Goal: Task Accomplishment & Management: Manage account settings

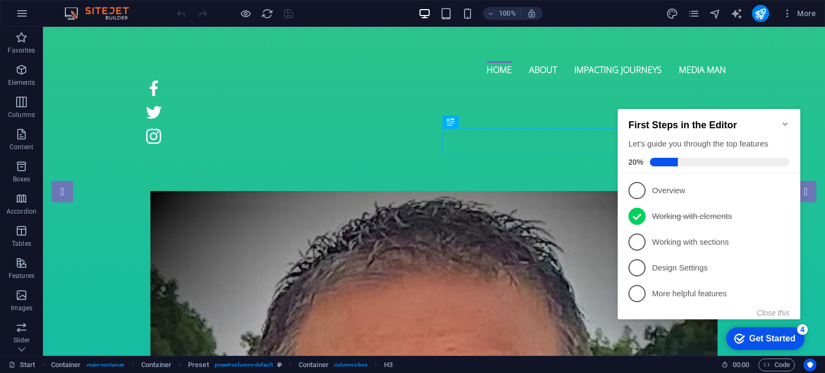
click at [786, 122] on icon "Minimize checklist" at bounding box center [785, 124] width 9 height 9
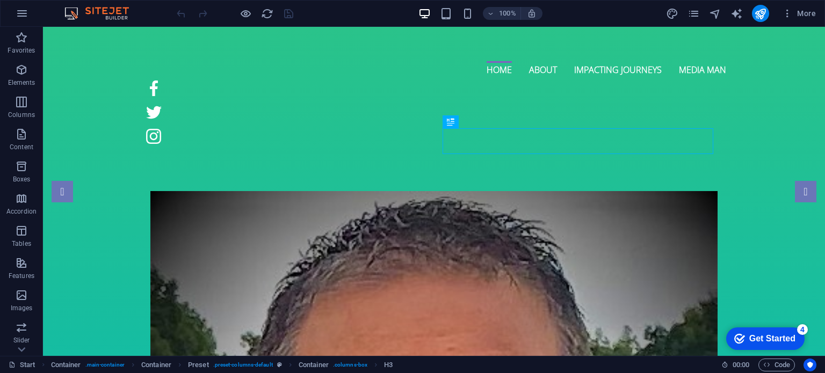
click at [760, 338] on div "Get Started" at bounding box center [772, 339] width 46 height 10
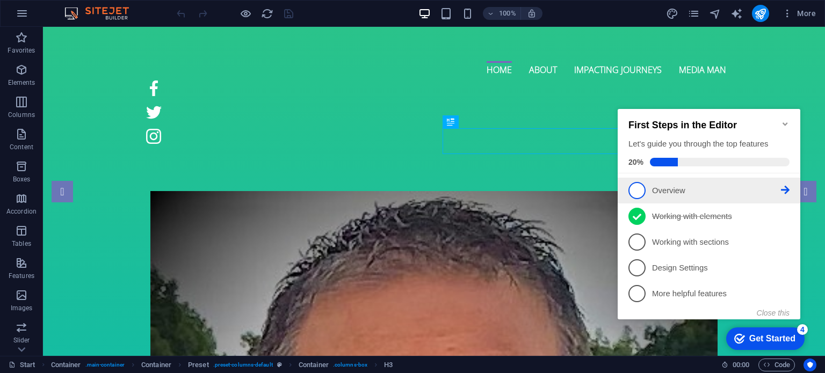
click at [679, 190] on p "Overview - incomplete" at bounding box center [716, 190] width 129 height 11
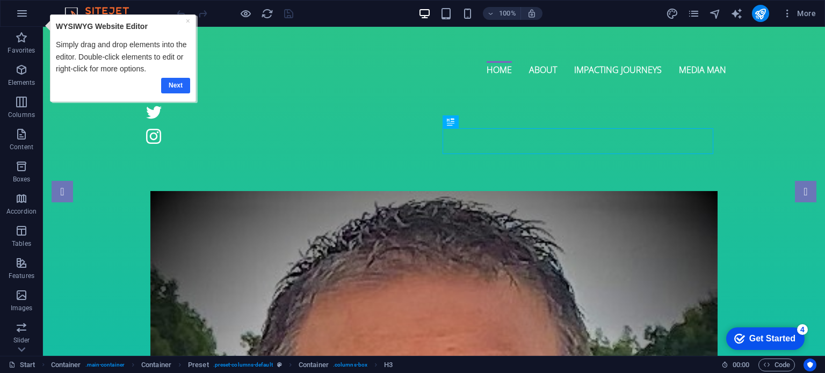
click at [180, 83] on link "Next" at bounding box center [175, 85] width 29 height 16
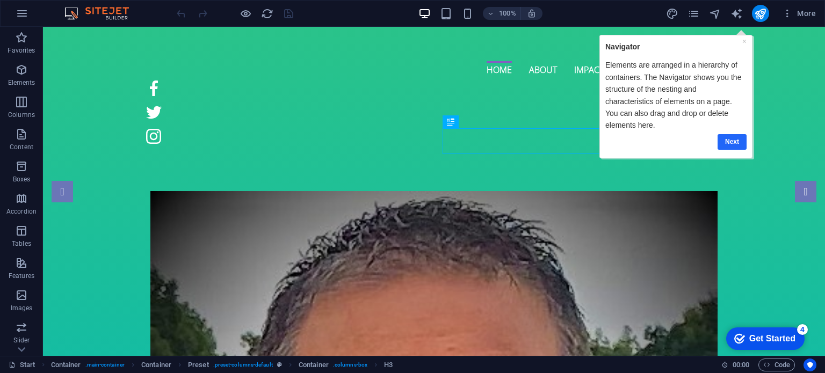
click at [726, 134] on link "Next" at bounding box center [731, 142] width 29 height 16
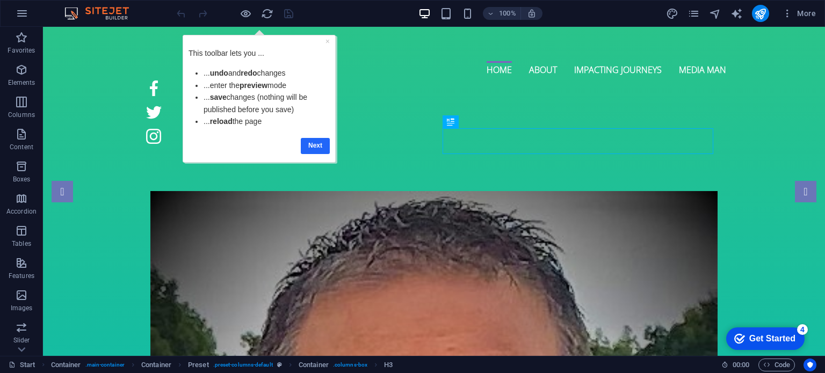
click at [318, 147] on link "Next" at bounding box center [314, 145] width 29 height 16
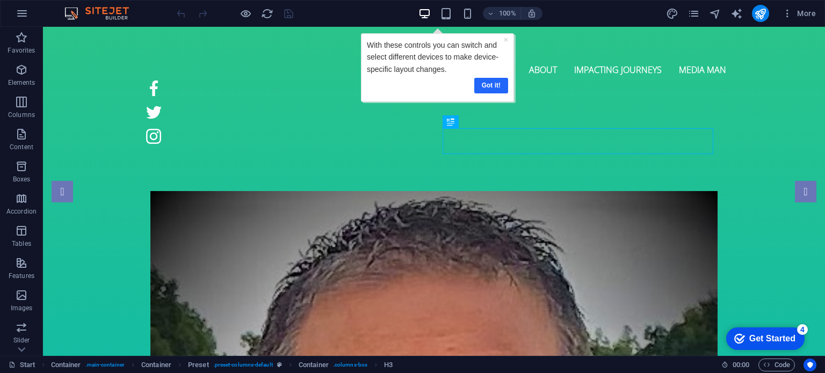
click at [495, 85] on link "Got it!" at bounding box center [491, 85] width 34 height 16
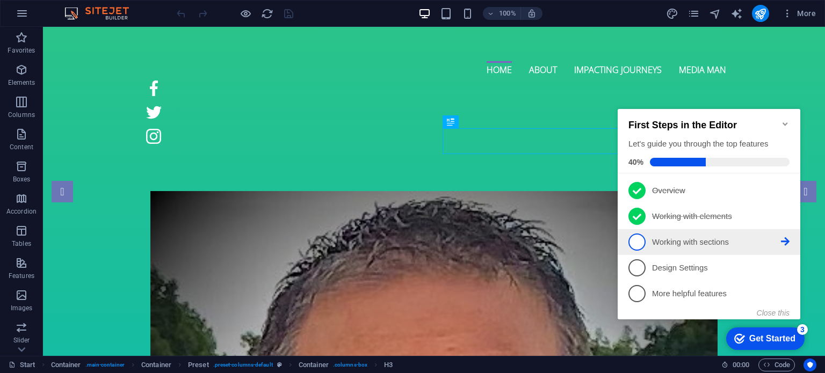
click at [680, 237] on p "Working with sections - incomplete" at bounding box center [716, 242] width 129 height 11
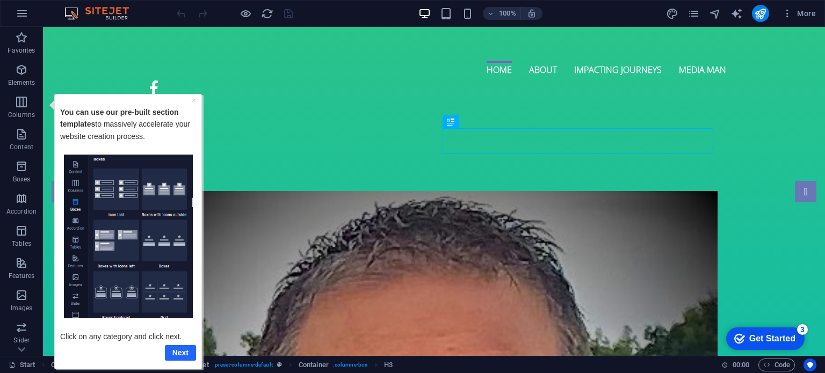
click at [180, 357] on link "Next" at bounding box center [180, 353] width 31 height 16
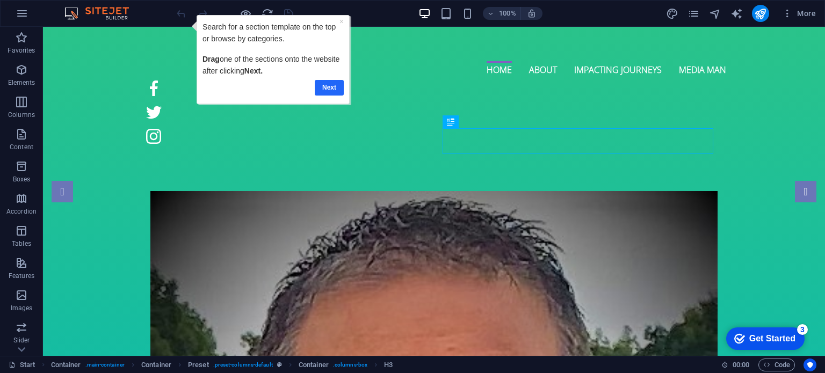
click at [337, 88] on link "Next" at bounding box center [329, 87] width 29 height 16
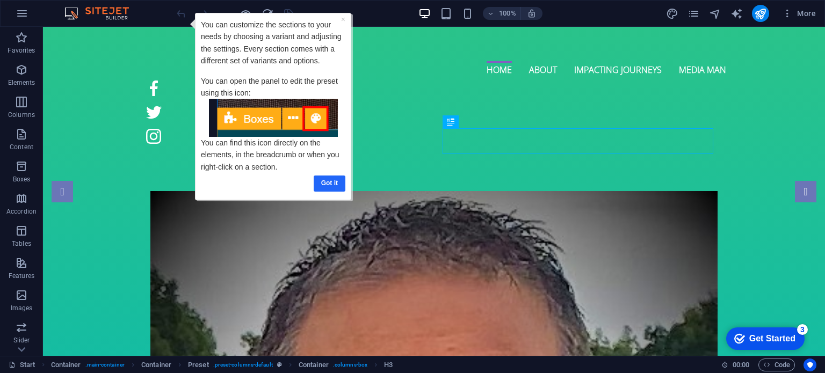
click at [329, 180] on link "Got it" at bounding box center [330, 183] width 32 height 16
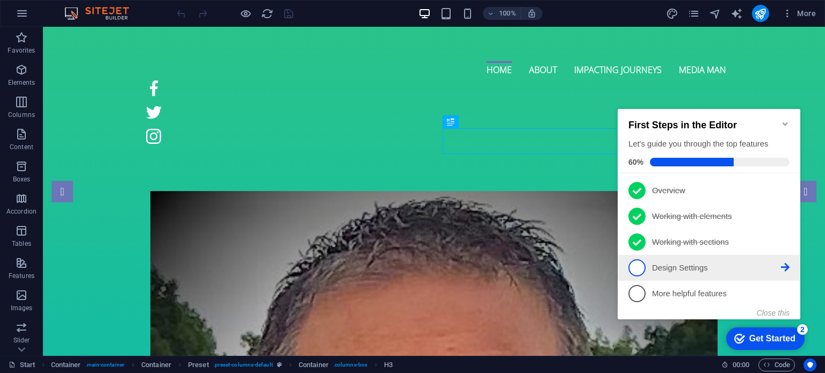
click at [701, 264] on p "Design Settings - incomplete" at bounding box center [716, 268] width 129 height 11
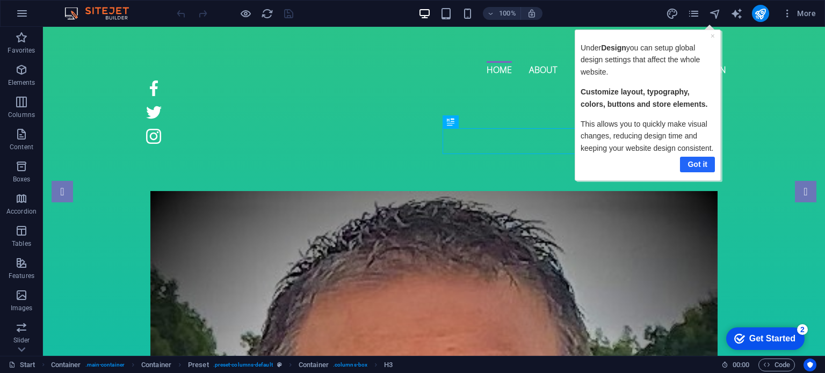
click at [690, 169] on link "Got it" at bounding box center [696, 164] width 35 height 16
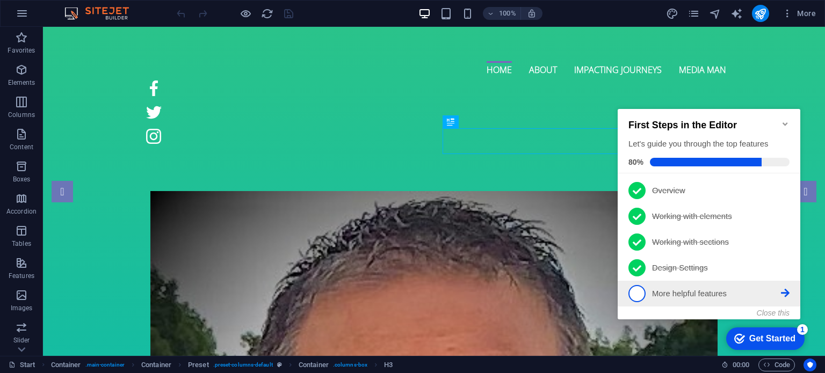
click at [691, 285] on link "5 More helpful features - incomplete" at bounding box center [708, 293] width 161 height 17
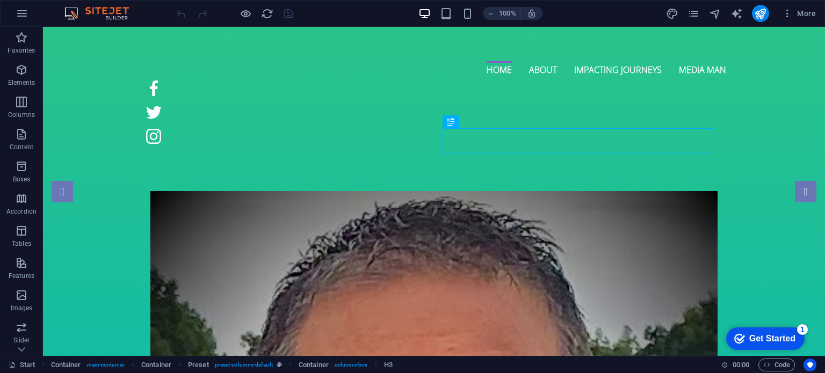
click at [762, 334] on div "Get Started" at bounding box center [772, 339] width 46 height 10
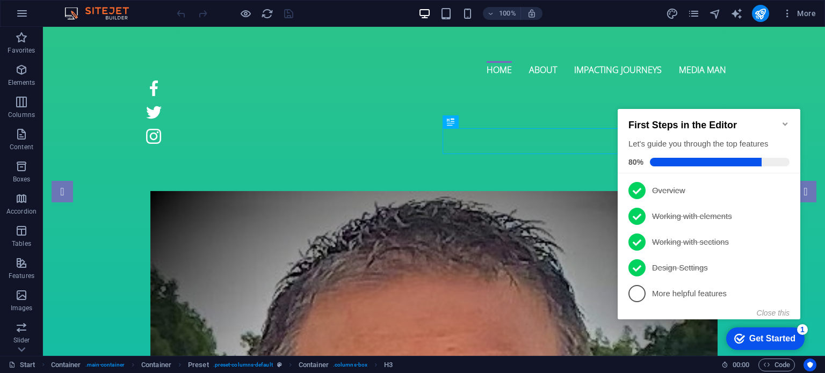
click at [757, 293] on p "More helpful features - incomplete" at bounding box center [716, 293] width 129 height 11
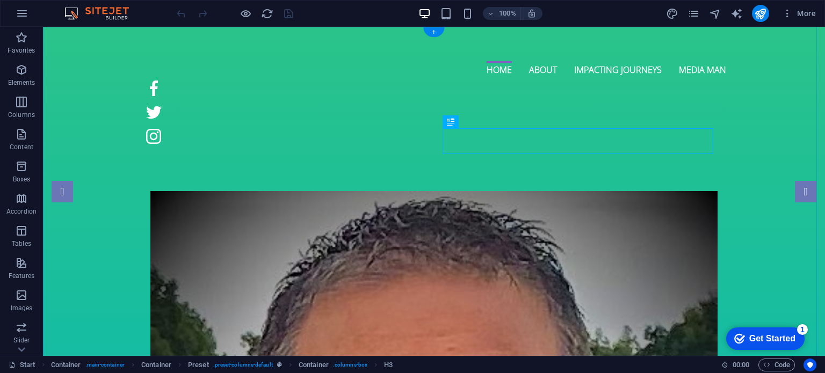
click at [432, 32] on div "+" at bounding box center [433, 32] width 21 height 10
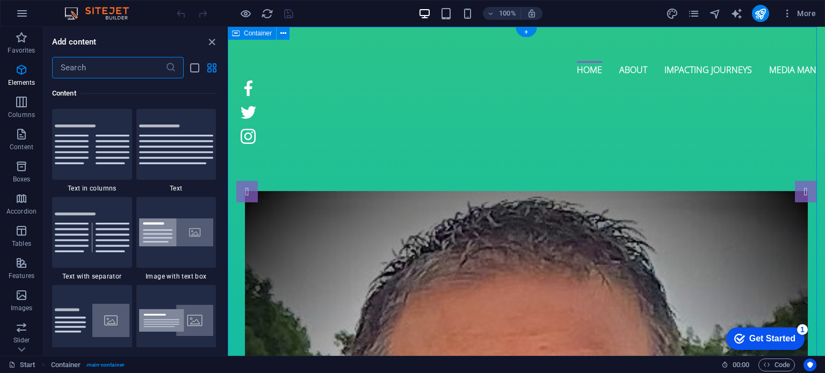
scroll to position [1879, 0]
click at [215, 42] on icon "close panel" at bounding box center [212, 42] width 12 height 12
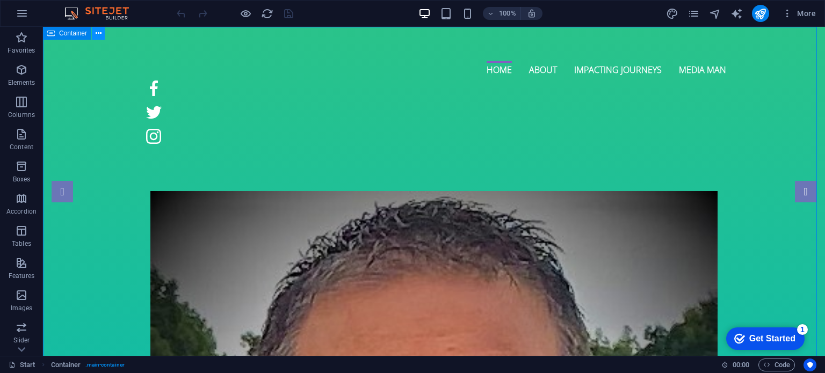
click at [98, 34] on icon at bounding box center [99, 33] width 6 height 11
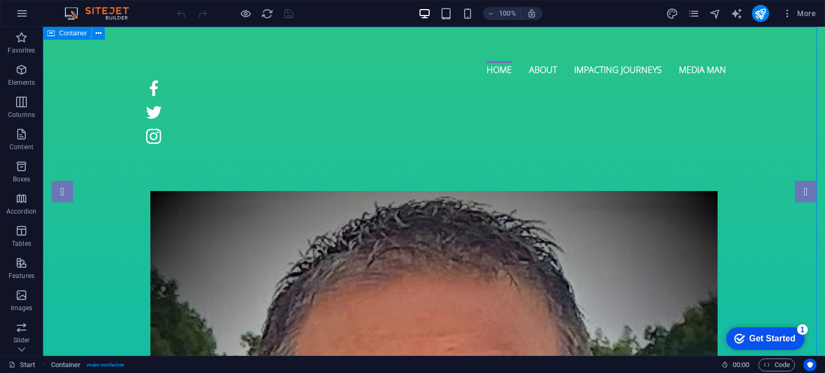
click at [79, 33] on span "Container" at bounding box center [73, 33] width 28 height 6
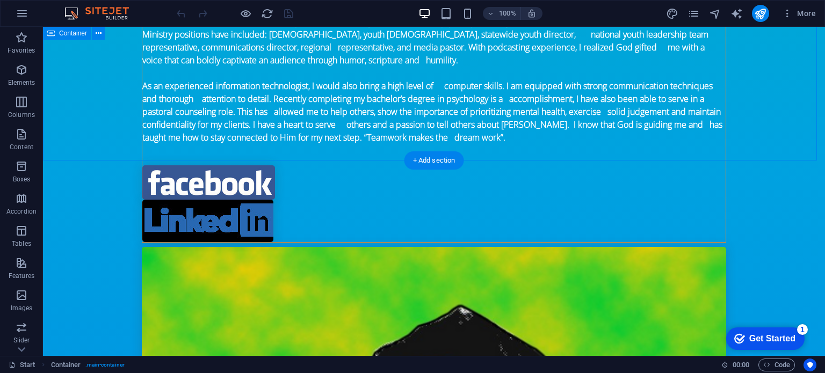
scroll to position [1181, 0]
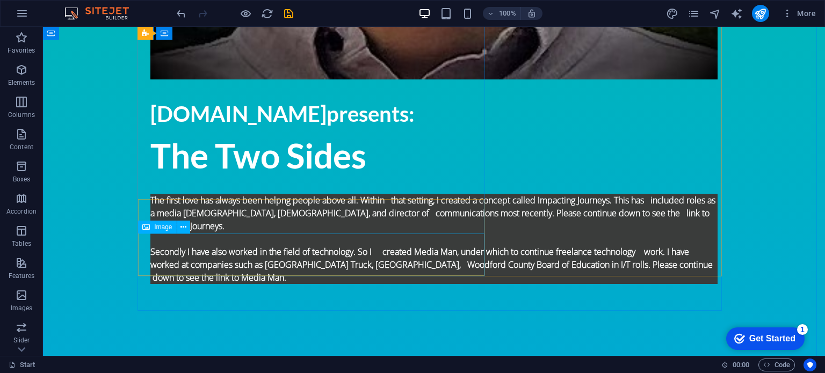
scroll to position [681, 0]
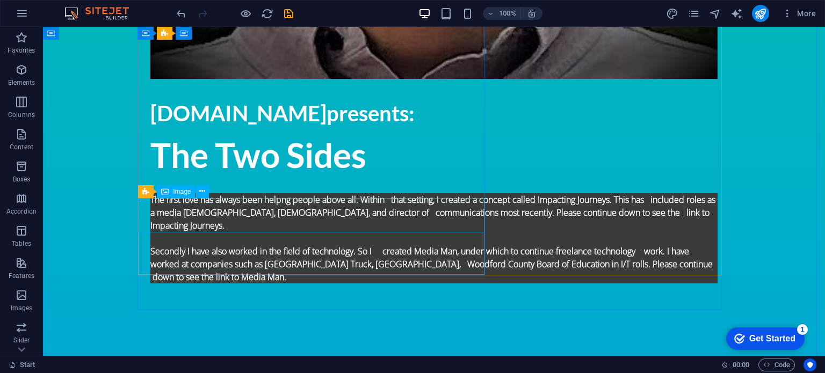
click at [182, 191] on icon at bounding box center [183, 191] width 6 height 11
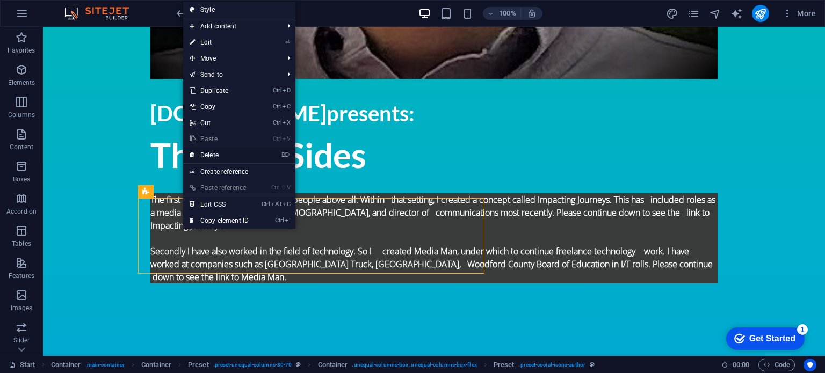
click at [213, 156] on link "⌦ Delete" at bounding box center [219, 155] width 72 height 16
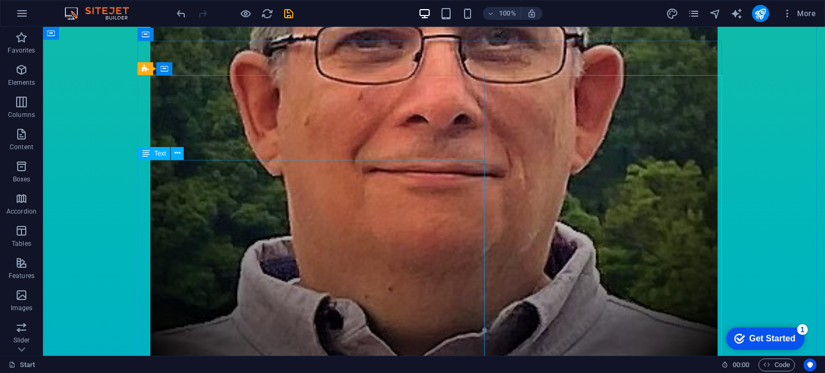
scroll to position [402, 0]
click at [177, 151] on icon at bounding box center [177, 153] width 6 height 11
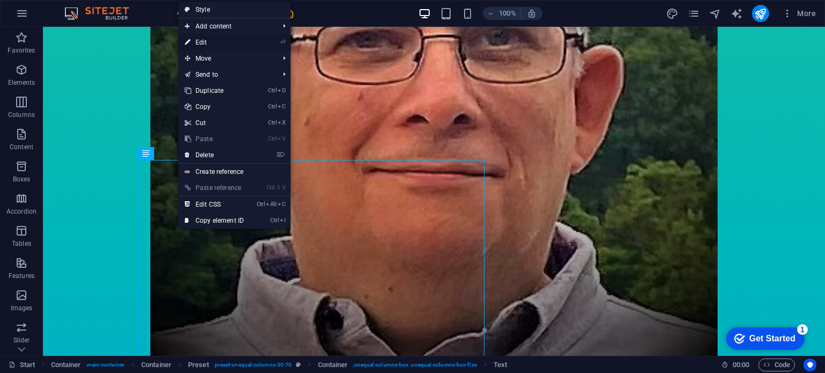
click at [200, 42] on link "⏎ Edit" at bounding box center [214, 42] width 72 height 16
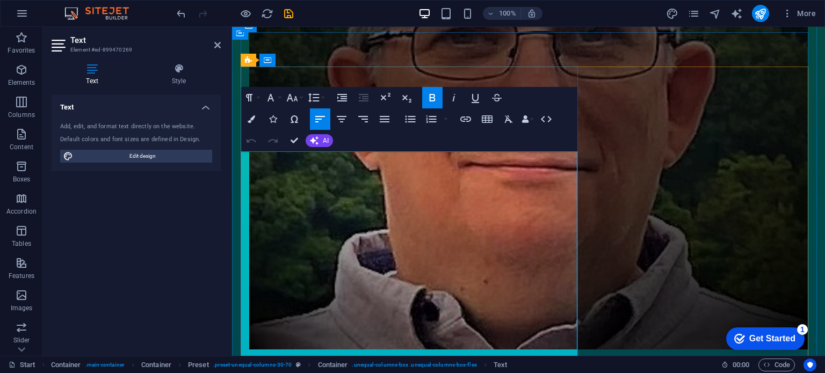
click at [219, 45] on icon at bounding box center [217, 45] width 6 height 9
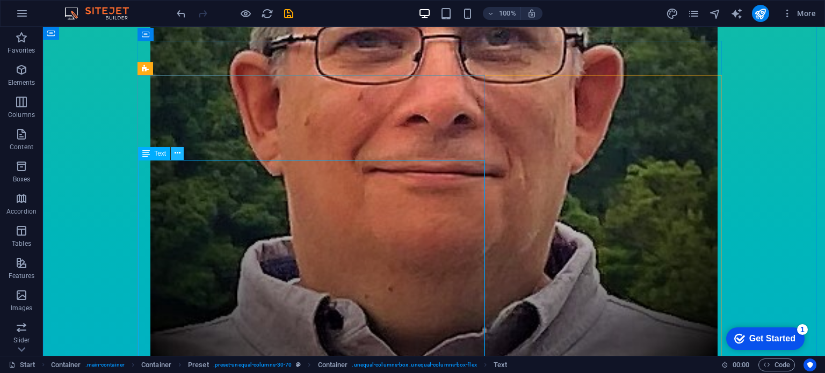
click at [178, 152] on icon at bounding box center [177, 153] width 6 height 11
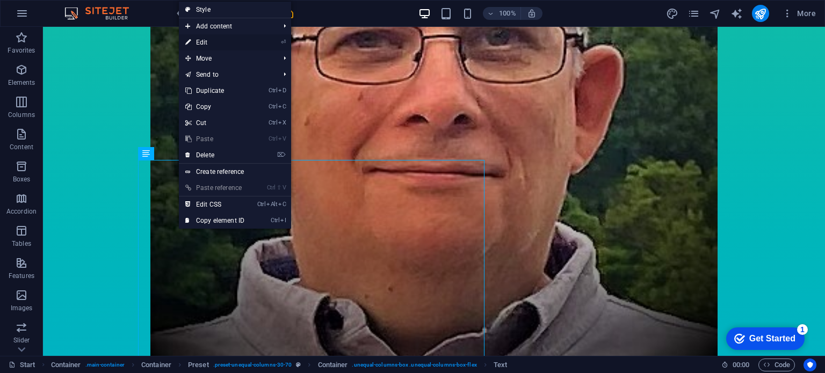
click at [211, 42] on link "⏎ Edit" at bounding box center [215, 42] width 72 height 16
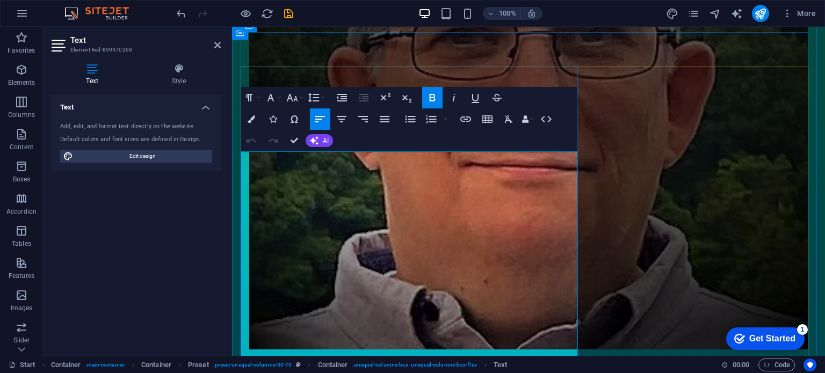
drag, startPoint x: 218, startPoint y: 46, endPoint x: 175, endPoint y: 18, distance: 51.2
click at [218, 46] on icon at bounding box center [217, 45] width 6 height 9
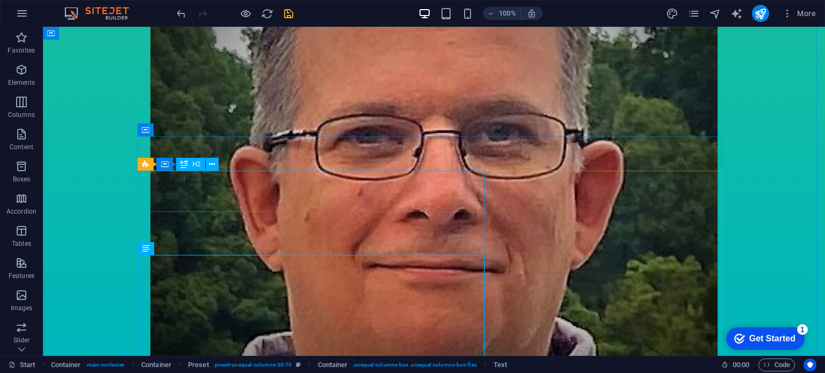
scroll to position [307, 0]
click at [177, 249] on icon at bounding box center [177, 248] width 6 height 11
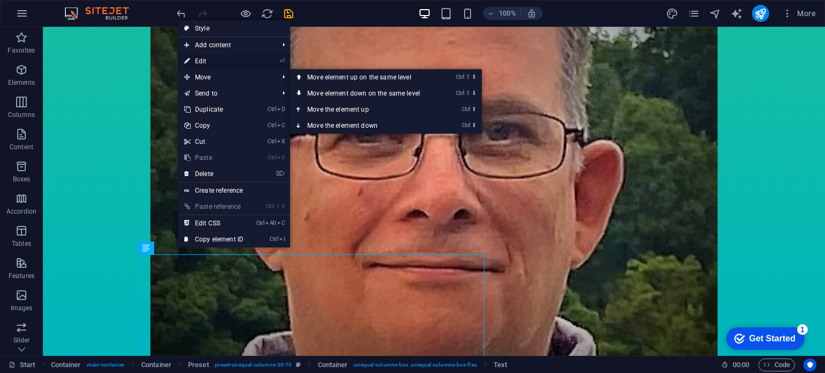
click at [210, 59] on link "⏎ Edit" at bounding box center [214, 61] width 72 height 16
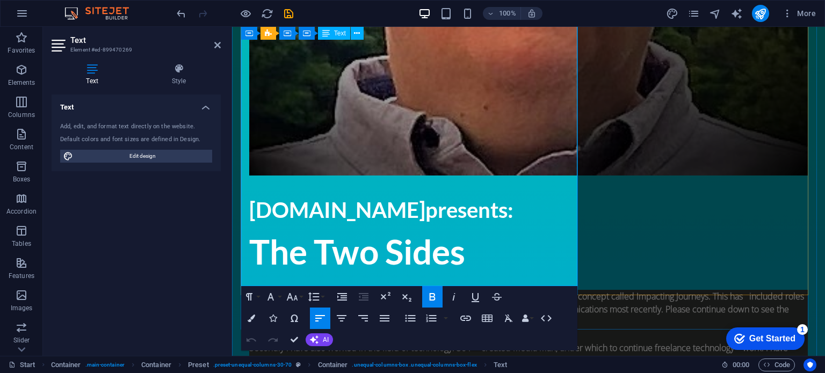
scroll to position [576, 0]
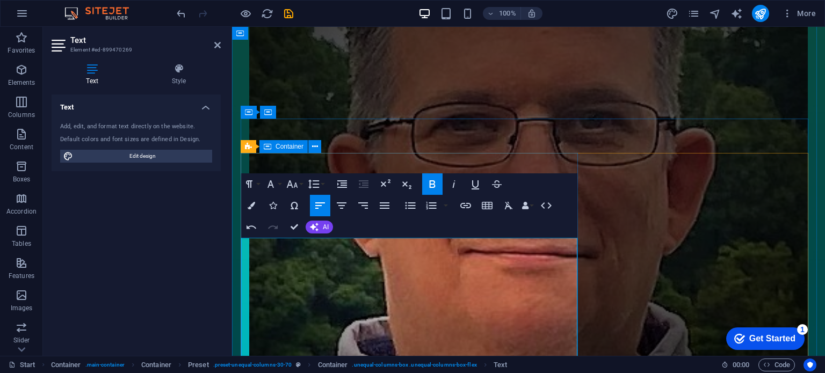
scroll to position [314, 0]
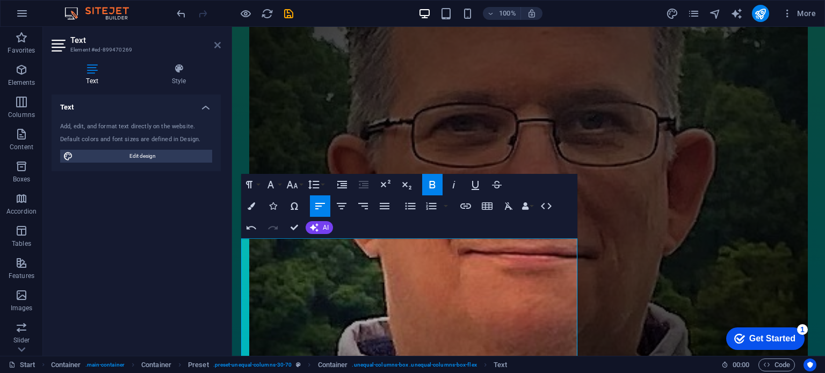
click at [216, 48] on icon at bounding box center [217, 45] width 6 height 9
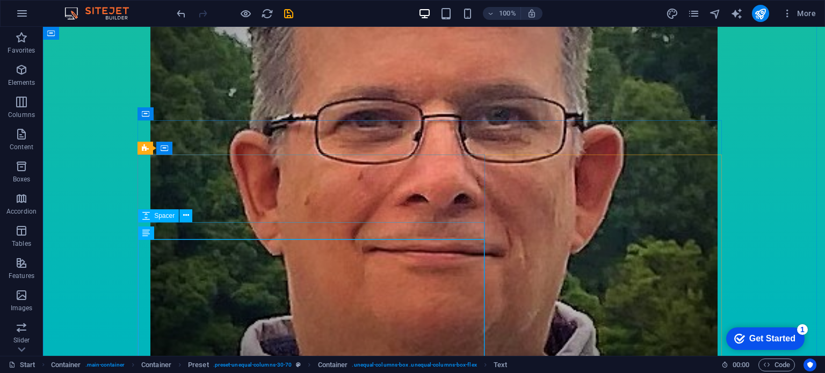
scroll to position [322, 0]
click at [176, 233] on icon at bounding box center [177, 232] width 6 height 11
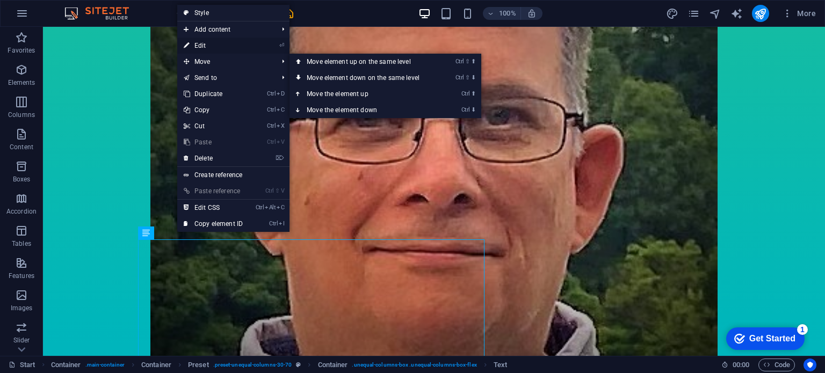
click at [221, 47] on link "⏎ Edit" at bounding box center [213, 46] width 72 height 16
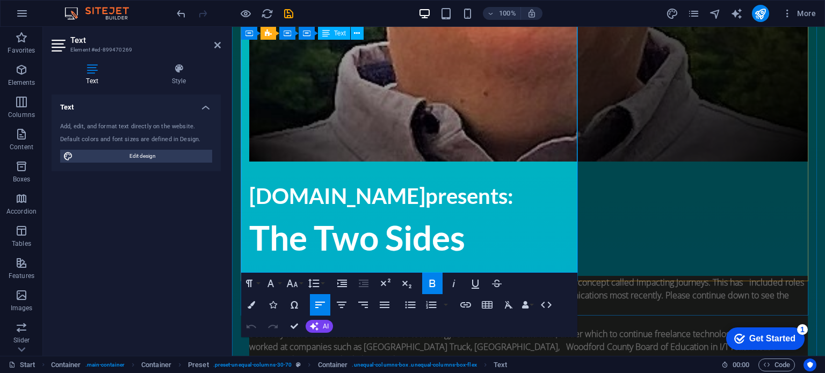
scroll to position [590, 0]
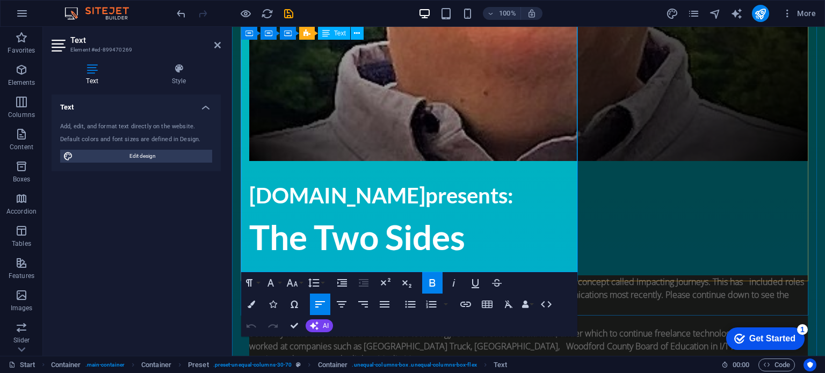
click at [221, 45] on aside "Text Element #ed-899470269 Text Style Text Add, edit, and format text directly …" at bounding box center [137, 191] width 189 height 329
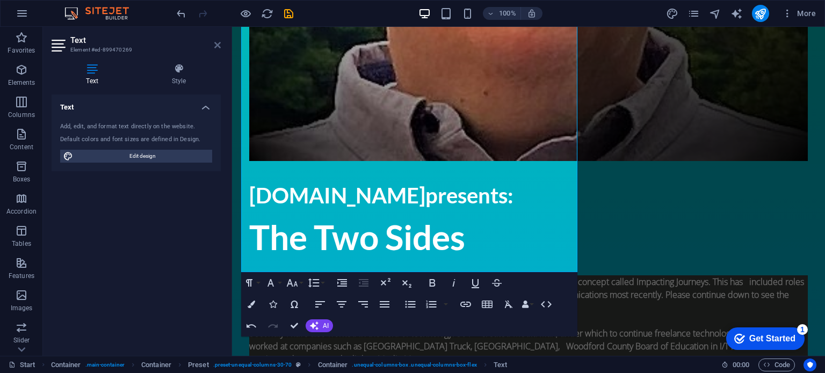
click at [219, 45] on icon at bounding box center [217, 45] width 6 height 9
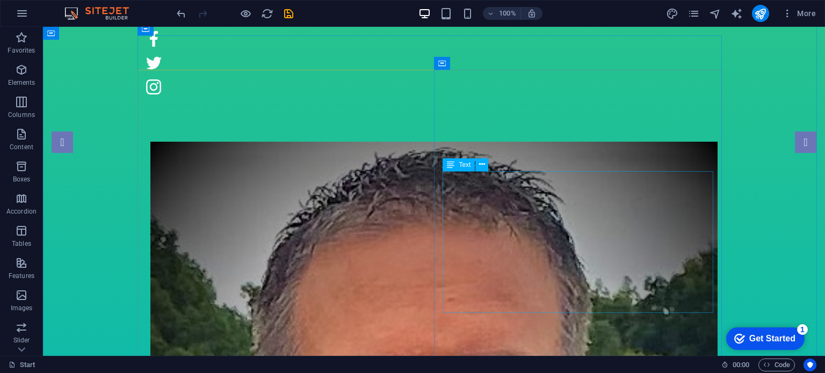
scroll to position [50, 0]
click at [481, 164] on icon at bounding box center [482, 164] width 6 height 11
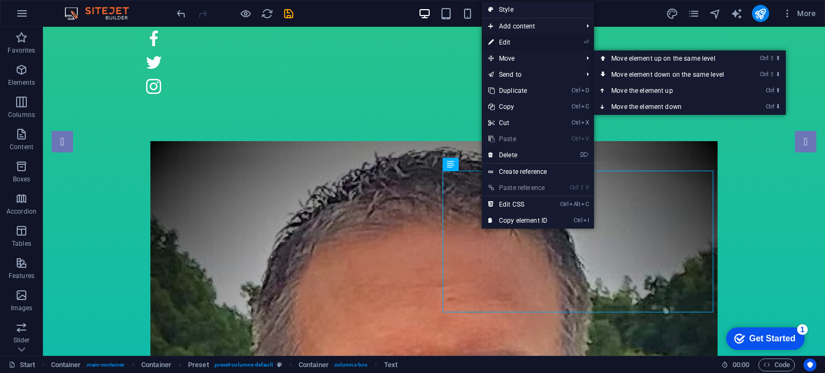
drag, startPoint x: 518, startPoint y: 44, endPoint x: 287, endPoint y: 30, distance: 230.8
click at [518, 43] on link "⏎ Edit" at bounding box center [518, 42] width 72 height 16
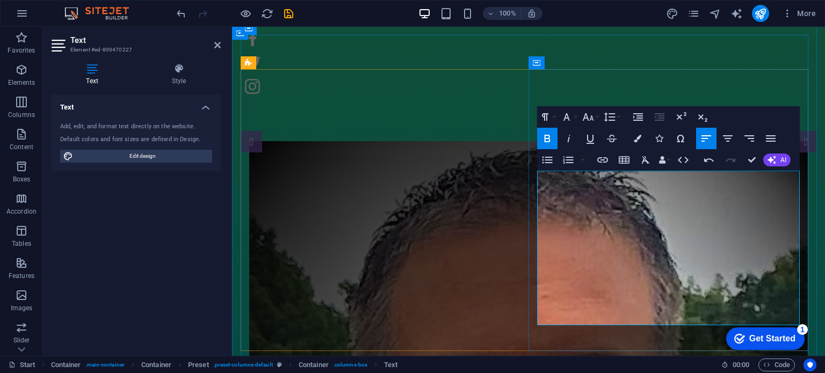
click at [217, 47] on icon at bounding box center [217, 45] width 6 height 9
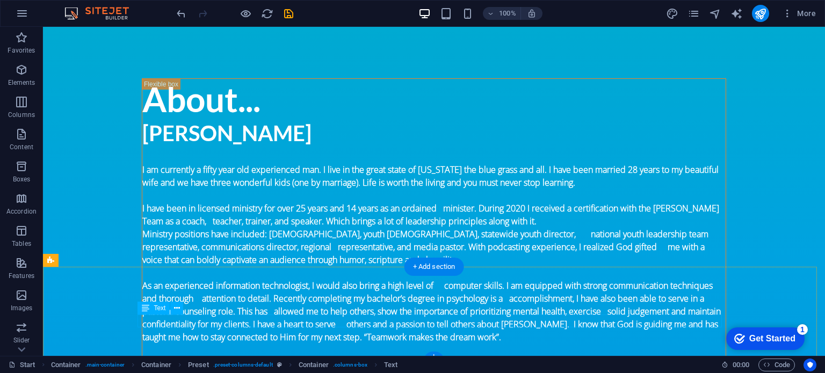
scroll to position [1002, 0]
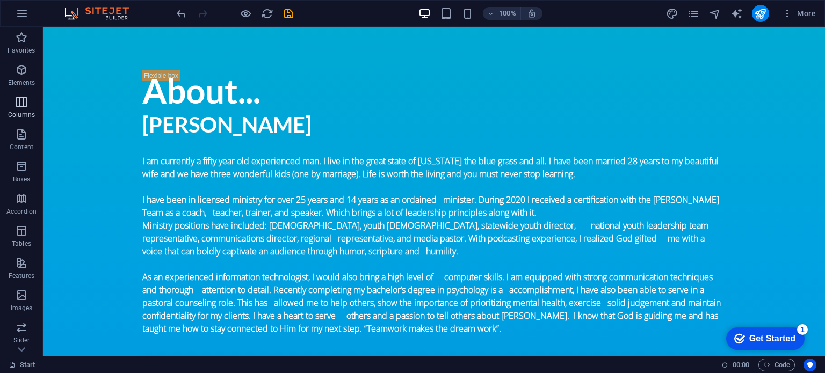
click at [21, 103] on icon "button" at bounding box center [21, 102] width 13 height 13
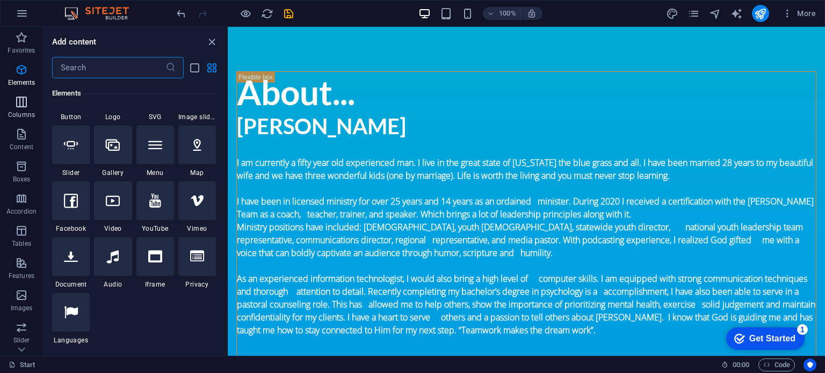
scroll to position [532, 0]
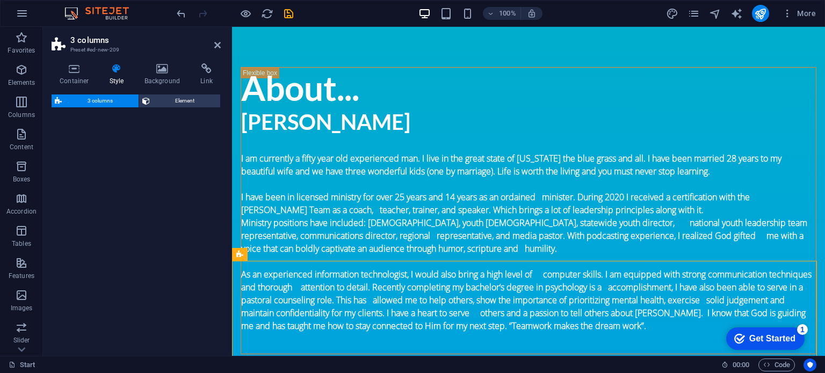
select select "rem"
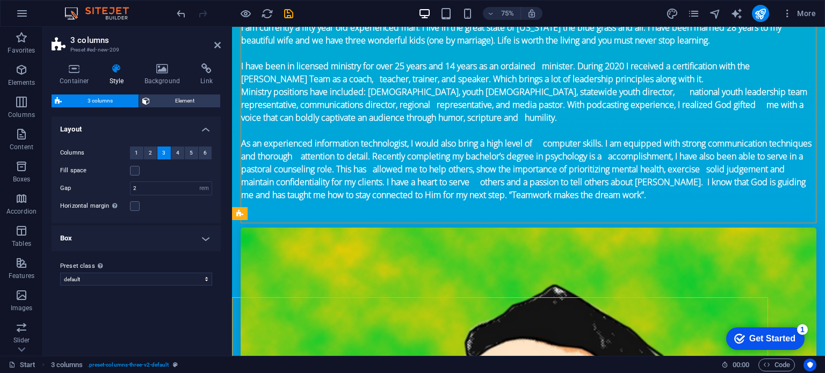
scroll to position [1037, 0]
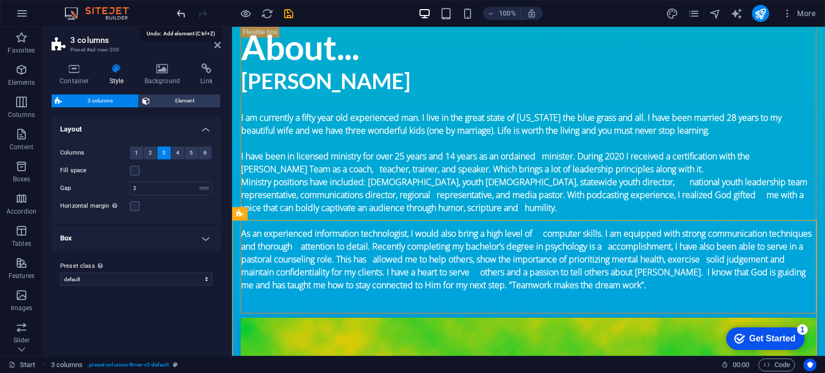
click at [181, 10] on icon "undo" at bounding box center [181, 14] width 12 height 12
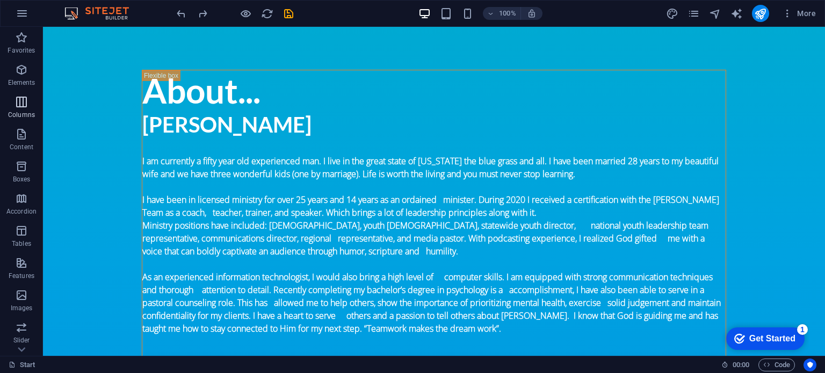
click at [26, 114] on p "Columns" at bounding box center [21, 115] width 27 height 9
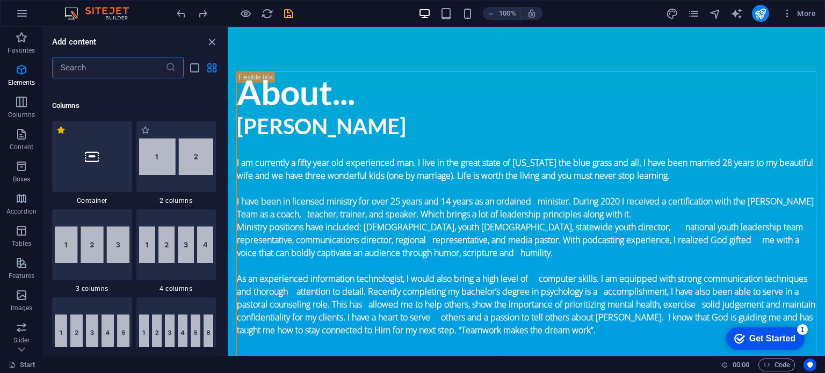
scroll to position [532, 0]
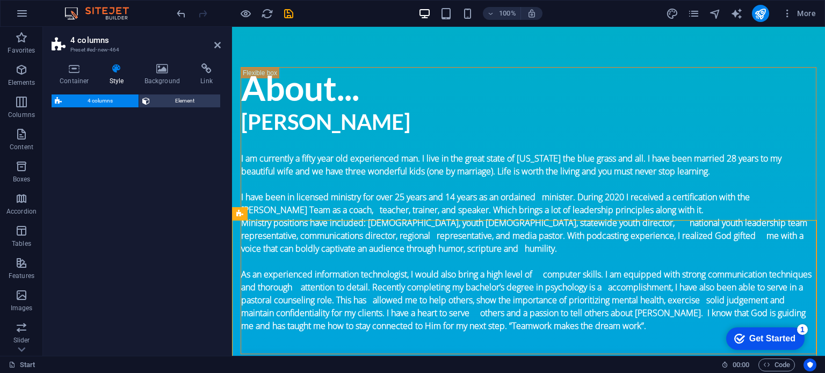
select select "rem"
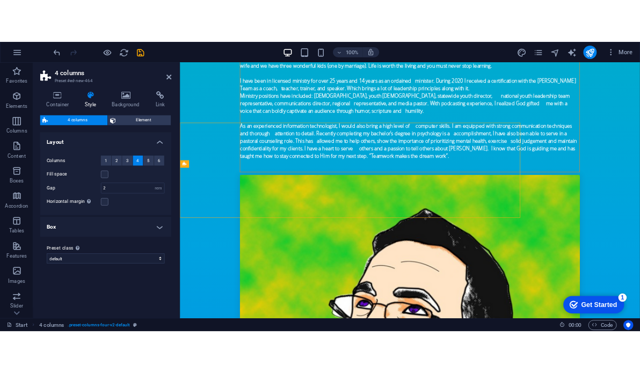
scroll to position [1127, 0]
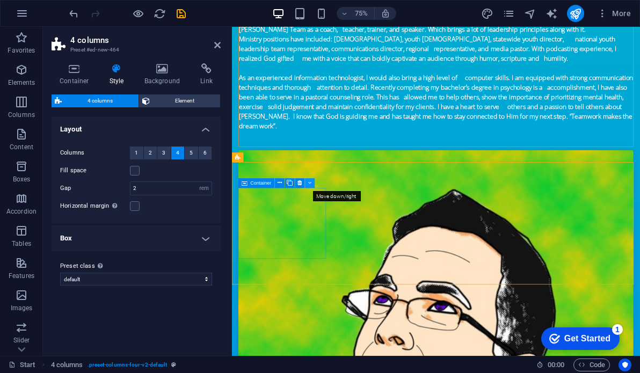
click at [310, 182] on icon at bounding box center [310, 183] width 4 height 9
click at [280, 183] on icon at bounding box center [280, 183] width 4 height 9
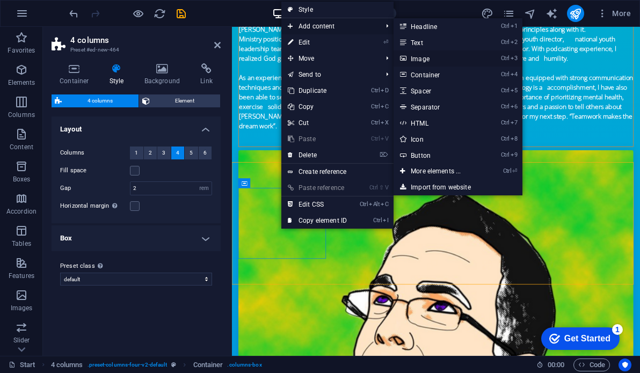
drag, startPoint x: 420, startPoint y: 56, endPoint x: 245, endPoint y: 47, distance: 174.8
click at [420, 56] on link "Ctrl 3 Image" at bounding box center [438, 58] width 89 height 16
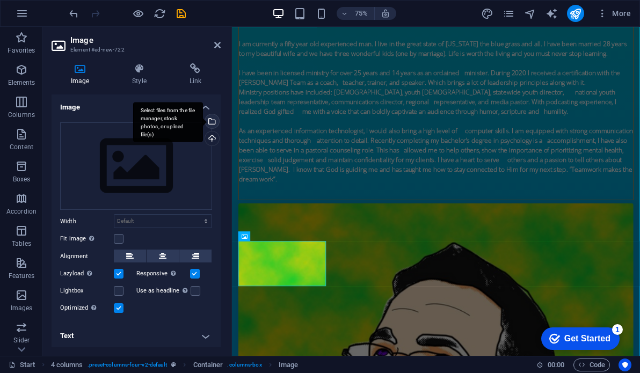
click at [210, 122] on div "Select files from the file manager, stock photos, or upload file(s)" at bounding box center [211, 122] width 16 height 16
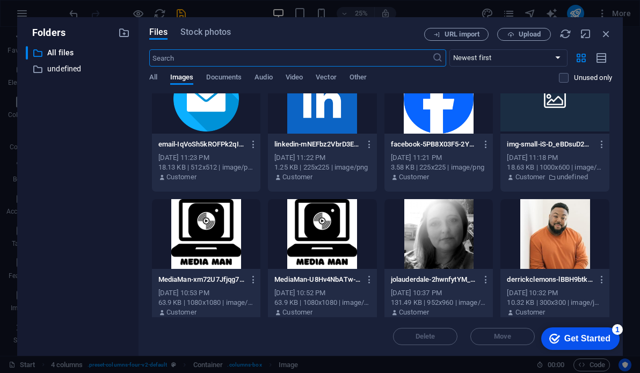
scroll to position [0, 0]
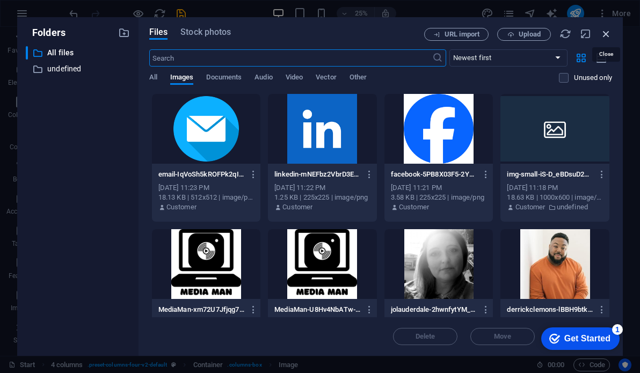
click at [606, 33] on icon "button" at bounding box center [606, 34] width 12 height 12
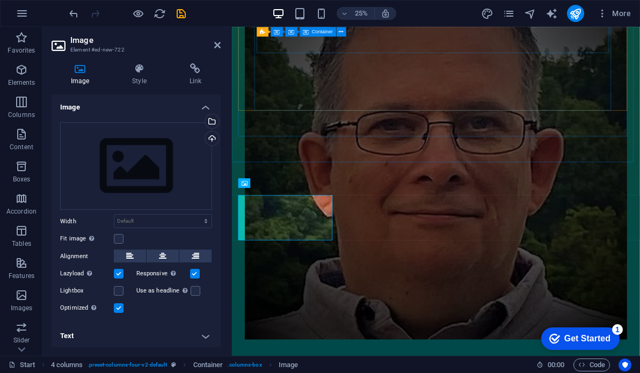
scroll to position [1127, 0]
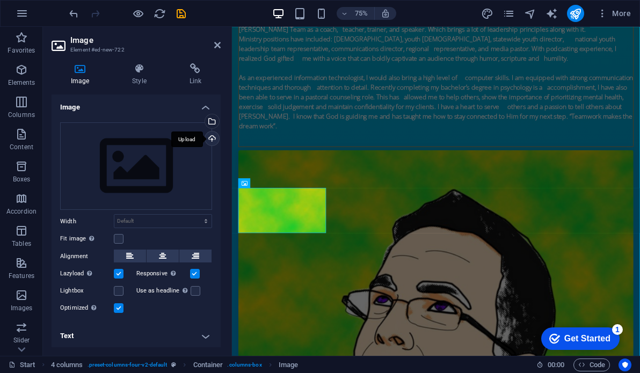
click at [211, 137] on div "Upload" at bounding box center [211, 140] width 16 height 16
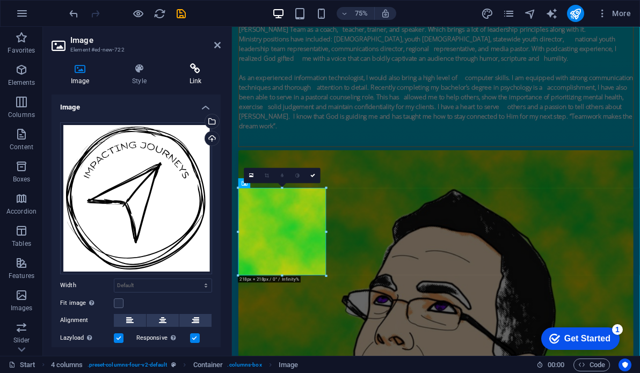
click at [202, 76] on h4 "Link" at bounding box center [195, 74] width 50 height 23
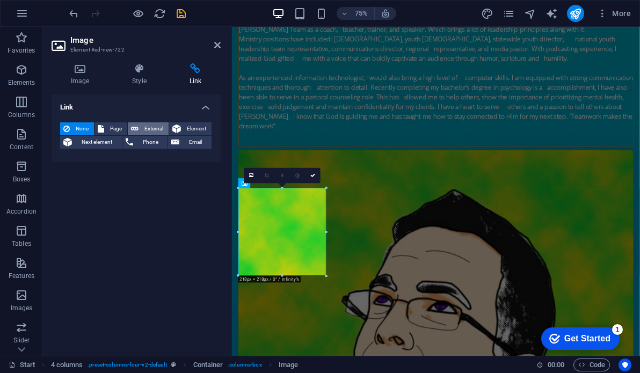
click at [155, 125] on span "External" at bounding box center [154, 128] width 24 height 13
select select "blank"
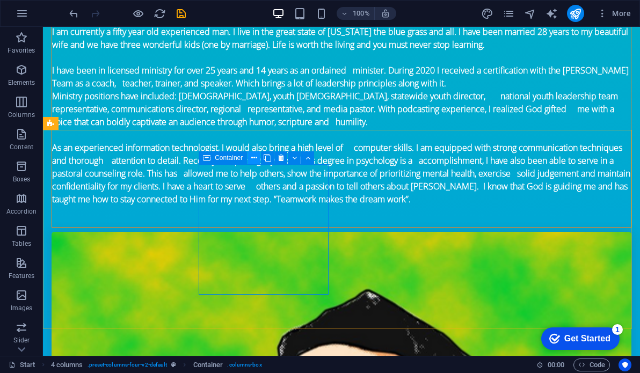
click at [254, 157] on icon at bounding box center [254, 157] width 6 height 11
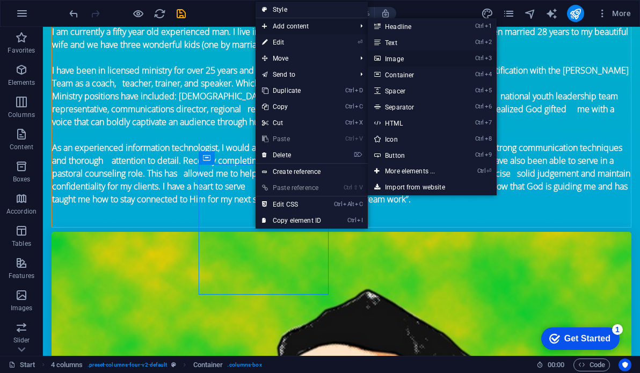
click at [390, 55] on link "Ctrl 3 Image" at bounding box center [412, 58] width 89 height 16
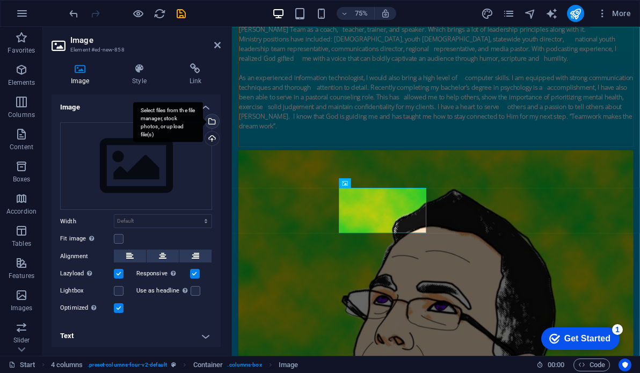
click at [214, 120] on div "Select files from the file manager, stock photos, or upload file(s)" at bounding box center [211, 122] width 16 height 16
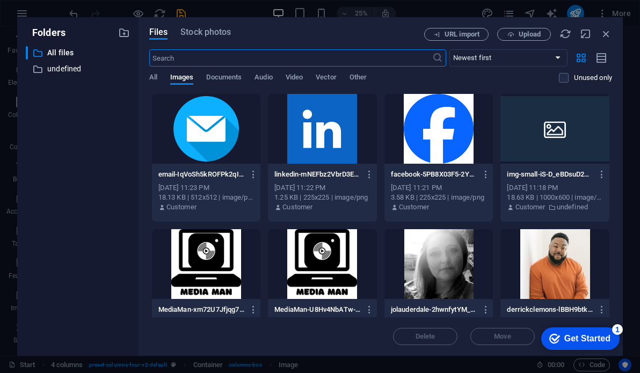
scroll to position [289, 0]
click at [227, 264] on div at bounding box center [206, 264] width 109 height 70
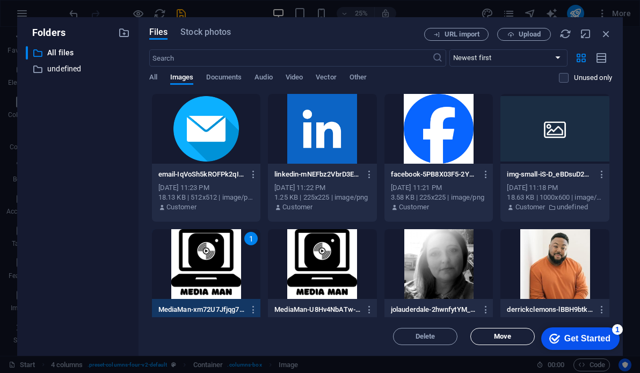
click at [520, 338] on span "Move" at bounding box center [502, 336] width 55 height 6
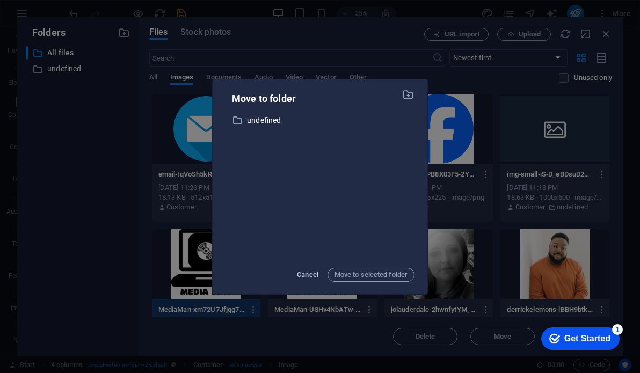
click at [310, 274] on span "Cancel" at bounding box center [307, 274] width 21 height 13
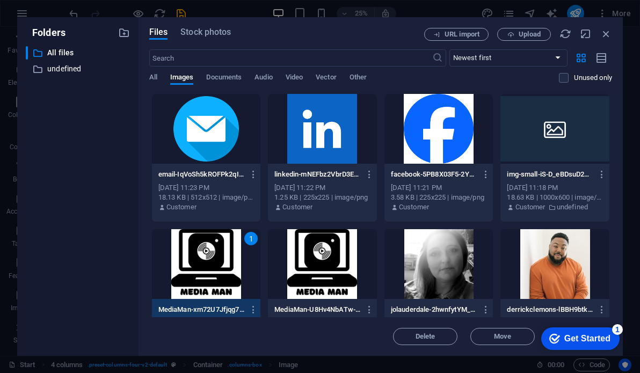
drag, startPoint x: 344, startPoint y: 31, endPoint x: 285, endPoint y: -20, distance: 78.0
click at [285, 0] on html "[DOMAIN_NAME] Start Favorites Elements Columns Content Boxes Accordion Tables F…" at bounding box center [320, 186] width 640 height 373
click at [561, 334] on div "checkmark Get Started 1" at bounding box center [579, 338] width 61 height 11
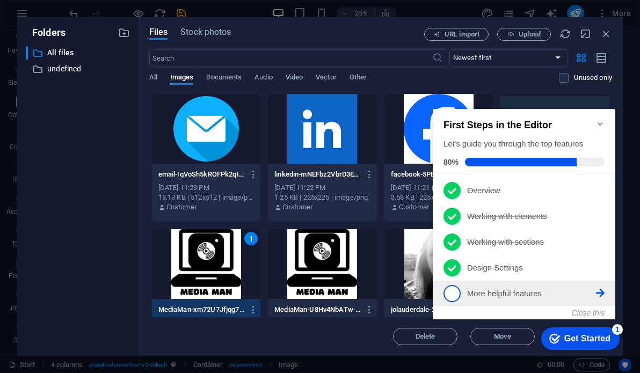
click at [535, 295] on p "More helpful features - incomplete" at bounding box center [531, 293] width 129 height 11
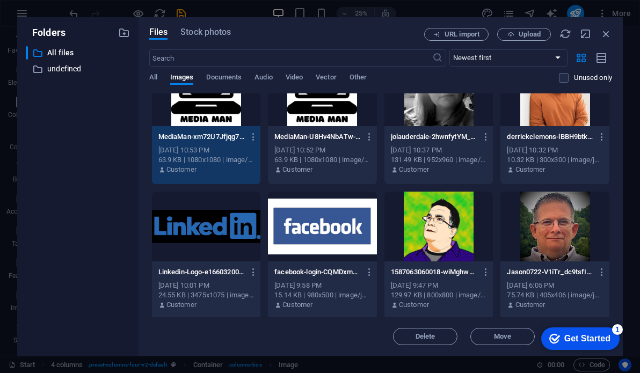
scroll to position [175, 0]
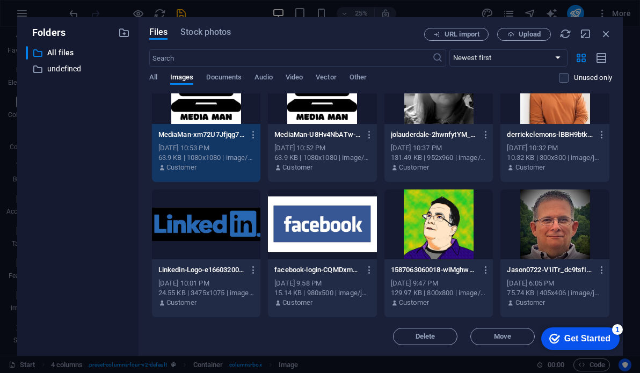
click at [214, 117] on div "1" at bounding box center [206, 89] width 109 height 70
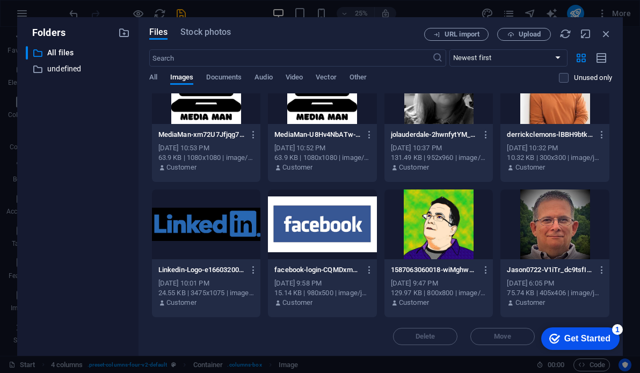
click at [214, 117] on div at bounding box center [206, 89] width 109 height 70
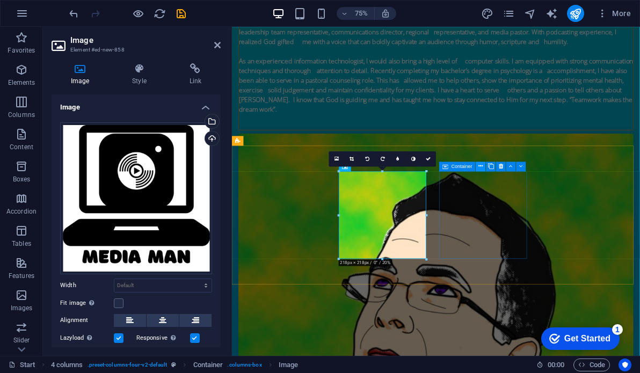
click at [479, 169] on icon at bounding box center [481, 166] width 4 height 9
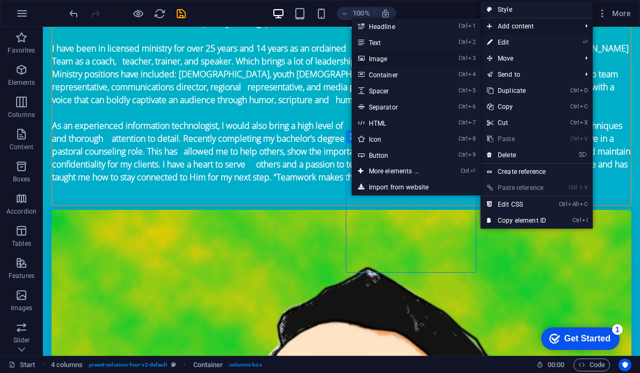
click at [414, 59] on link "Ctrl 3 Image" at bounding box center [396, 58] width 89 height 16
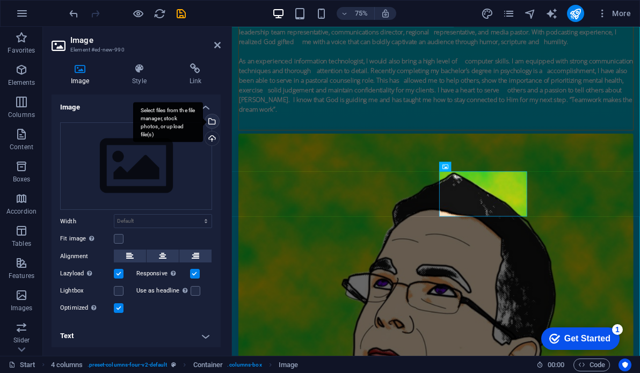
click at [203, 119] on div "Select files from the file manager, stock photos, or upload file(s)" at bounding box center [168, 122] width 70 height 40
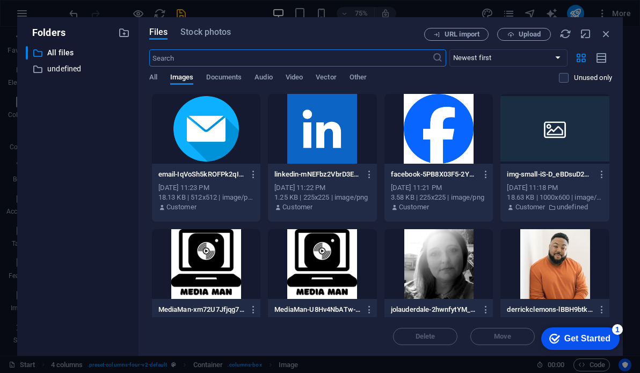
scroll to position [289, 0]
click at [420, 129] on div at bounding box center [438, 129] width 109 height 70
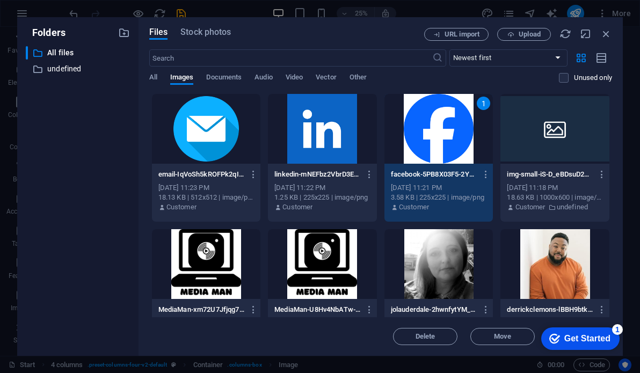
click at [440, 136] on div "1" at bounding box center [438, 129] width 109 height 70
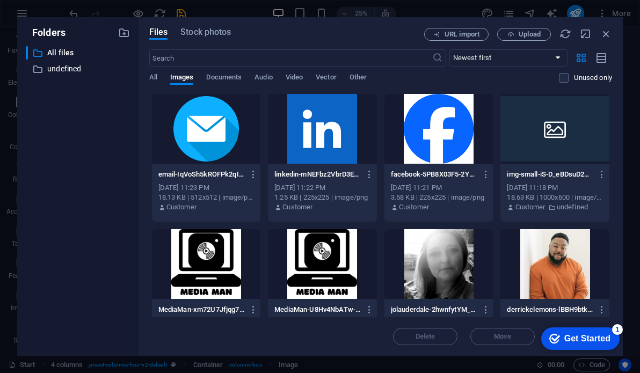
click at [440, 136] on div at bounding box center [438, 129] width 109 height 70
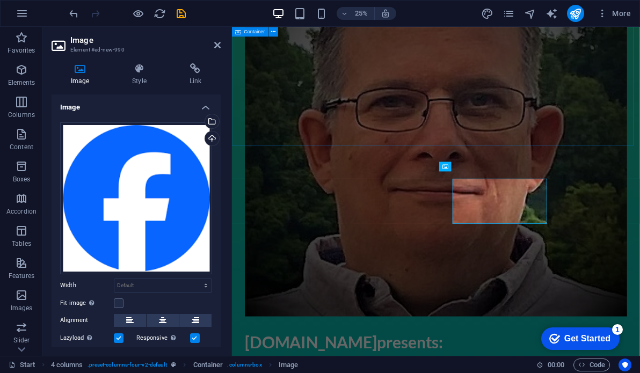
scroll to position [1149, 0]
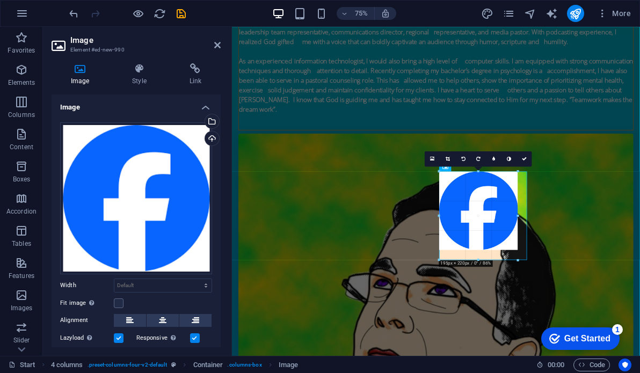
drag, startPoint x: 483, startPoint y: 216, endPoint x: 392, endPoint y: 227, distance: 91.4
type input "195"
select select "px"
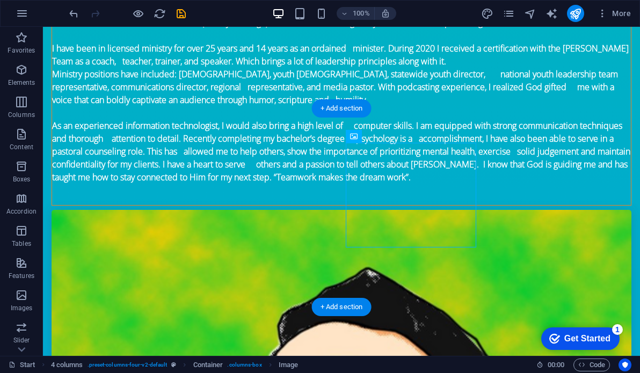
drag, startPoint x: 449, startPoint y: 244, endPoint x: 423, endPoint y: 210, distance: 43.3
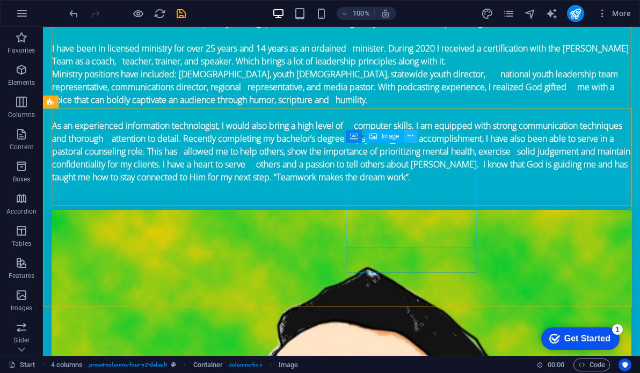
click at [405, 137] on button at bounding box center [410, 136] width 13 height 13
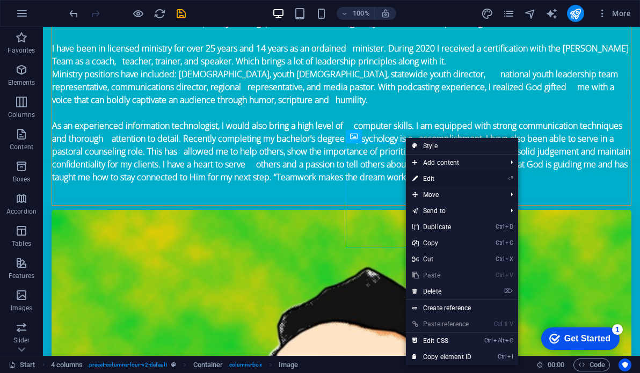
click at [430, 177] on link "⏎ Edit" at bounding box center [442, 179] width 72 height 16
select select "px"
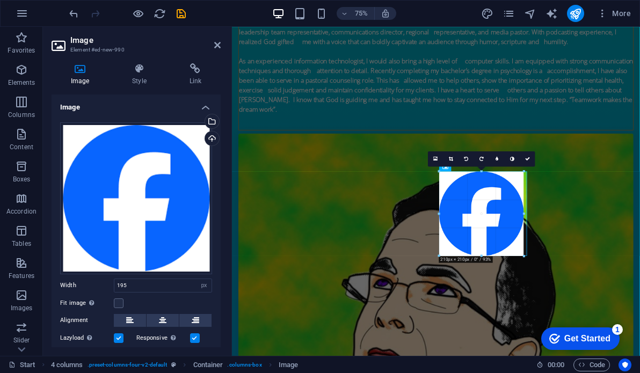
drag, startPoint x: 518, startPoint y: 252, endPoint x: 395, endPoint y: 312, distance: 137.1
type input "210"
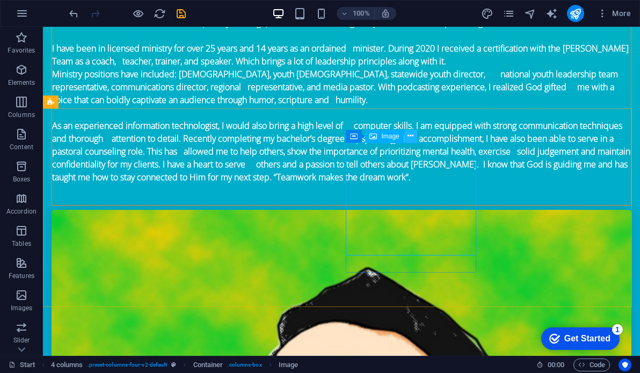
click at [408, 133] on icon at bounding box center [411, 135] width 6 height 11
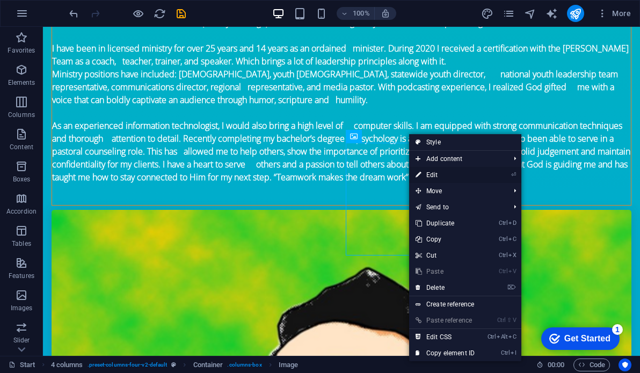
click at [434, 176] on link "⏎ Edit" at bounding box center [445, 175] width 72 height 16
select select "px"
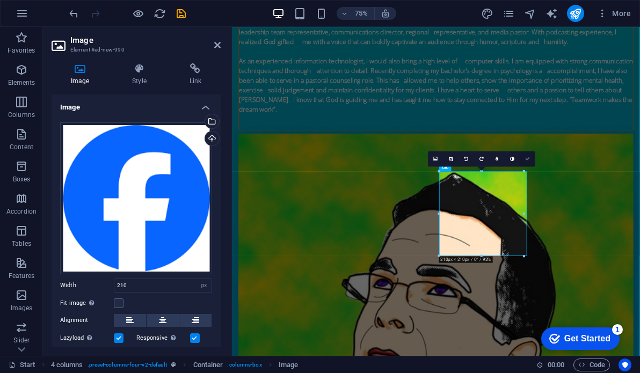
click at [525, 160] on icon at bounding box center [527, 158] width 5 height 5
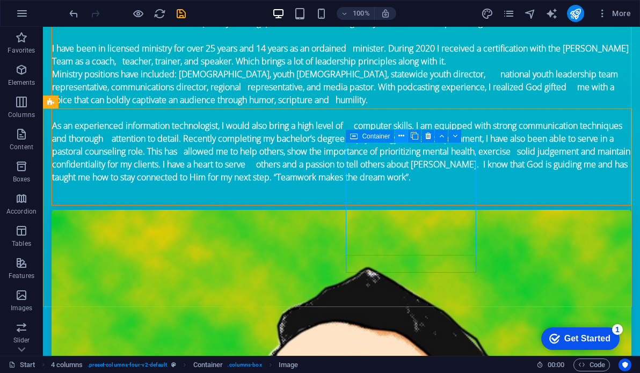
click at [405, 139] on button at bounding box center [401, 136] width 13 height 13
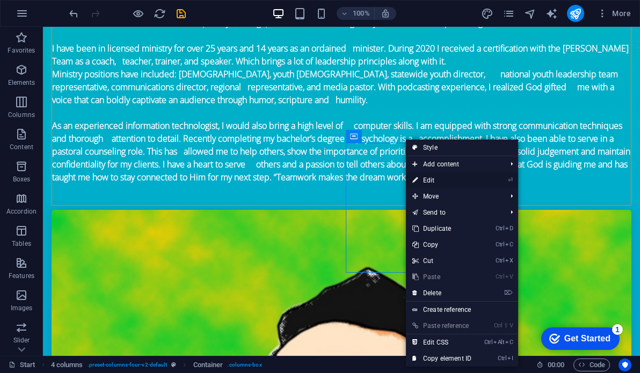
click at [433, 179] on link "⏎ Edit" at bounding box center [442, 180] width 72 height 16
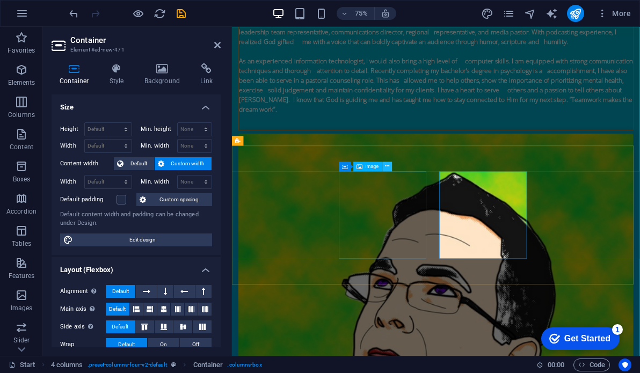
click at [389, 167] on icon at bounding box center [387, 166] width 4 height 9
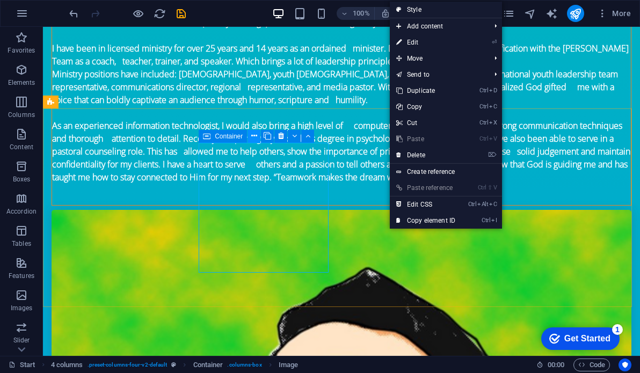
click at [251, 137] on icon at bounding box center [254, 135] width 6 height 11
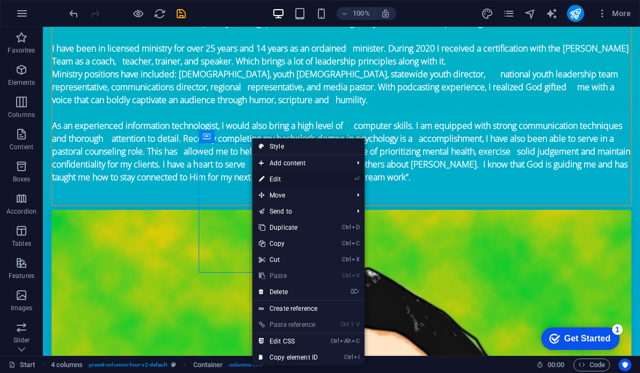
click at [286, 180] on link "⏎ Edit" at bounding box center [288, 179] width 72 height 16
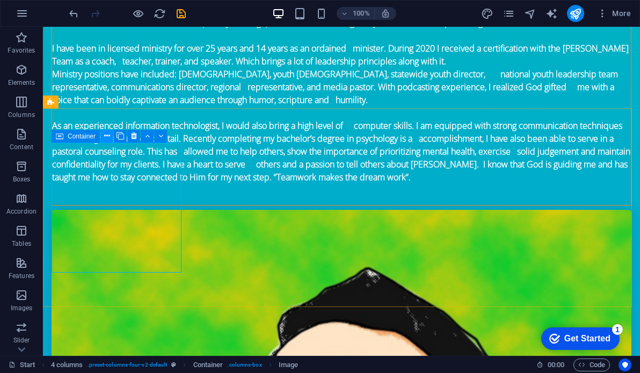
click at [104, 136] on icon at bounding box center [107, 135] width 6 height 11
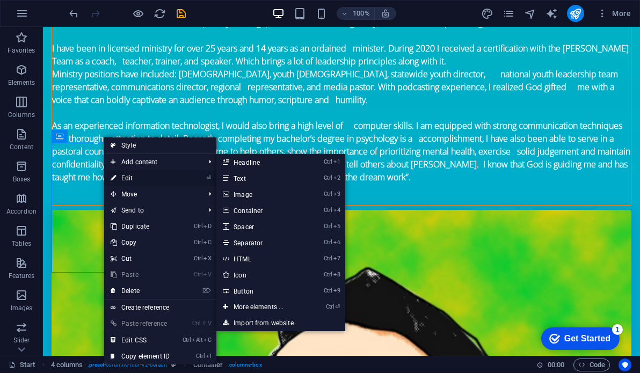
click at [117, 172] on link "⏎ Edit" at bounding box center [140, 178] width 72 height 16
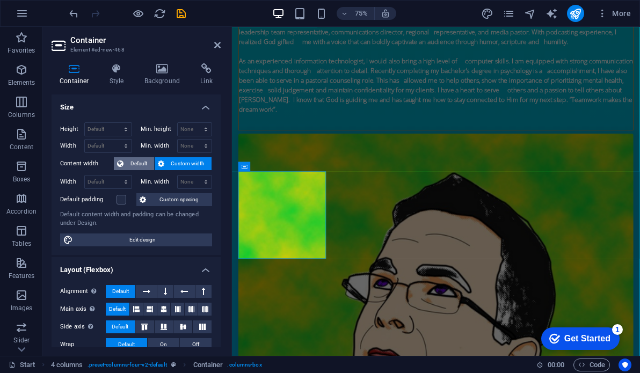
click at [127, 166] on span "Default" at bounding box center [139, 163] width 24 height 13
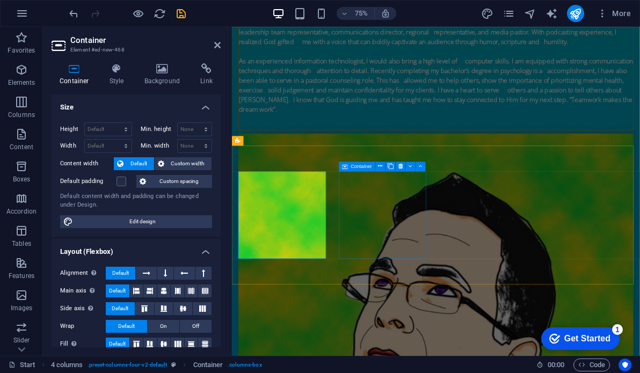
click at [346, 169] on icon at bounding box center [345, 167] width 6 height 10
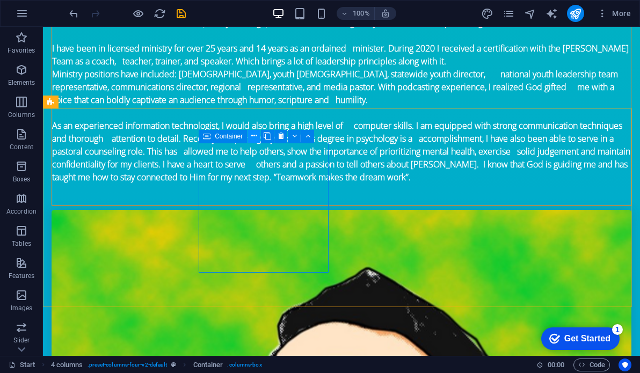
click at [253, 136] on icon at bounding box center [254, 135] width 6 height 11
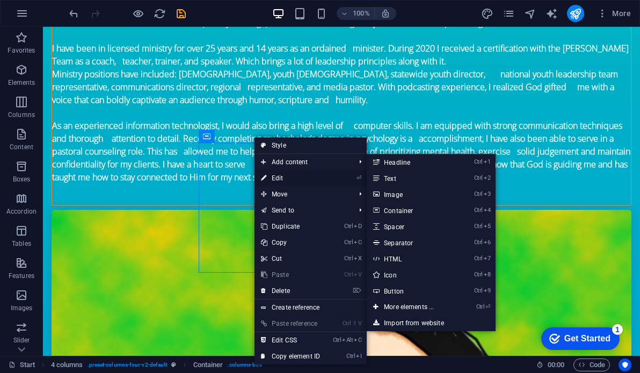
click at [276, 173] on link "⏎ Edit" at bounding box center [290, 178] width 72 height 16
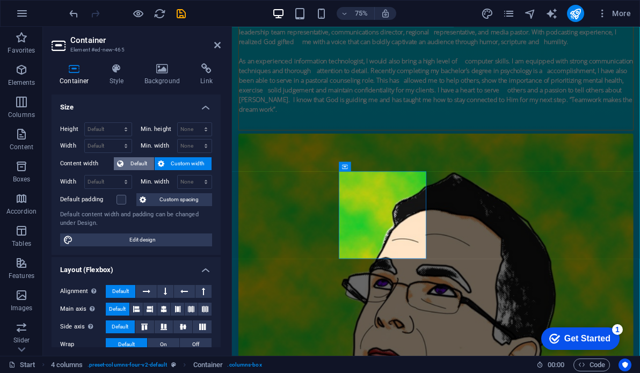
click at [129, 161] on span "Default" at bounding box center [139, 163] width 24 height 13
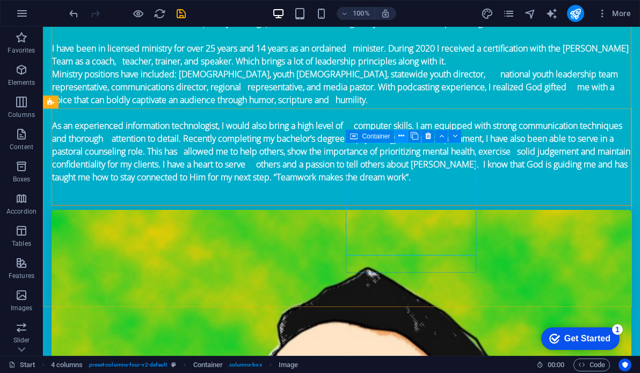
click at [400, 136] on icon at bounding box center [401, 135] width 6 height 11
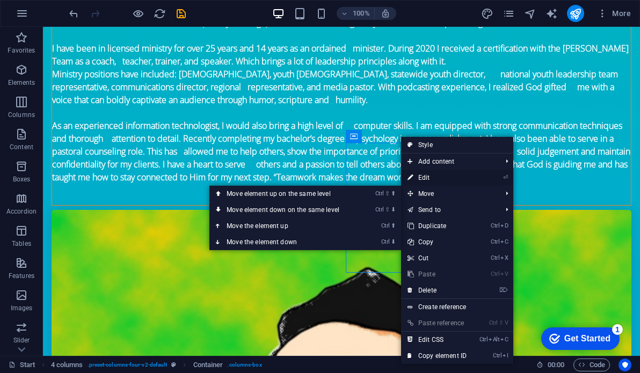
click at [436, 179] on link "⏎ Edit" at bounding box center [437, 178] width 72 height 16
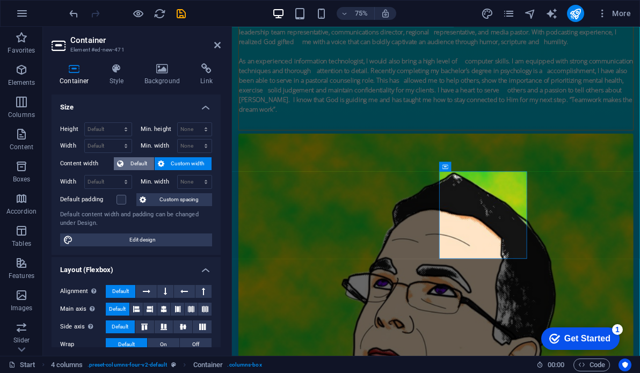
click at [128, 163] on span "Default" at bounding box center [139, 163] width 24 height 13
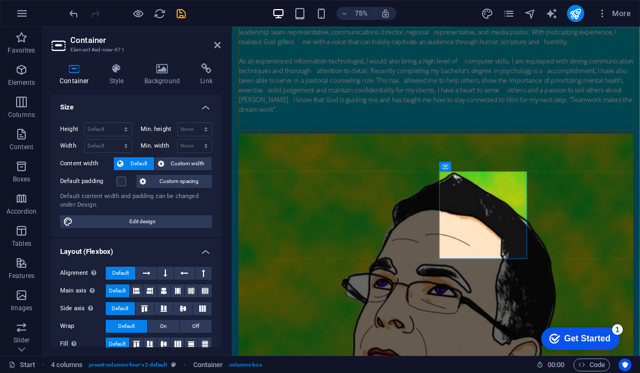
click at [215, 40] on h2 "Container" at bounding box center [145, 40] width 150 height 10
click at [213, 47] on header "Container Element #ed-new-471" at bounding box center [136, 41] width 169 height 28
click at [217, 45] on icon at bounding box center [217, 45] width 6 height 9
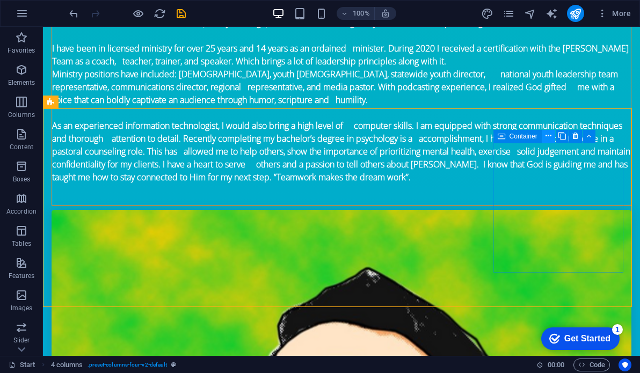
click at [547, 134] on icon at bounding box center [549, 135] width 6 height 11
click at [552, 135] on button at bounding box center [548, 136] width 13 height 13
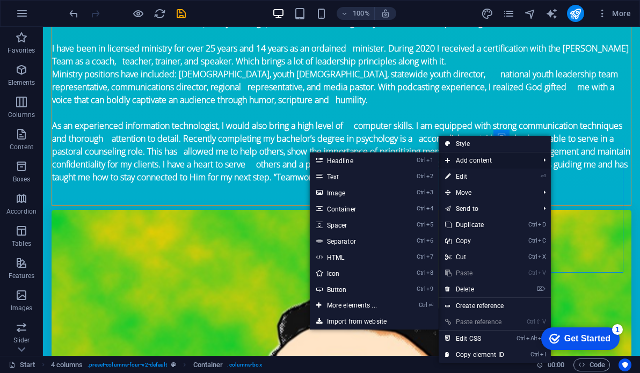
click at [504, 158] on span "Add content" at bounding box center [487, 160] width 96 height 16
click at [336, 195] on link "Ctrl 3 Image" at bounding box center [354, 193] width 89 height 16
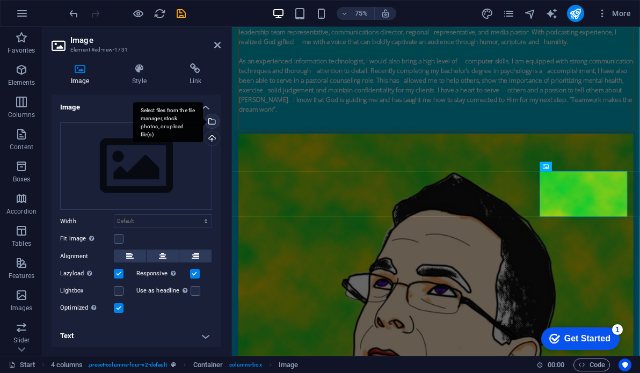
click at [203, 120] on div "Select files from the file manager, stock photos, or upload file(s)" at bounding box center [168, 122] width 70 height 40
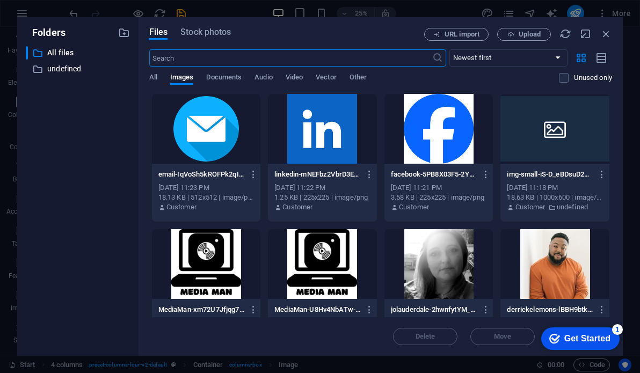
scroll to position [289, 0]
click at [319, 146] on div at bounding box center [322, 129] width 109 height 70
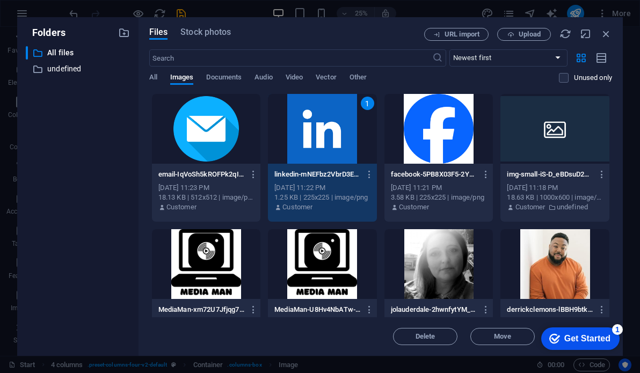
click at [332, 134] on div "1" at bounding box center [322, 129] width 109 height 70
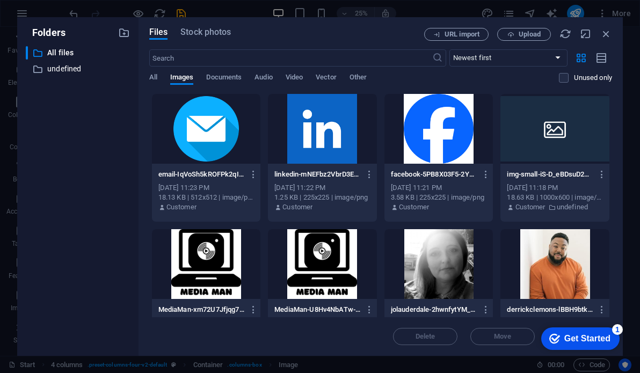
click at [332, 134] on div at bounding box center [322, 129] width 109 height 70
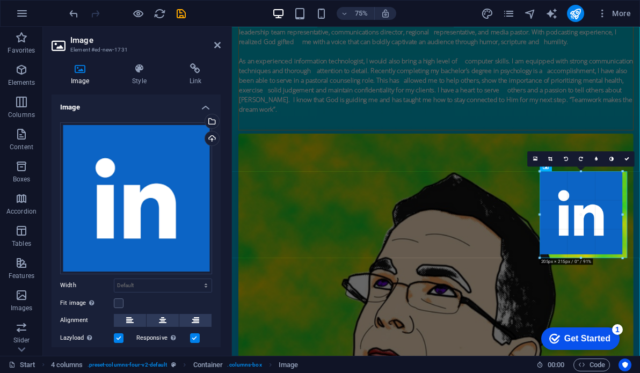
drag, startPoint x: 585, startPoint y: 215, endPoint x: 528, endPoint y: 323, distance: 122.0
type input "206"
select select "px"
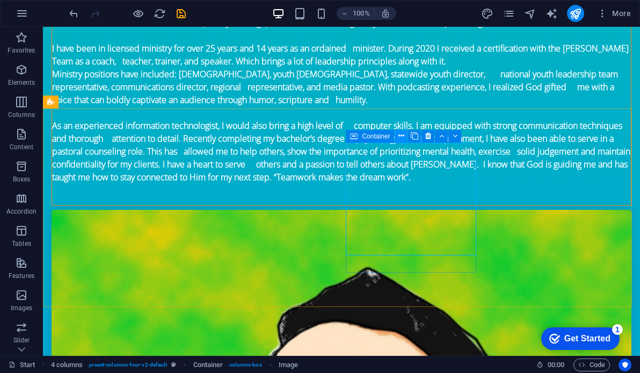
click at [399, 135] on icon at bounding box center [401, 135] width 6 height 11
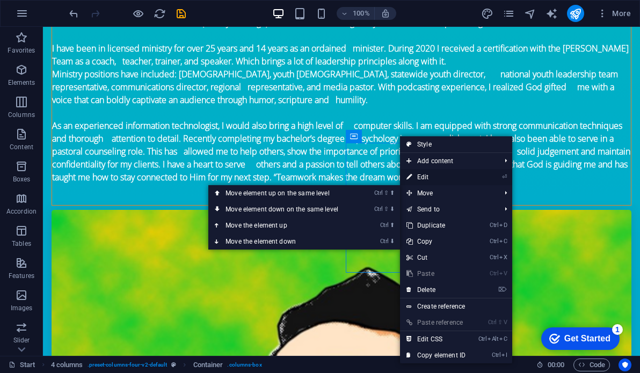
click at [427, 173] on link "⏎ Edit" at bounding box center [436, 177] width 72 height 16
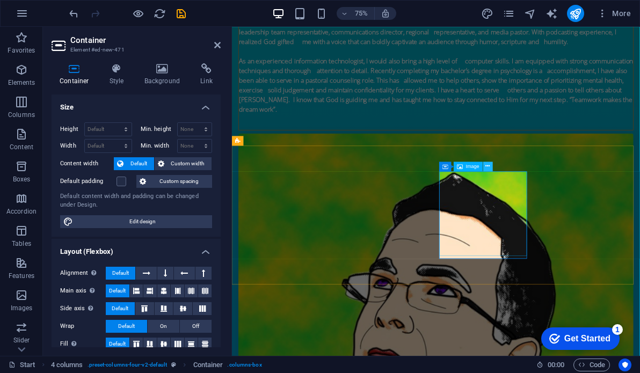
click at [489, 165] on icon at bounding box center [488, 166] width 4 height 9
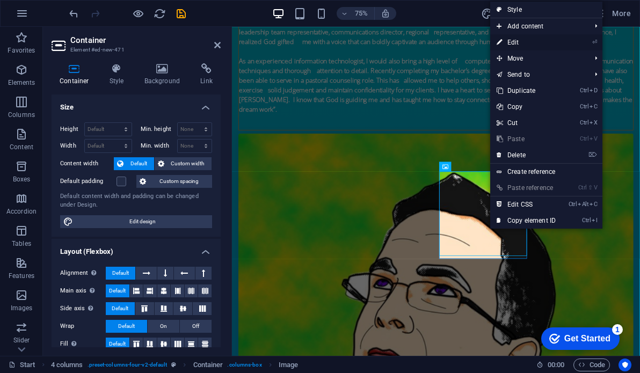
drag, startPoint x: 520, startPoint y: 36, endPoint x: 383, endPoint y: 14, distance: 138.1
click at [520, 36] on link "⏎ Edit" at bounding box center [526, 42] width 72 height 16
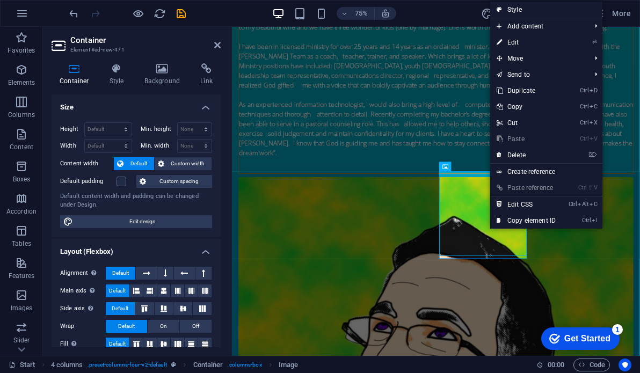
select select "px"
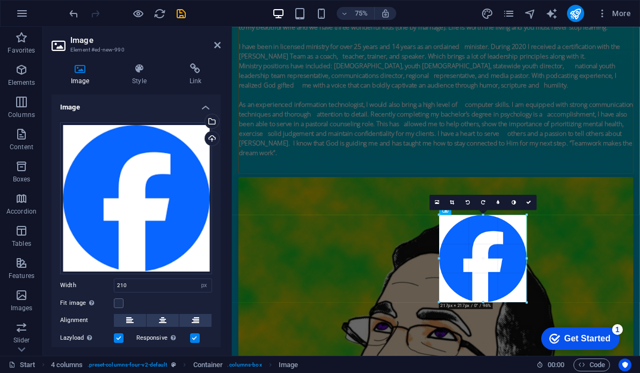
drag, startPoint x: 525, startPoint y: 301, endPoint x: 397, endPoint y: 371, distance: 146.3
type input "217"
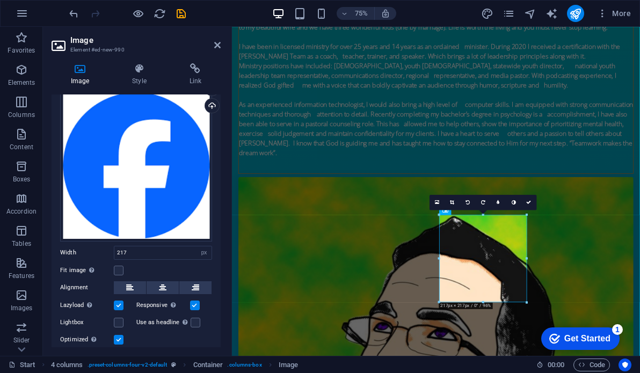
scroll to position [63, 0]
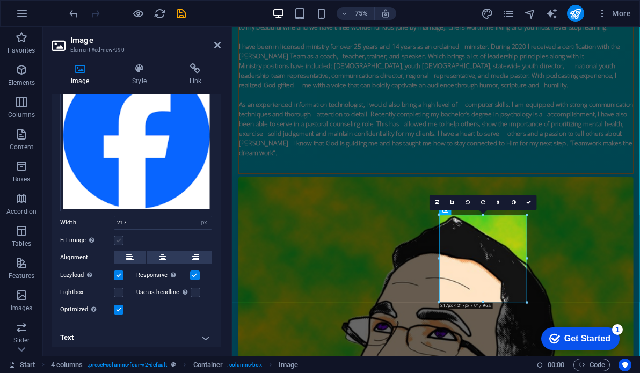
click at [118, 238] on label at bounding box center [119, 241] width 10 height 10
click at [0, 0] on input "Fit image Automatically fit image to a fixed width and height" at bounding box center [0, 0] width 0 height 0
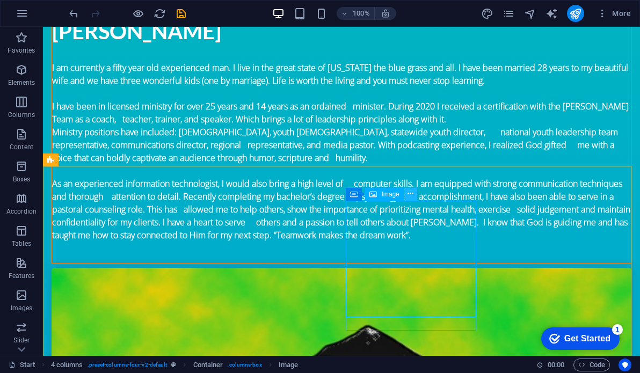
click at [411, 190] on icon at bounding box center [411, 193] width 6 height 11
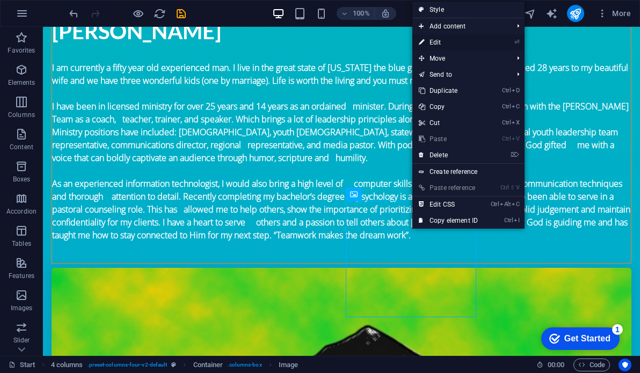
click at [434, 44] on link "⏎ Edit" at bounding box center [448, 42] width 72 height 16
select select "px"
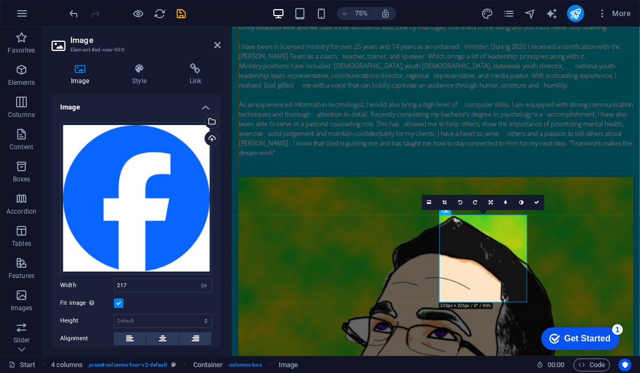
click at [120, 300] on label at bounding box center [119, 304] width 10 height 10
click at [0, 0] on input "Fit image Automatically fit image to a fixed width and height" at bounding box center [0, 0] width 0 height 0
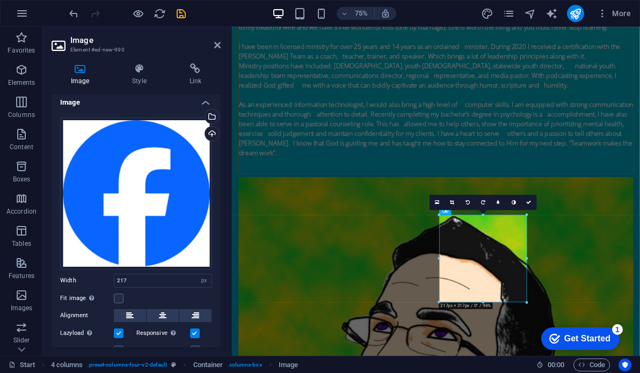
scroll to position [0, 0]
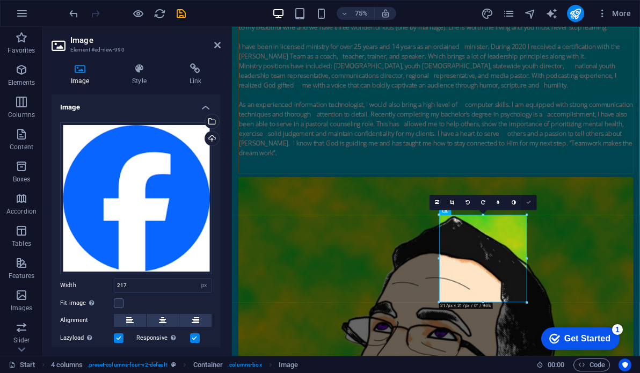
click at [528, 203] on icon at bounding box center [529, 202] width 5 height 5
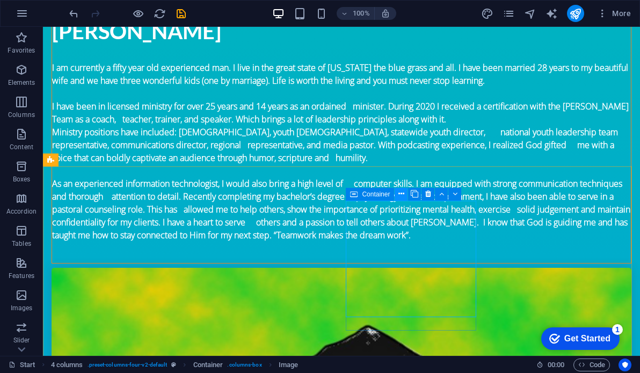
click at [399, 197] on icon at bounding box center [401, 193] width 6 height 11
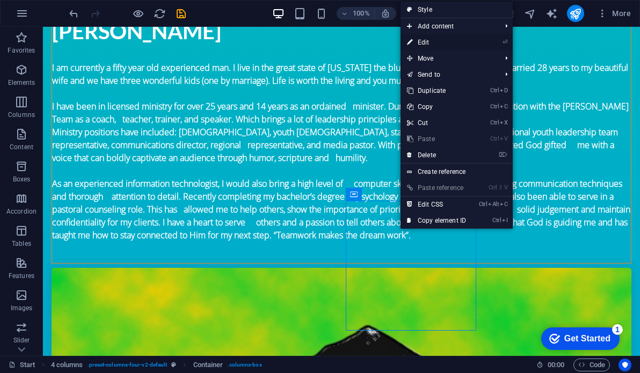
click at [438, 39] on link "⏎ Edit" at bounding box center [437, 42] width 72 height 16
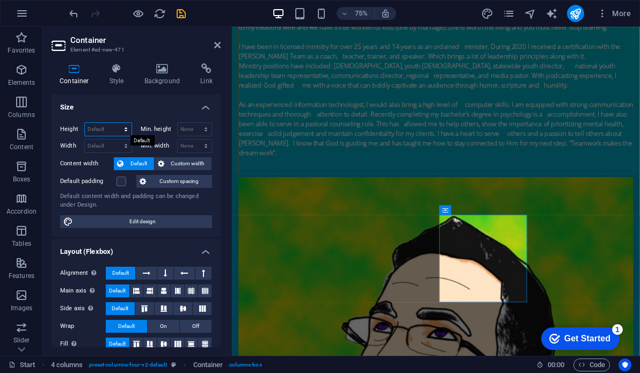
click at [99, 128] on select "Default px rem % vh vw" at bounding box center [108, 129] width 47 height 13
select select "px"
click at [115, 123] on select "Default px rem % vh vw" at bounding box center [108, 129] width 47 height 13
type input "218"
click at [110, 146] on select "Default px rem % em vh vw" at bounding box center [108, 146] width 47 height 13
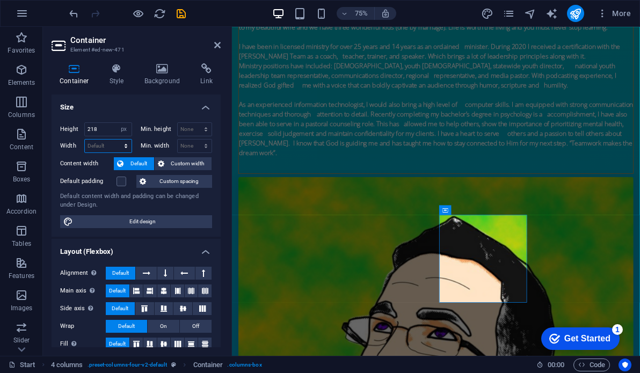
select select "px"
click at [115, 140] on select "Default px rem % em vh vw" at bounding box center [108, 146] width 47 height 13
type input "218"
click at [218, 48] on icon at bounding box center [217, 45] width 6 height 9
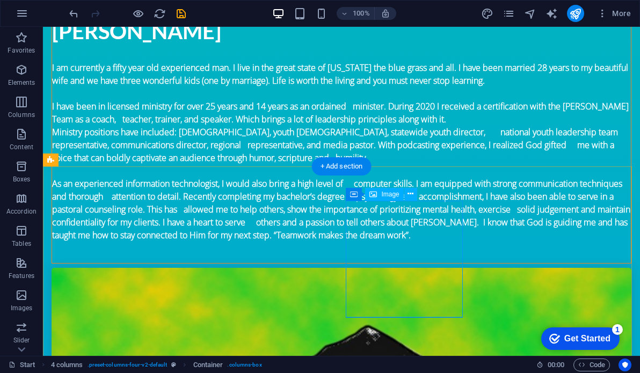
select select "px"
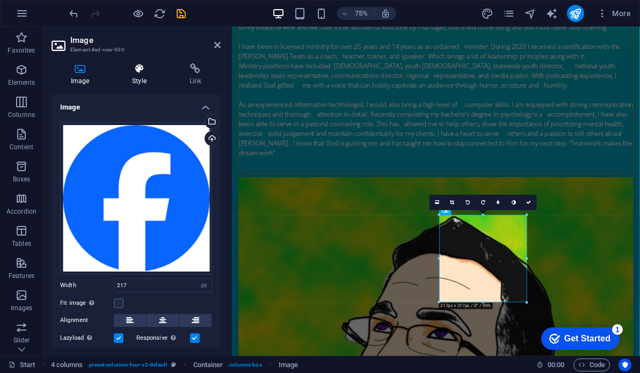
click at [134, 70] on icon at bounding box center [139, 68] width 53 height 11
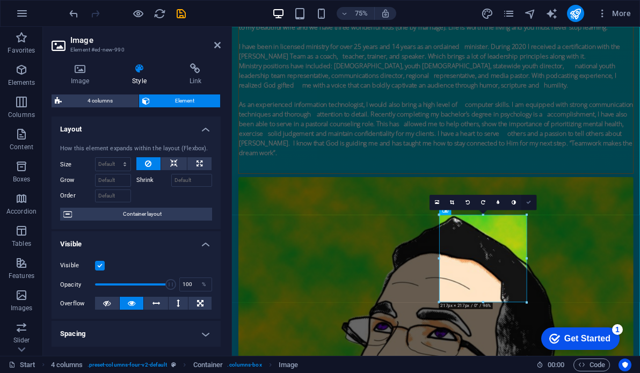
click at [528, 205] on link at bounding box center [529, 203] width 16 height 16
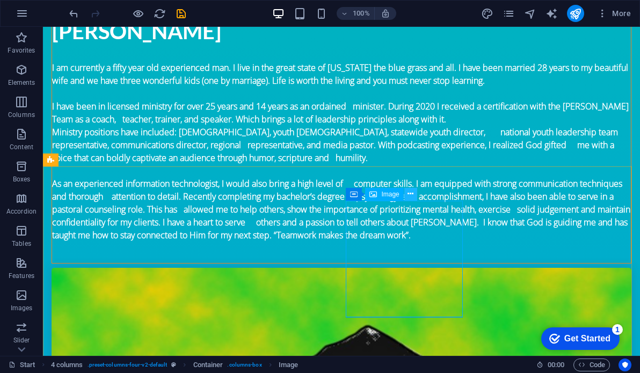
click at [415, 191] on button at bounding box center [410, 194] width 13 height 13
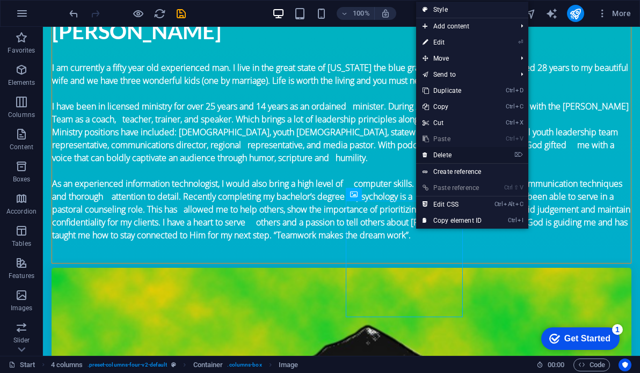
click at [444, 152] on link "⌦ Delete" at bounding box center [452, 155] width 72 height 16
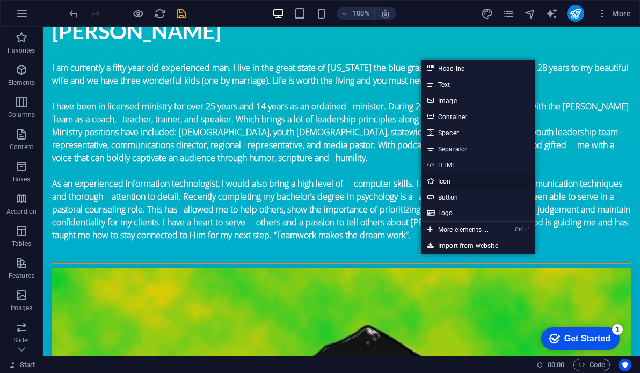
click at [448, 180] on link "Icon" at bounding box center [478, 181] width 114 height 16
select select "xMidYMid"
select select "px"
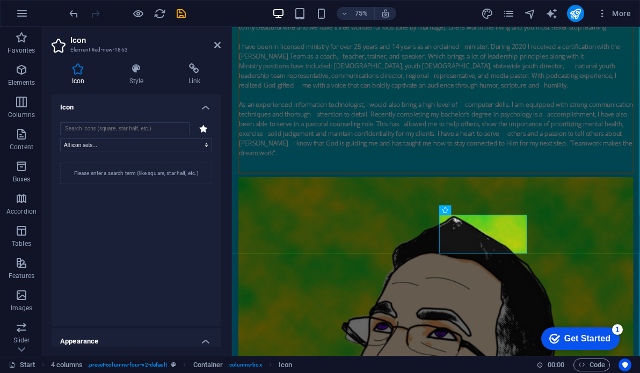
click at [201, 128] on icon at bounding box center [203, 129] width 9 height 8
click at [132, 127] on input "search" at bounding box center [124, 128] width 129 height 13
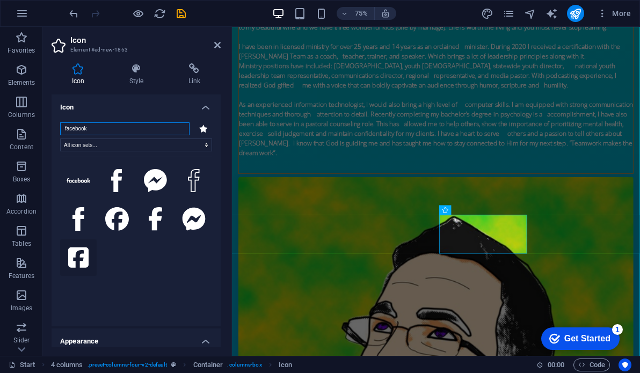
type input "facebook"
click at [80, 263] on icon at bounding box center [78, 258] width 20 height 20
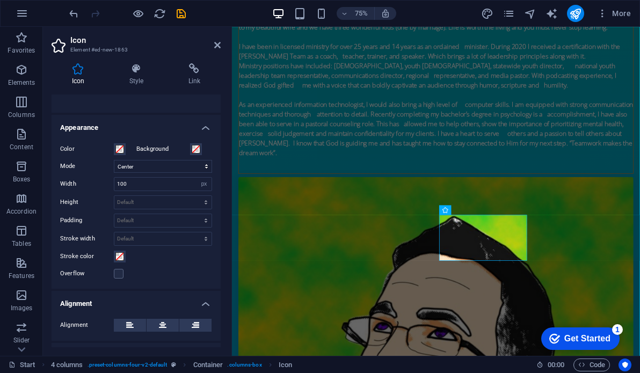
scroll to position [214, 0]
drag, startPoint x: 151, startPoint y: 183, endPoint x: 97, endPoint y: 178, distance: 54.4
click at [97, 178] on div "Width 100 Default auto px rem % em vh vw" at bounding box center [136, 184] width 152 height 14
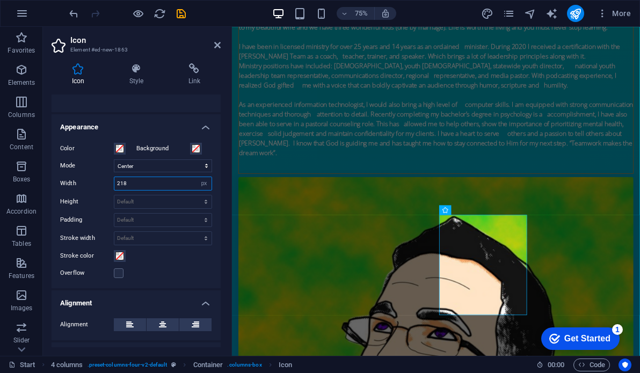
drag, startPoint x: 170, startPoint y: 180, endPoint x: 88, endPoint y: 171, distance: 82.1
click at [88, 171] on div "Color Background Mode Scale Left Center Right Width 218 Default auto px rem % e…" at bounding box center [136, 211] width 169 height 155
type input "1080"
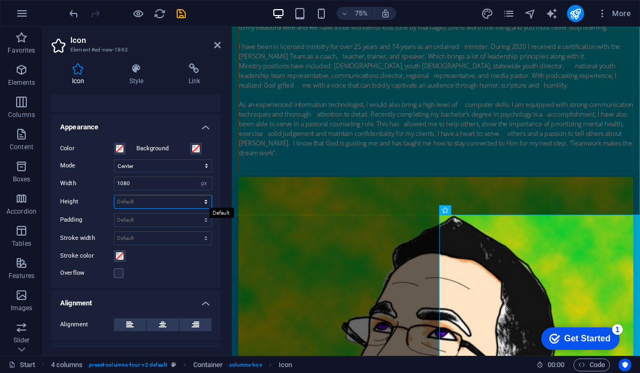
click at [129, 198] on select "Default auto px rem em vh vw" at bounding box center [162, 201] width 97 height 13
select select "px"
click at [194, 195] on select "Default auto px rem em vh vw" at bounding box center [162, 201] width 97 height 13
type input "1080"
click at [215, 46] on icon at bounding box center [217, 45] width 6 height 9
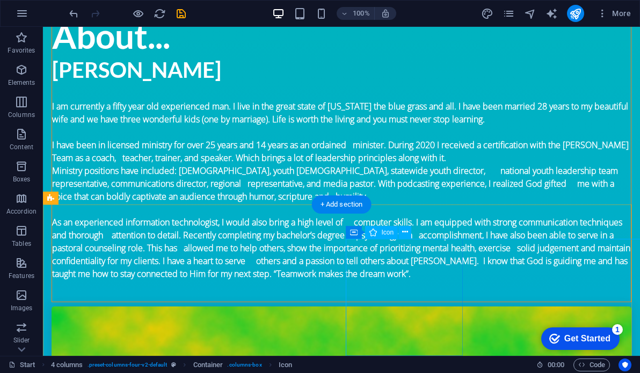
scroll to position [1050, 0]
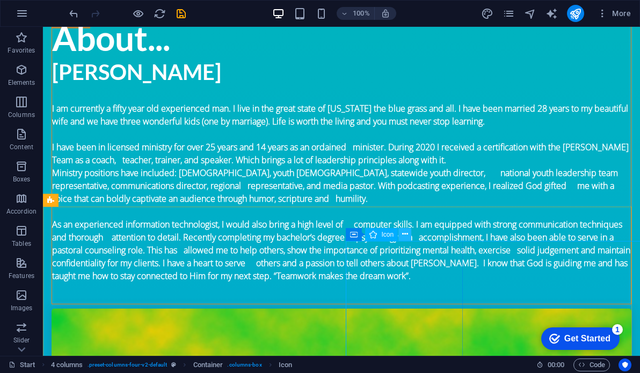
click at [405, 235] on icon at bounding box center [405, 234] width 6 height 11
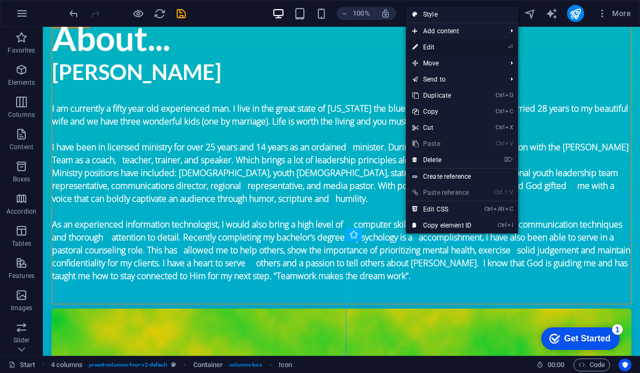
click at [442, 51] on link "⏎ Edit" at bounding box center [442, 47] width 72 height 16
select select "xMidYMid"
select select "px"
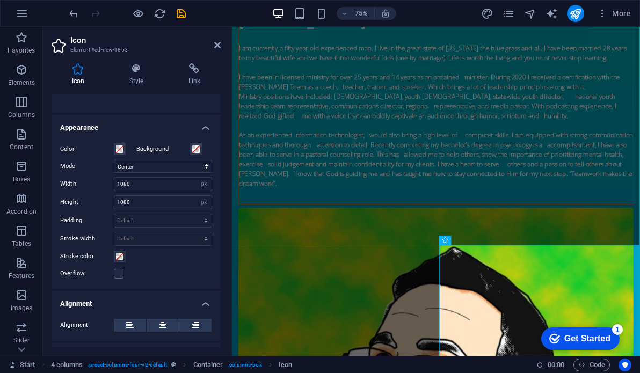
scroll to position [214, 0]
drag, startPoint x: 140, startPoint y: 182, endPoint x: 99, endPoint y: 181, distance: 41.4
click at [99, 181] on div "Width 1080 Default auto px rem % em vh vw" at bounding box center [136, 184] width 152 height 14
type input "218"
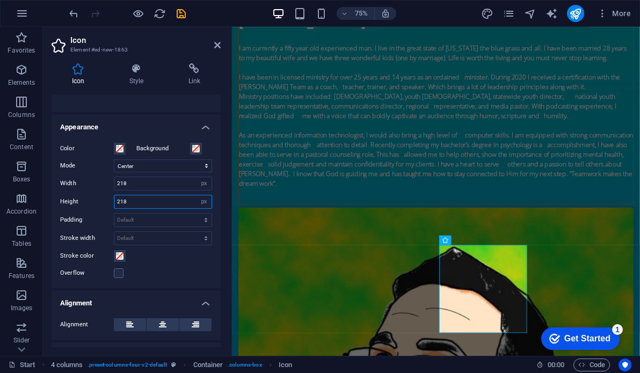
type input "218"
click at [217, 45] on icon at bounding box center [217, 45] width 6 height 9
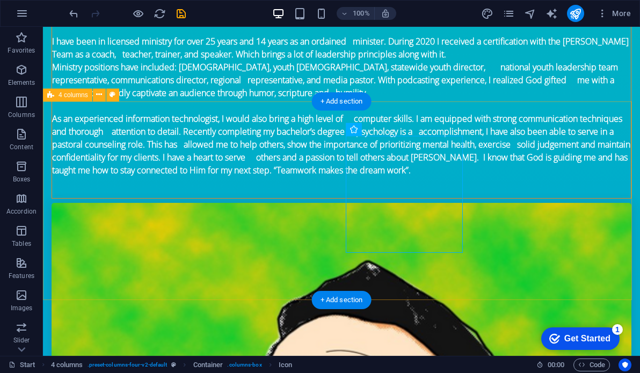
scroll to position [1157, 0]
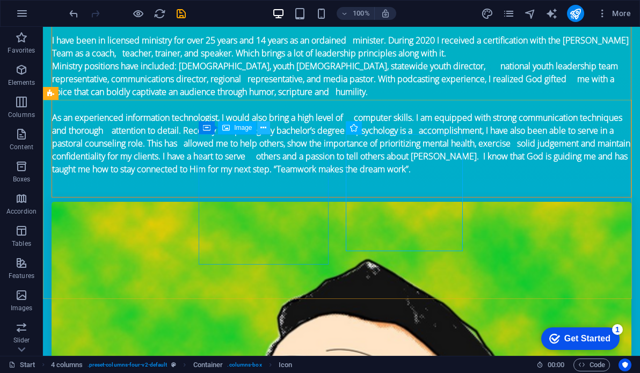
click at [263, 128] on icon at bounding box center [263, 127] width 6 height 11
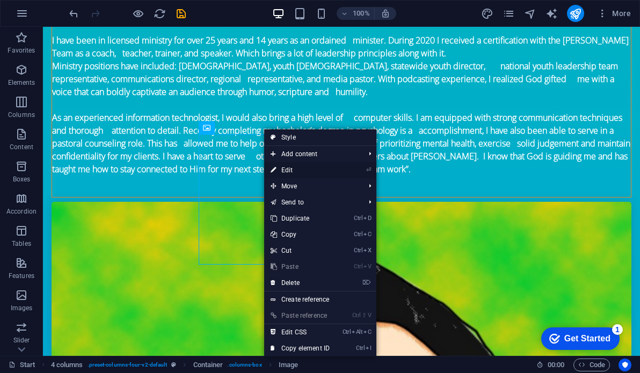
click at [298, 173] on link "⏎ Edit" at bounding box center [300, 170] width 72 height 16
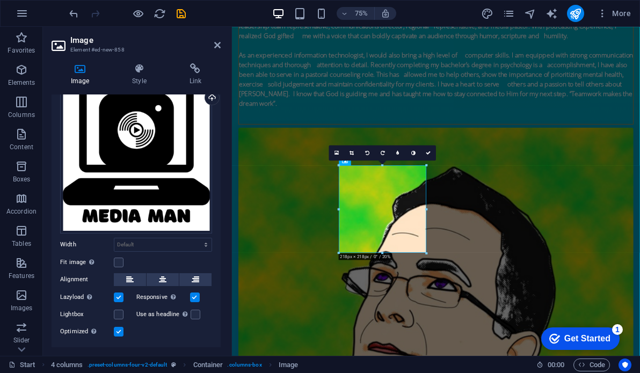
scroll to position [0, 0]
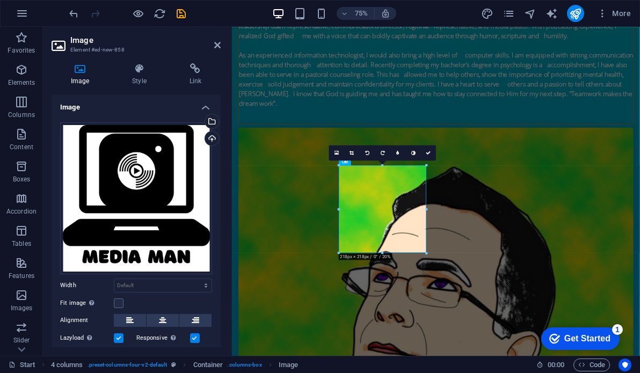
click at [202, 107] on h4 "Image" at bounding box center [136, 103] width 169 height 19
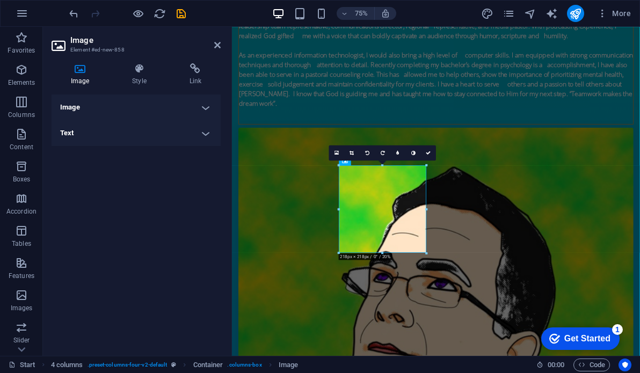
click at [205, 107] on h4 "Image" at bounding box center [136, 107] width 169 height 26
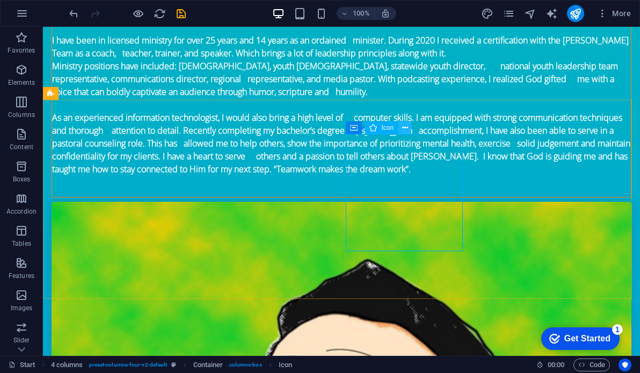
click at [410, 126] on button at bounding box center [404, 127] width 13 height 13
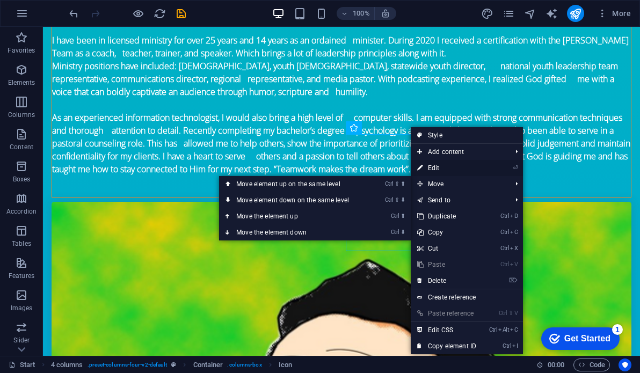
click at [445, 166] on link "⏎ Edit" at bounding box center [447, 168] width 72 height 16
select select "xMidYMid"
select select "px"
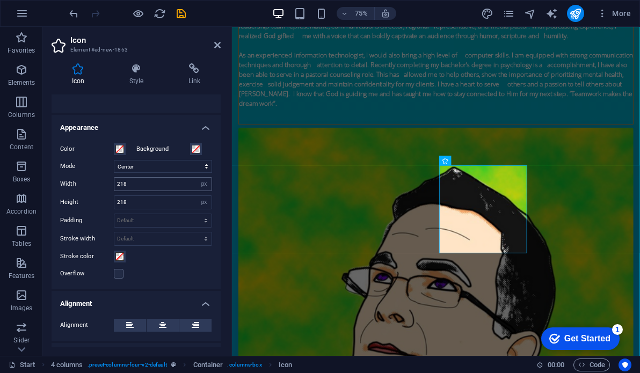
scroll to position [214, 0]
drag, startPoint x: 129, startPoint y: 184, endPoint x: 98, endPoint y: 179, distance: 31.0
click at [98, 179] on div "Width 218 Default auto px rem % em vh vw" at bounding box center [136, 184] width 152 height 14
type input "225"
drag, startPoint x: 146, startPoint y: 203, endPoint x: 98, endPoint y: 197, distance: 48.7
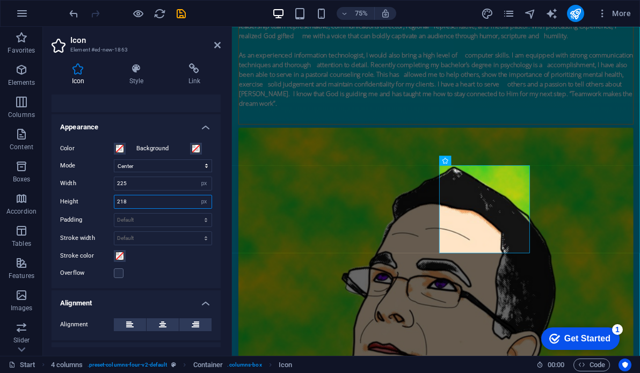
click at [98, 197] on div "Height 218 Default auto px rem em vh vw" at bounding box center [136, 202] width 152 height 14
type input "225"
drag, startPoint x: 139, startPoint y: 183, endPoint x: 99, endPoint y: 178, distance: 39.4
click at [100, 179] on div "Width 225 Default auto px rem % em vh vw" at bounding box center [136, 184] width 152 height 14
type input "250"
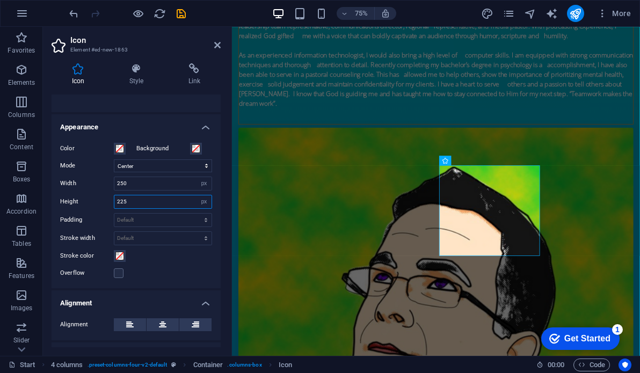
click at [133, 198] on input "225" at bounding box center [162, 201] width 97 height 13
type input "250"
click at [219, 44] on icon at bounding box center [217, 45] width 6 height 9
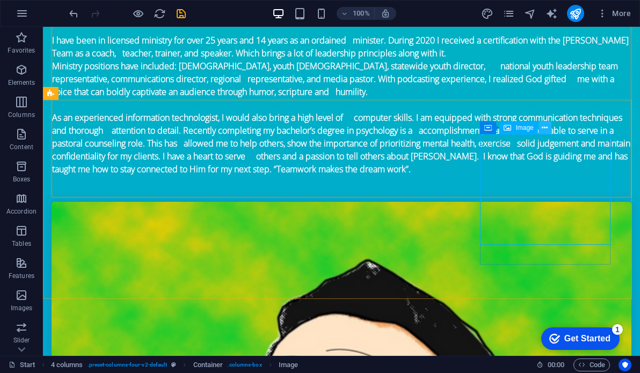
click at [546, 128] on icon at bounding box center [545, 127] width 6 height 11
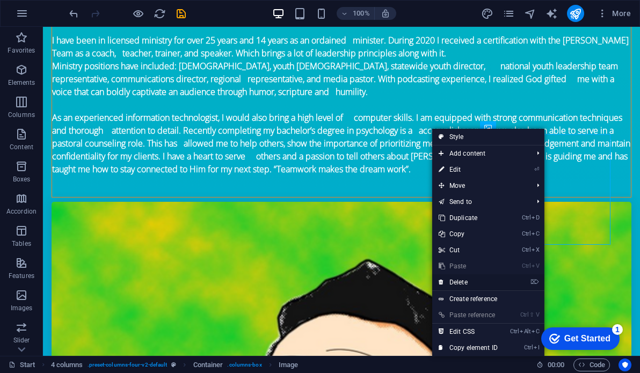
click at [470, 285] on link "⌦ Delete" at bounding box center [468, 282] width 72 height 16
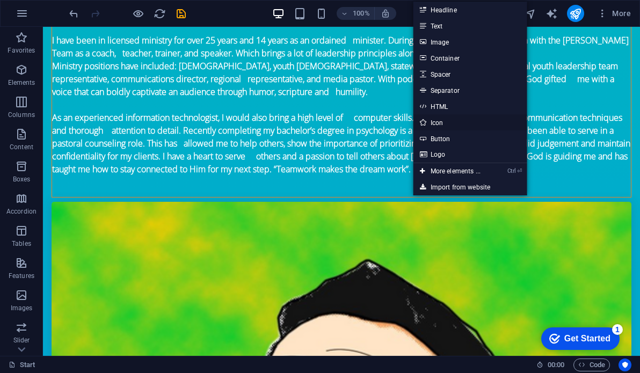
click at [443, 122] on link "Icon" at bounding box center [470, 122] width 114 height 16
select select "xMidYMid"
select select "px"
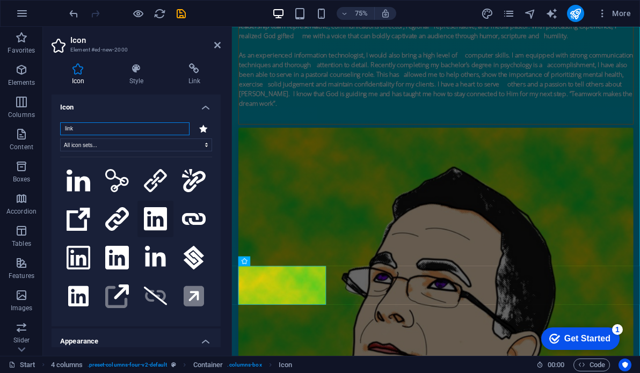
type input "link"
click at [157, 217] on icon at bounding box center [155, 219] width 23 height 24
click at [216, 43] on icon at bounding box center [217, 45] width 6 height 9
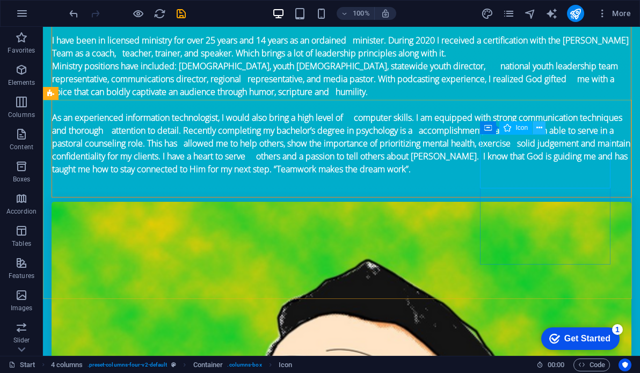
click at [537, 126] on icon at bounding box center [539, 127] width 6 height 11
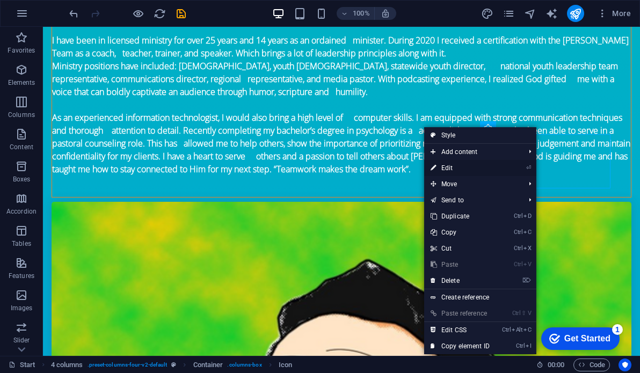
click at [489, 167] on link "⏎ Edit" at bounding box center [460, 168] width 72 height 16
select select "xMidYMid"
select select "px"
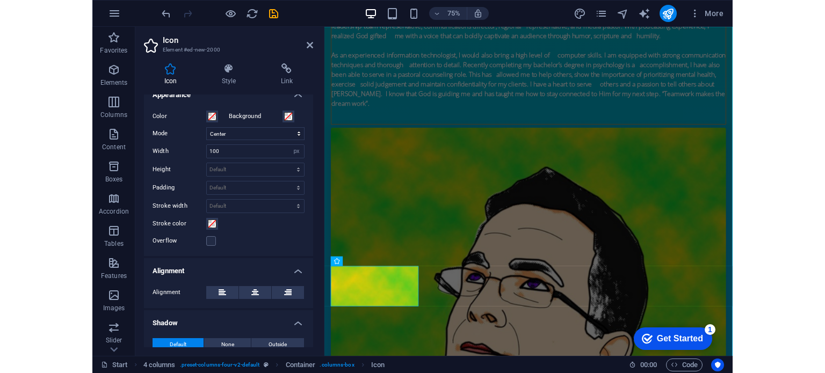
scroll to position [247, 0]
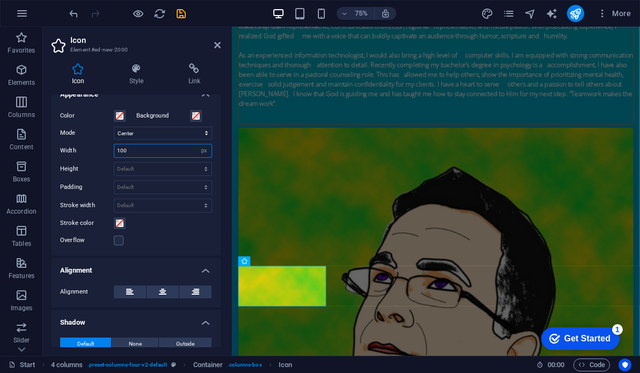
drag, startPoint x: 134, startPoint y: 148, endPoint x: 88, endPoint y: 150, distance: 46.2
click at [88, 150] on div "Width 100 Default auto px rem % em vh vw" at bounding box center [136, 151] width 152 height 14
type input "250"
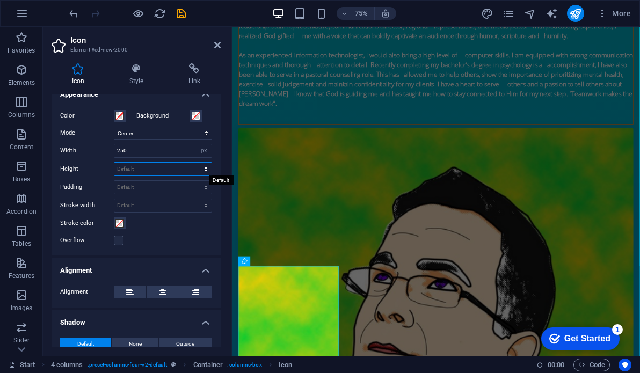
click at [127, 163] on select "Default auto px rem em vh vw" at bounding box center [162, 169] width 97 height 13
select select "px"
click at [194, 163] on select "Default auto px rem em vh vw" at bounding box center [162, 169] width 97 height 13
type input "250"
click at [176, 155] on input "250" at bounding box center [162, 150] width 97 height 13
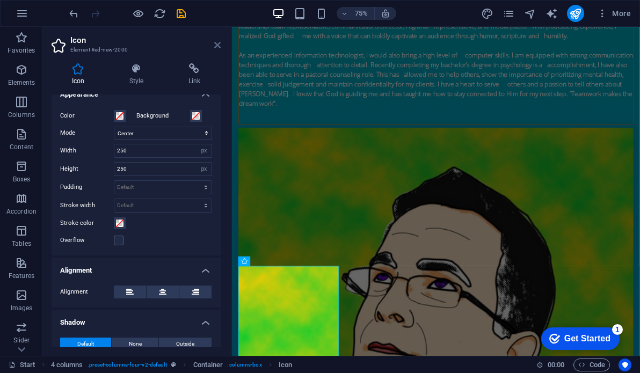
click at [214, 45] on icon at bounding box center [217, 45] width 6 height 9
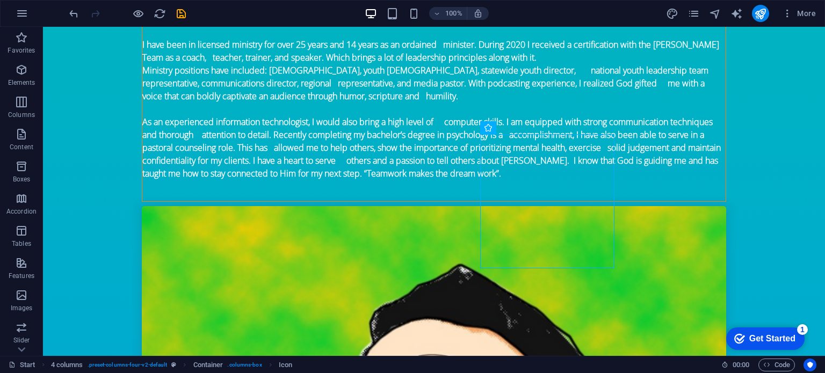
scroll to position [1163, 0]
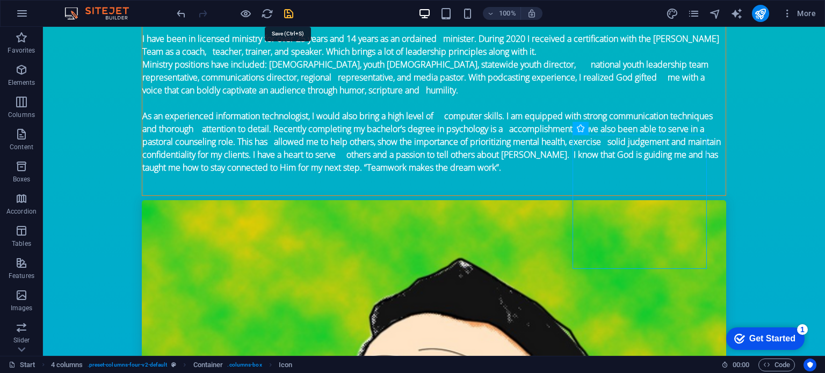
click at [288, 16] on icon "save" at bounding box center [288, 14] width 12 height 12
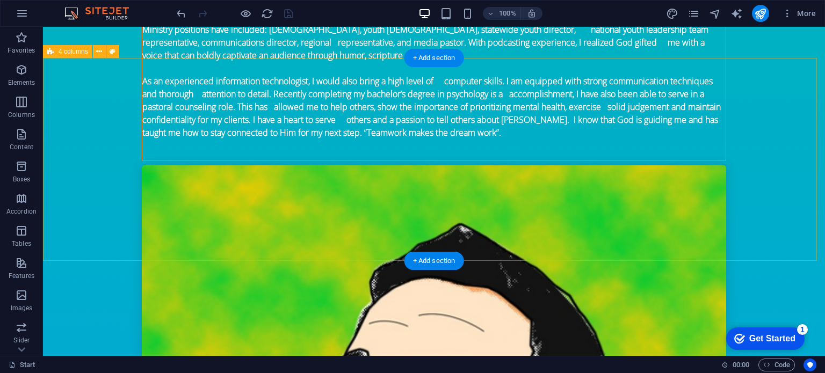
scroll to position [1205, 0]
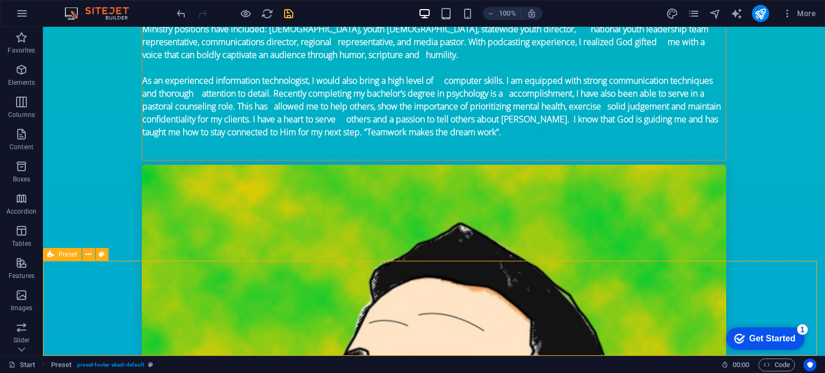
scroll to position [1205, 0]
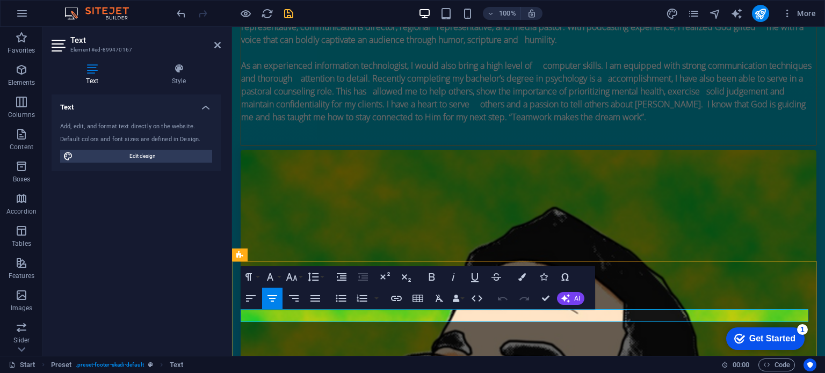
scroll to position [1198, 0]
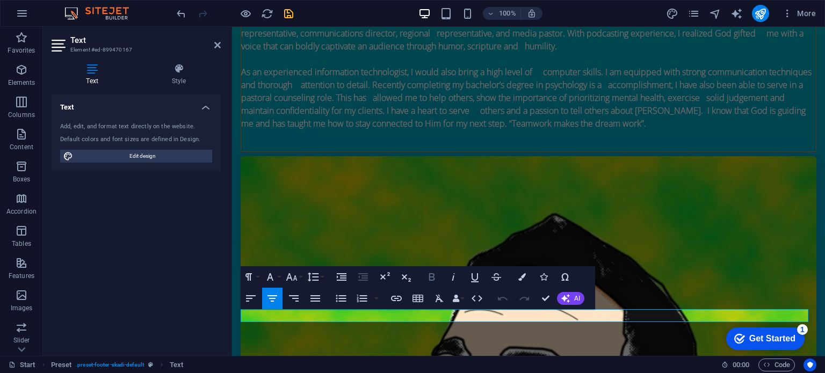
click at [430, 277] on icon "button" at bounding box center [432, 277] width 6 height 8
click at [296, 279] on icon "button" at bounding box center [291, 277] width 13 height 13
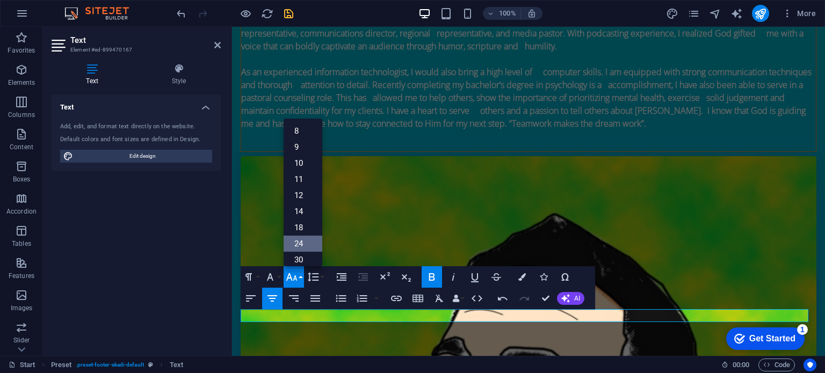
click at [299, 245] on link "24" at bounding box center [302, 244] width 39 height 16
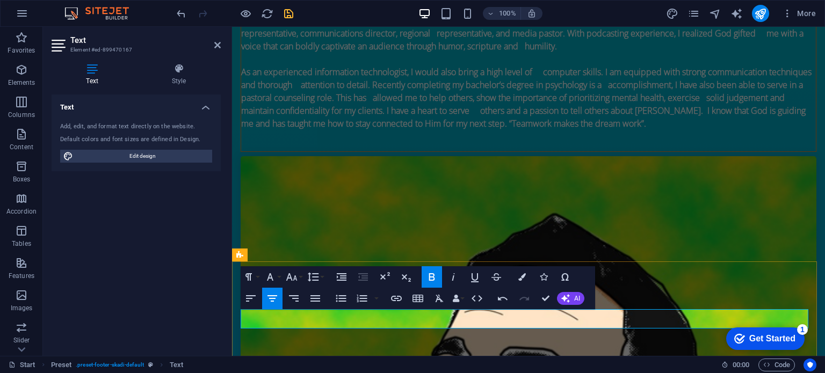
drag, startPoint x: 628, startPoint y: 321, endPoint x: 395, endPoint y: 324, distance: 232.5
click at [294, 278] on icon "button" at bounding box center [291, 277] width 13 height 13
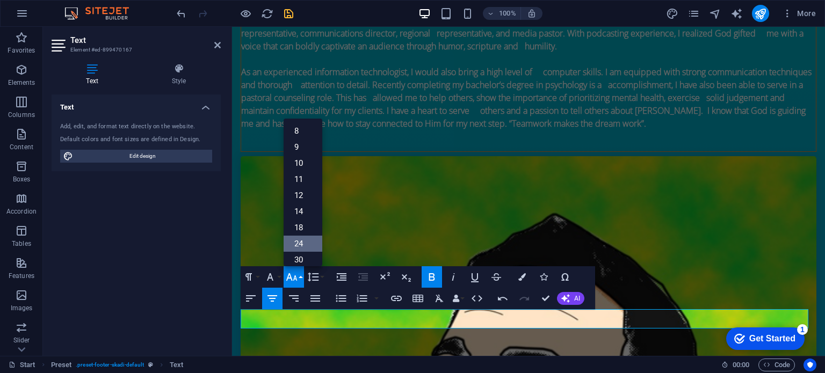
click at [299, 239] on link "24" at bounding box center [302, 244] width 39 height 16
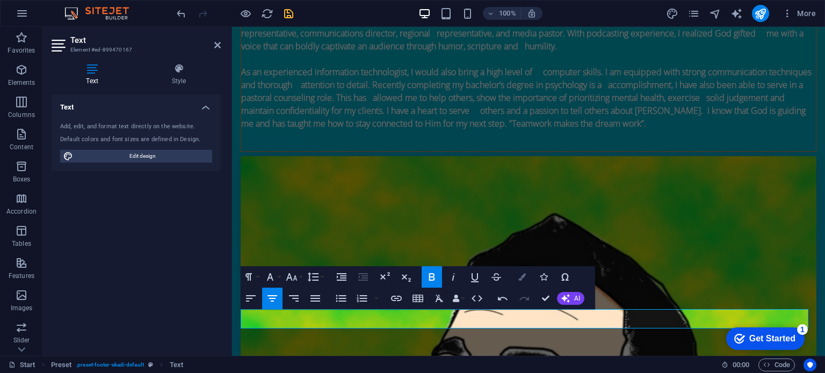
click at [520, 280] on icon "button" at bounding box center [522, 277] width 8 height 8
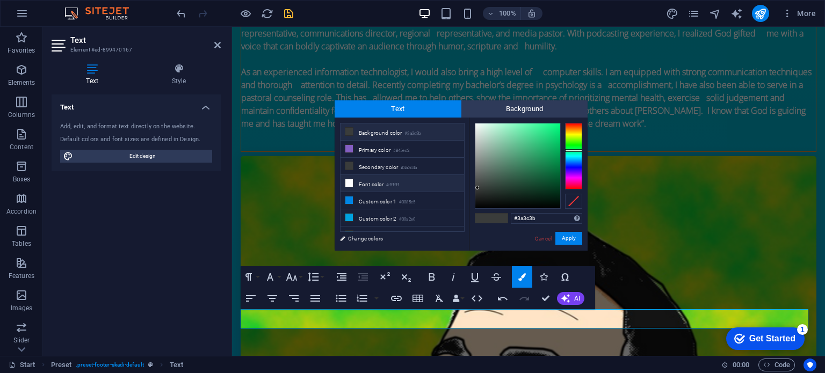
click at [374, 184] on li "Font color #ffffff" at bounding box center [401, 183] width 123 height 17
type input "#ffffff"
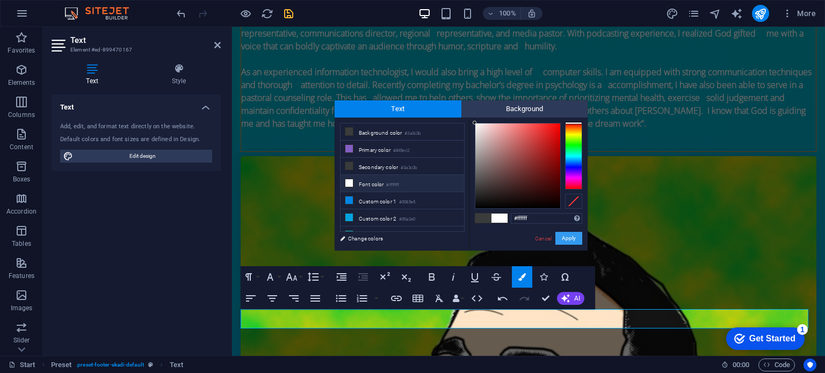
click at [570, 237] on button "Apply" at bounding box center [568, 238] width 27 height 13
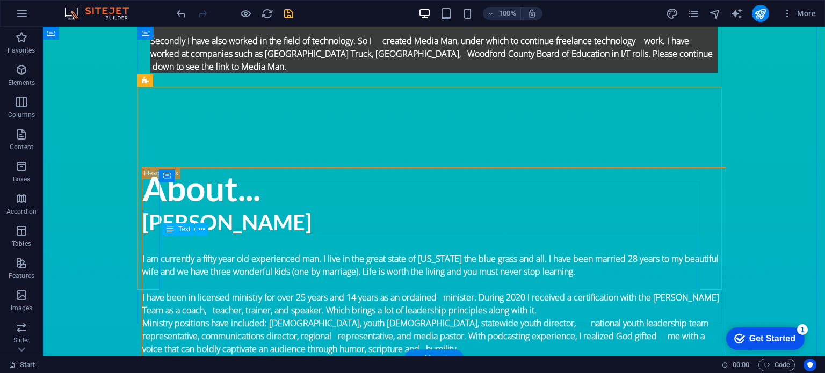
scroll to position [904, 0]
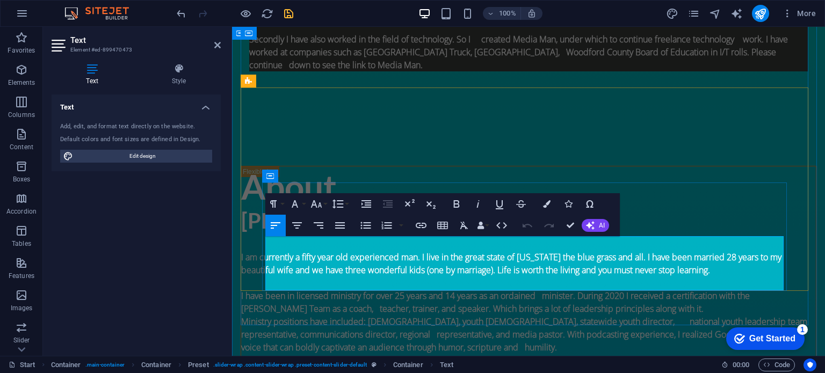
click at [211, 232] on div "Text Add, edit, and format text directly on the website. Default colors and fon…" at bounding box center [136, 220] width 169 height 253
click at [215, 45] on icon at bounding box center [217, 45] width 6 height 9
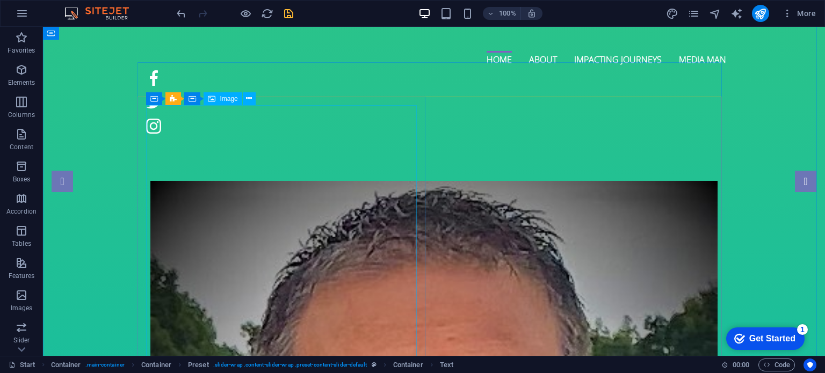
scroll to position [0, 0]
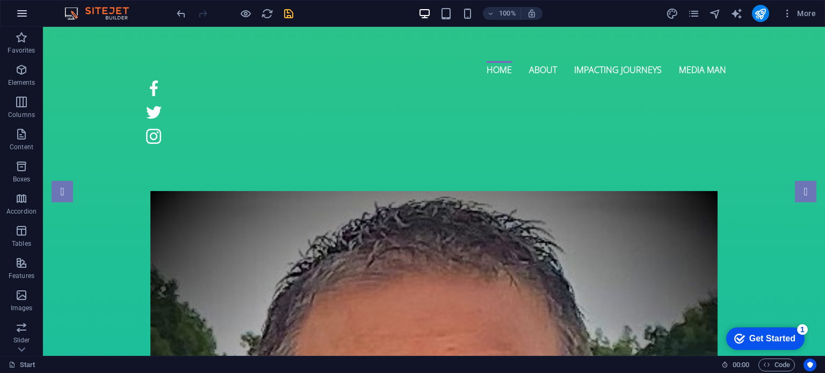
click at [23, 11] on icon "button" at bounding box center [22, 13] width 13 height 13
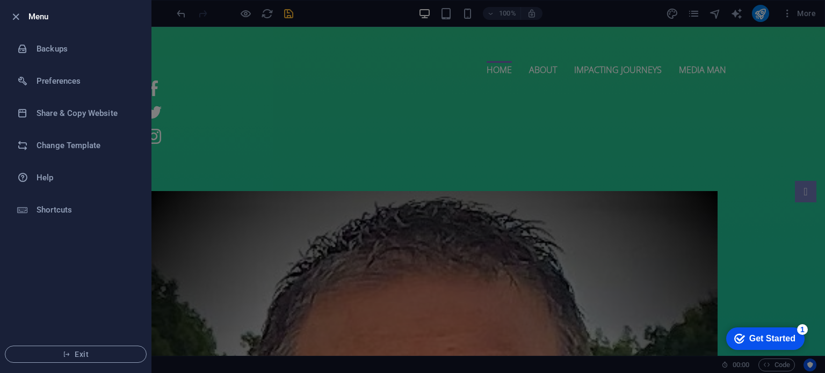
click at [362, 20] on div at bounding box center [412, 186] width 825 height 373
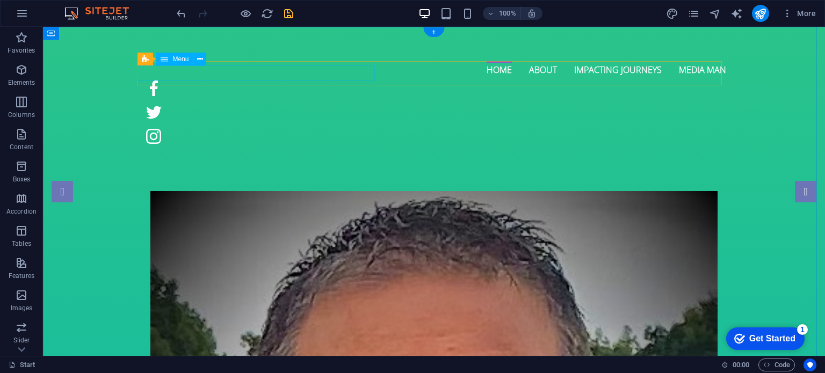
click at [195, 76] on nav "Home About Impacting Journeys Media Man" at bounding box center [434, 68] width 584 height 15
click at [255, 75] on nav "Home About Impacting Journeys Media Man" at bounding box center [434, 68] width 584 height 15
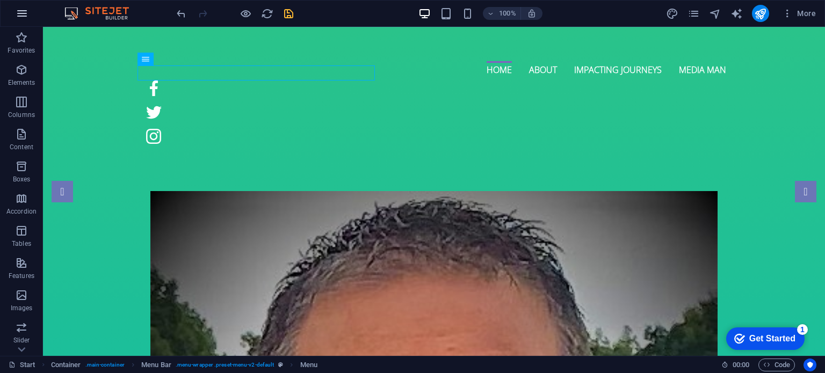
click at [19, 15] on icon "button" at bounding box center [22, 13] width 13 height 13
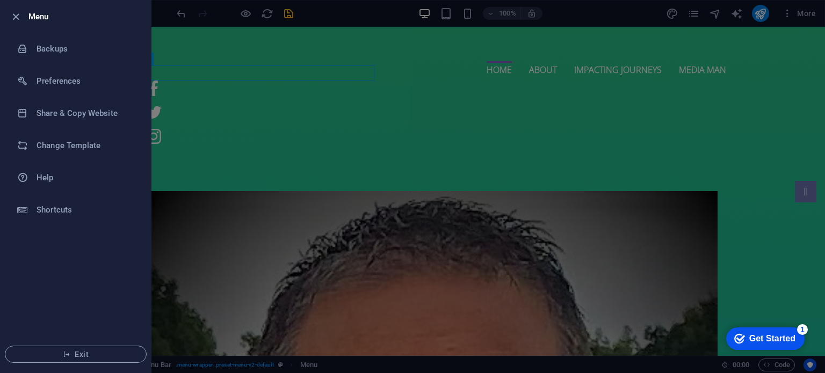
click at [347, 16] on div at bounding box center [412, 186] width 825 height 373
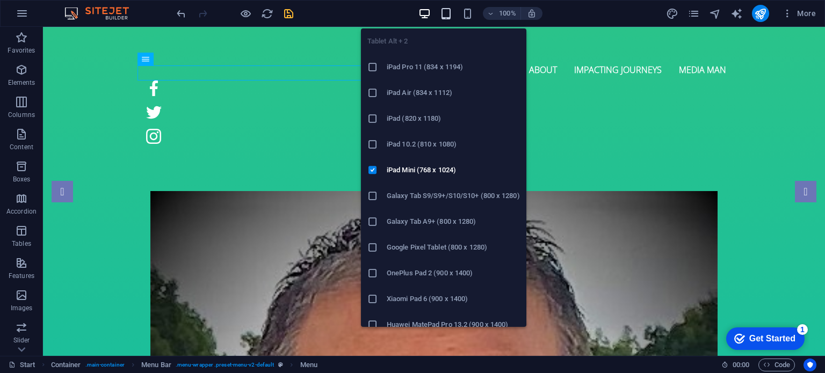
click at [445, 10] on icon "button" at bounding box center [446, 14] width 12 height 12
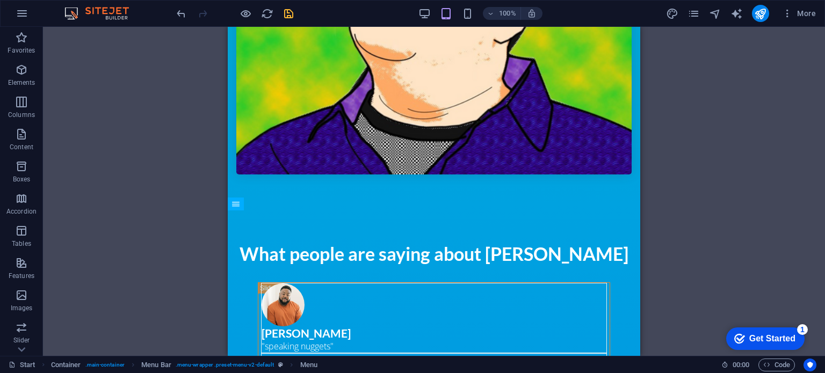
scroll to position [1450, 0]
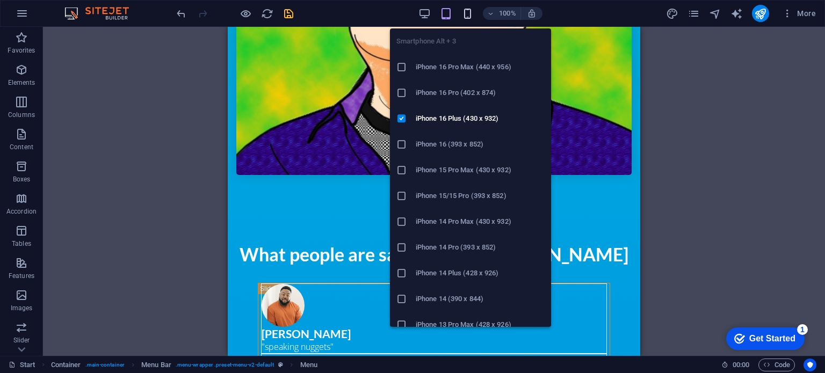
click at [468, 14] on icon "button" at bounding box center [467, 14] width 12 height 12
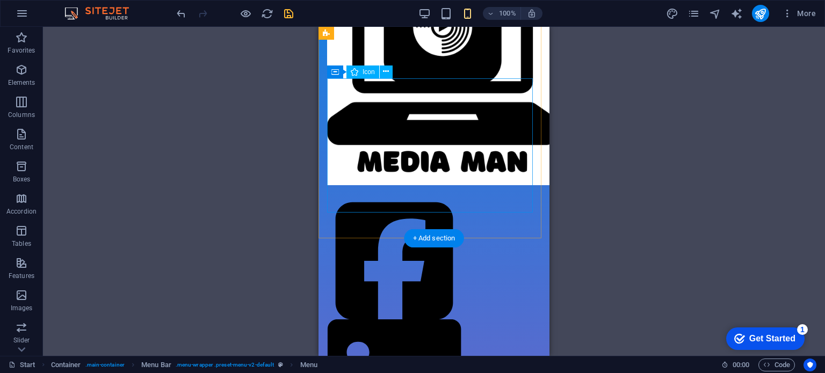
scroll to position [2418, 0]
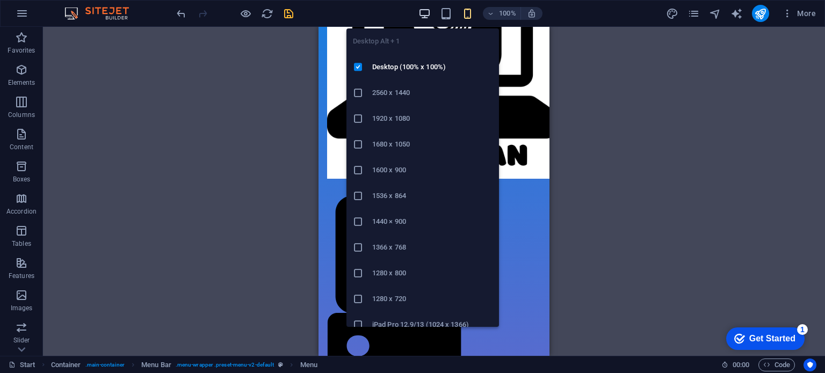
click at [428, 12] on icon "button" at bounding box center [424, 14] width 12 height 12
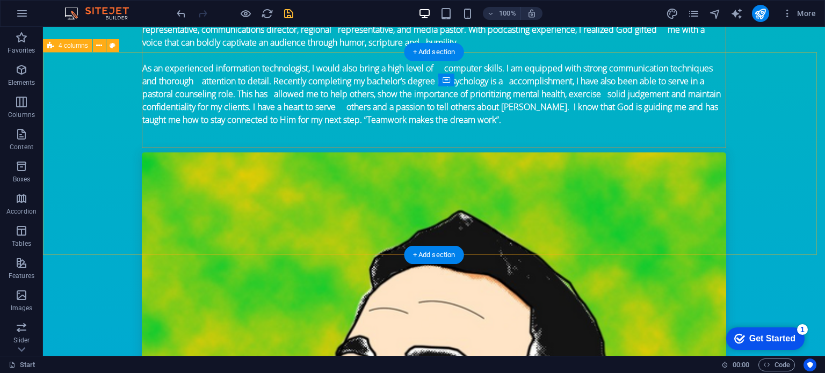
scroll to position [1211, 0]
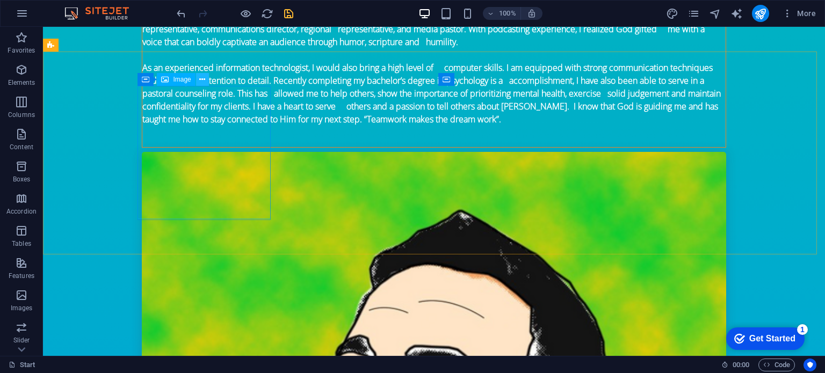
click at [202, 81] on icon at bounding box center [202, 79] width 6 height 11
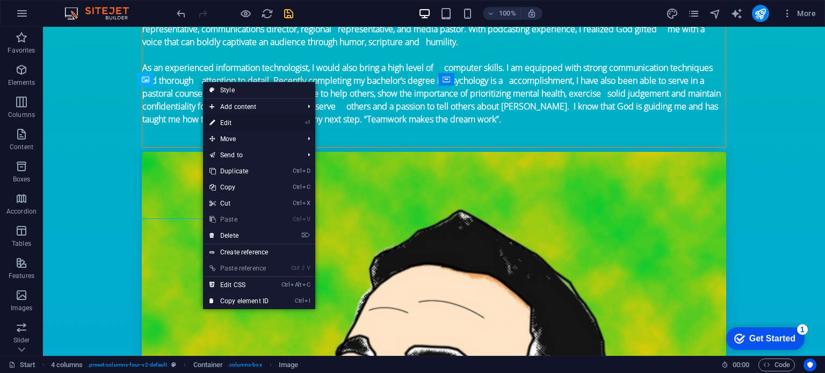
click at [234, 122] on link "⏎ Edit" at bounding box center [239, 123] width 72 height 16
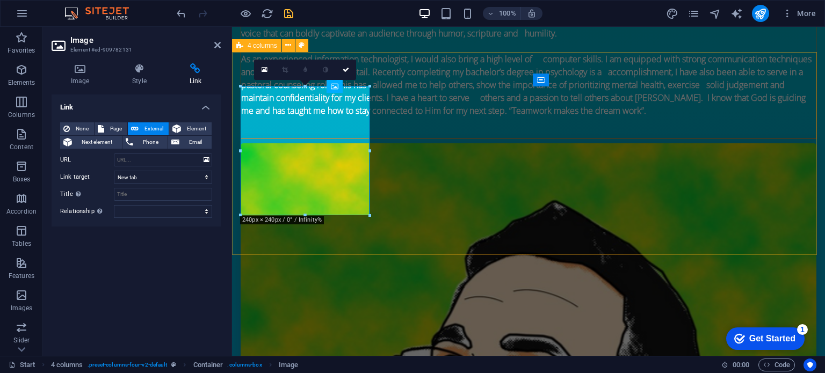
scroll to position [1205, 0]
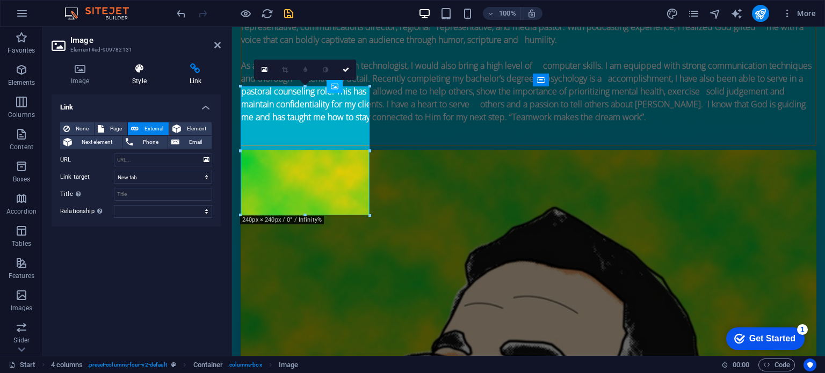
click at [141, 70] on icon at bounding box center [139, 68] width 53 height 11
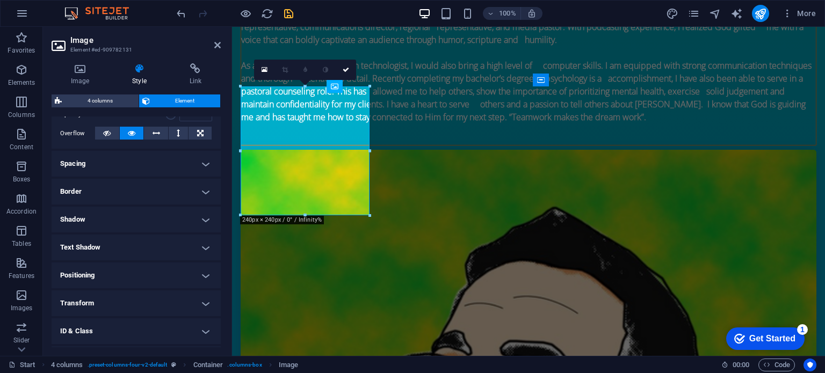
scroll to position [171, 0]
click at [85, 190] on h4 "Border" at bounding box center [136, 191] width 169 height 26
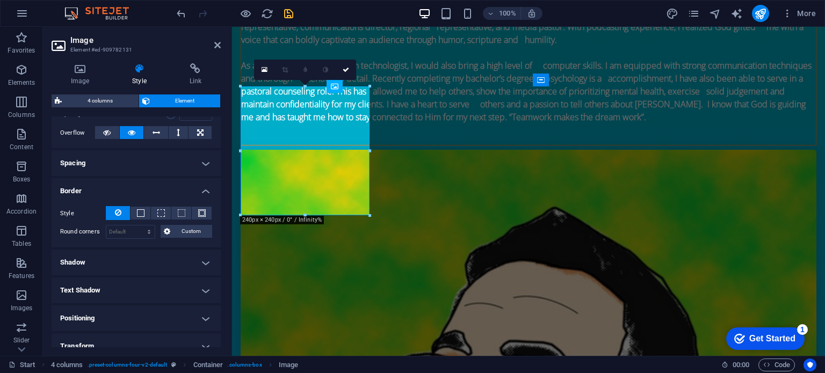
click at [86, 190] on h4 "Border" at bounding box center [136, 187] width 169 height 19
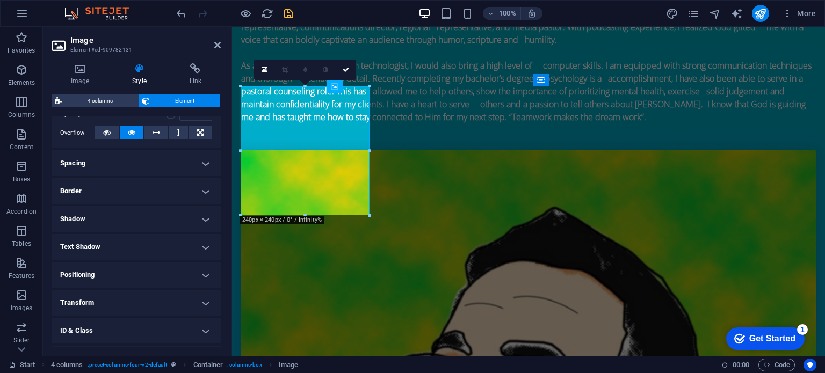
click at [86, 190] on h4 "Border" at bounding box center [136, 191] width 169 height 26
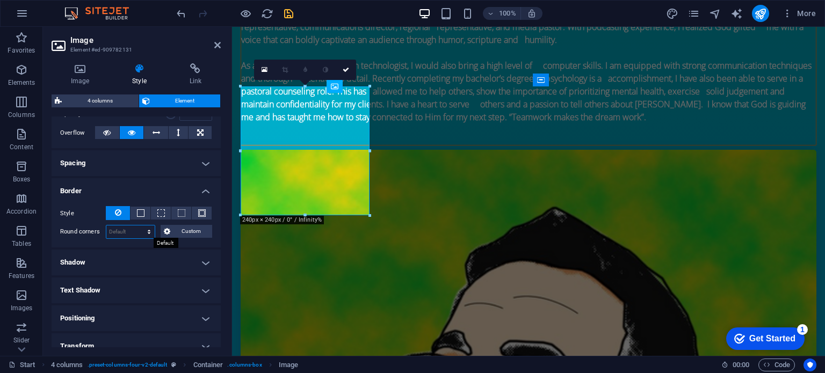
click at [148, 231] on select "Default px rem % vh vw Custom" at bounding box center [130, 232] width 48 height 13
click at [106, 226] on select "Default px rem % vh vw Custom" at bounding box center [130, 232] width 48 height 13
select select "DISABLED_OPTION_VALUE"
click at [215, 47] on icon at bounding box center [217, 45] width 6 height 9
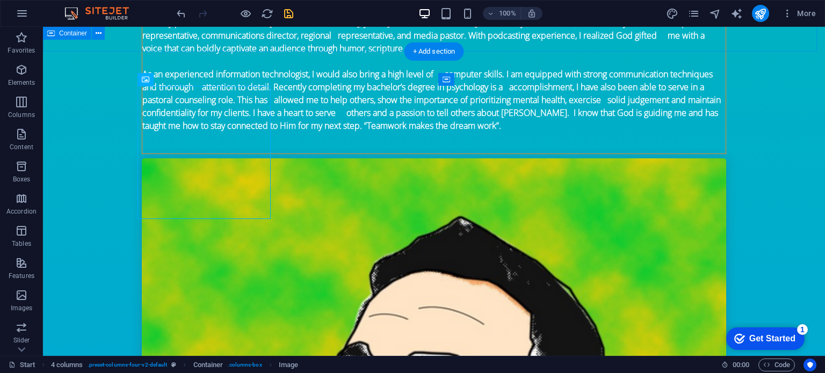
scroll to position [1211, 0]
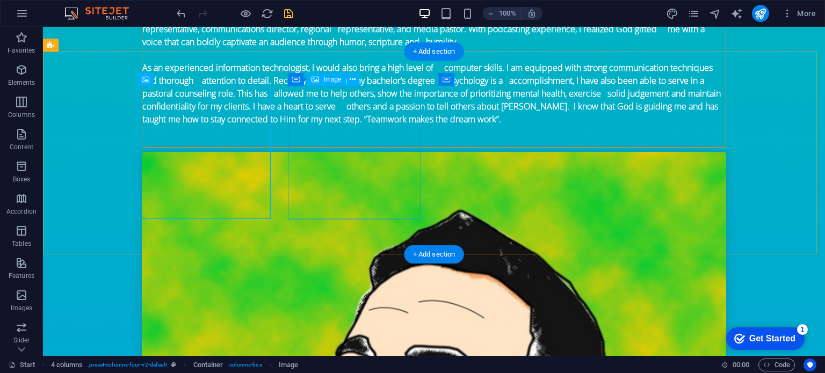
click at [354, 77] on icon at bounding box center [353, 79] width 6 height 11
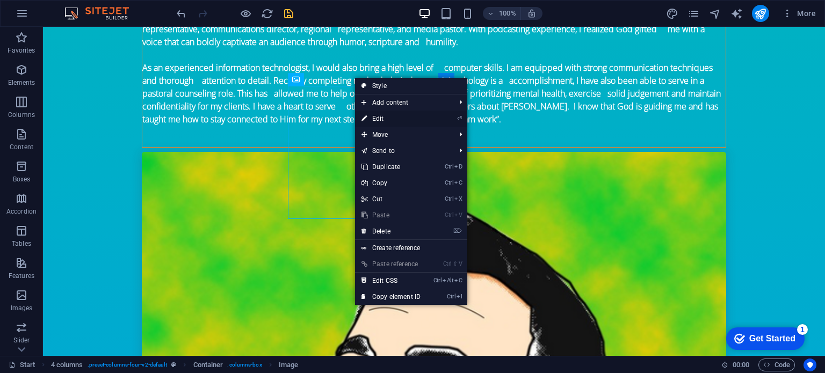
click at [366, 113] on icon at bounding box center [363, 119] width 5 height 16
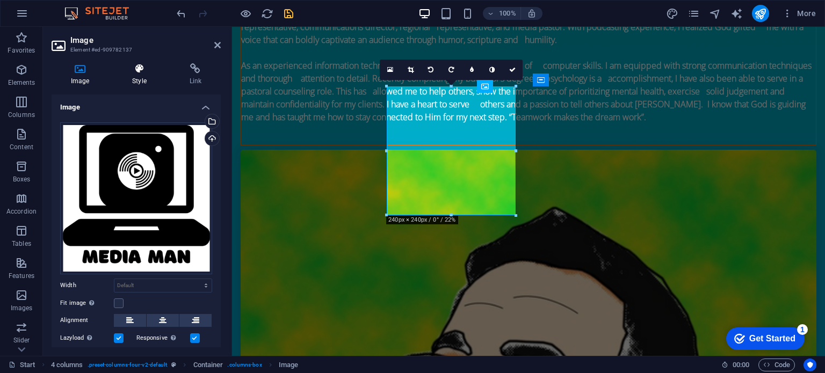
click at [139, 74] on h4 "Style" at bounding box center [141, 74] width 57 height 23
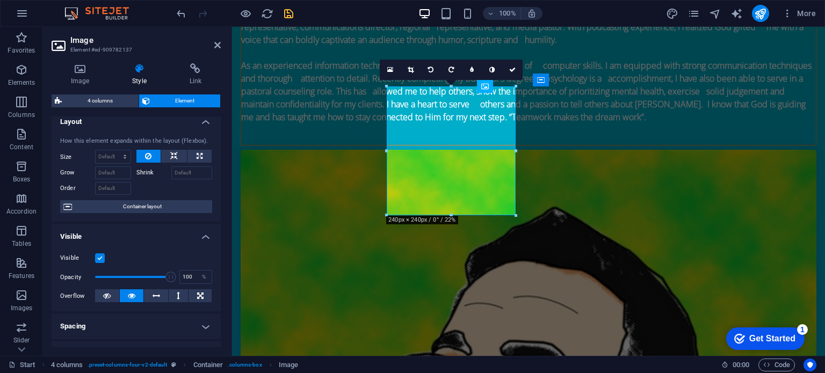
scroll to position [0, 0]
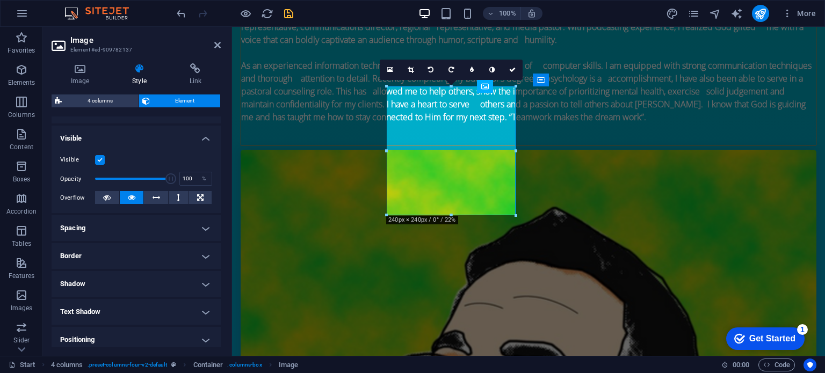
click at [78, 226] on h4 "Spacing" at bounding box center [136, 228] width 169 height 26
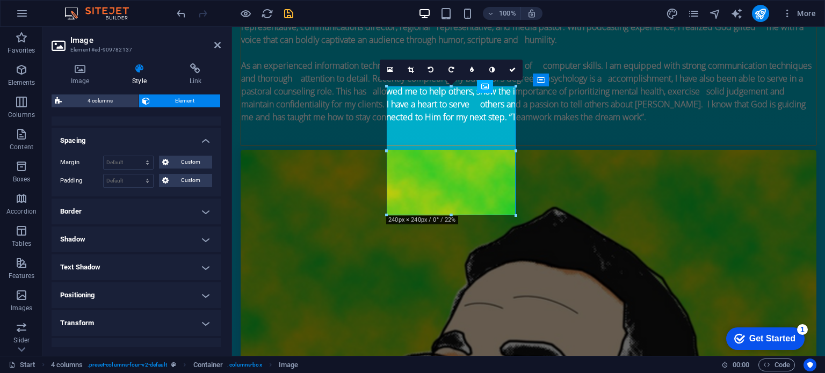
click at [84, 230] on ul "Layout How this element expands within the layout (Flexbox). Size Default auto …" at bounding box center [136, 171] width 169 height 497
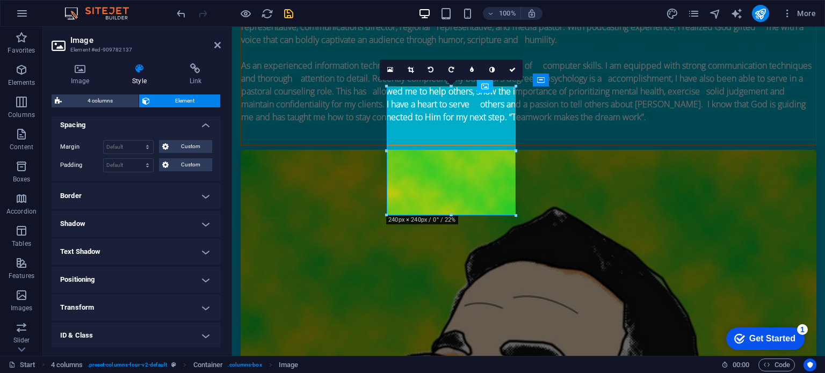
click at [86, 199] on h4 "Border" at bounding box center [136, 196] width 169 height 26
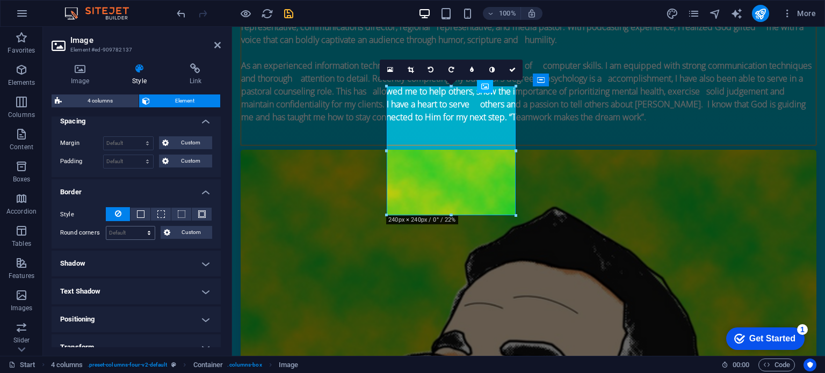
scroll to position [213, 0]
click at [132, 230] on select "Default px rem % vh vw Custom" at bounding box center [130, 232] width 48 height 13
click at [106, 226] on select "Default px rem % vh vw Custom" at bounding box center [130, 232] width 48 height 13
click at [148, 226] on select "Default px rem % vh vw Custom" at bounding box center [130, 232] width 48 height 13
select select "px"
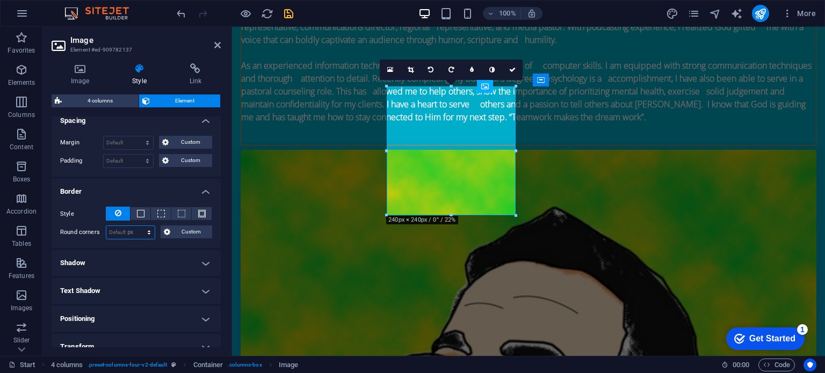
click at [139, 226] on select "Default px rem % vh vw Custom" at bounding box center [130, 232] width 48 height 13
type input "0"
click at [220, 42] on icon at bounding box center [217, 45] width 6 height 9
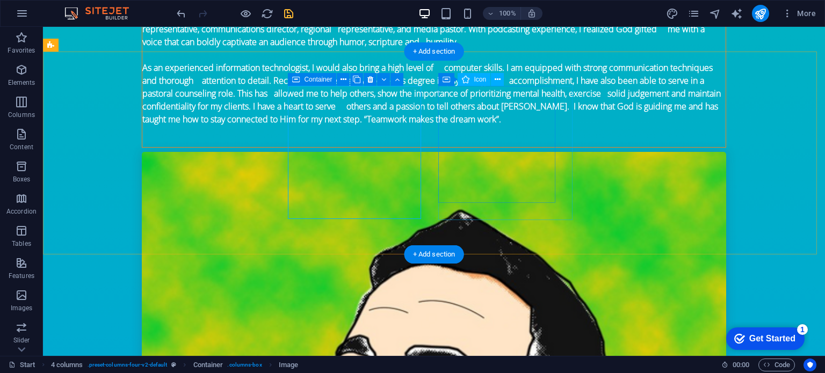
scroll to position [1211, 0]
click at [496, 81] on icon at bounding box center [497, 79] width 6 height 11
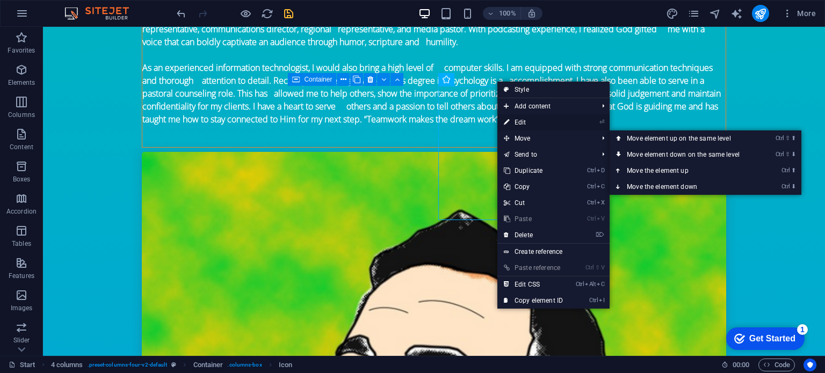
click at [534, 122] on link "⏎ Edit" at bounding box center [533, 122] width 72 height 16
select select "xMidYMid"
select select "px"
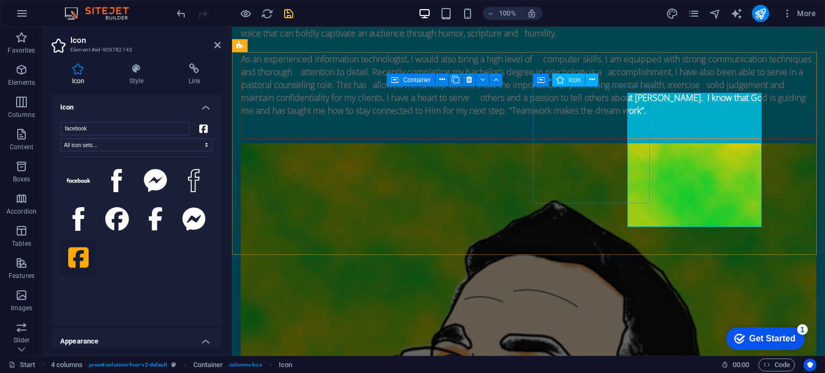
scroll to position [1205, 0]
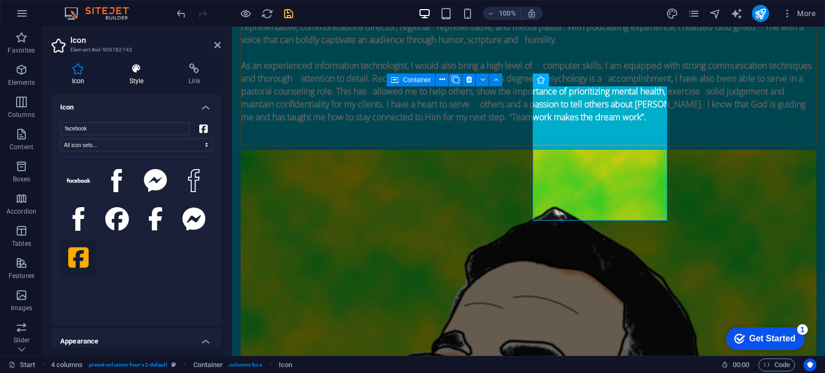
click at [135, 77] on h4 "Style" at bounding box center [138, 74] width 59 height 23
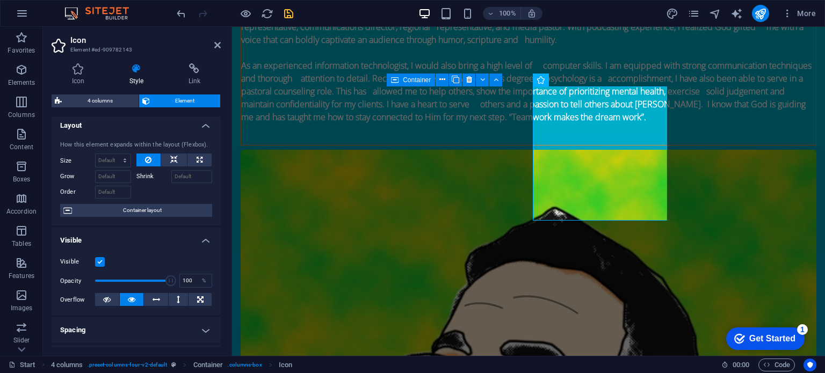
scroll to position [0, 0]
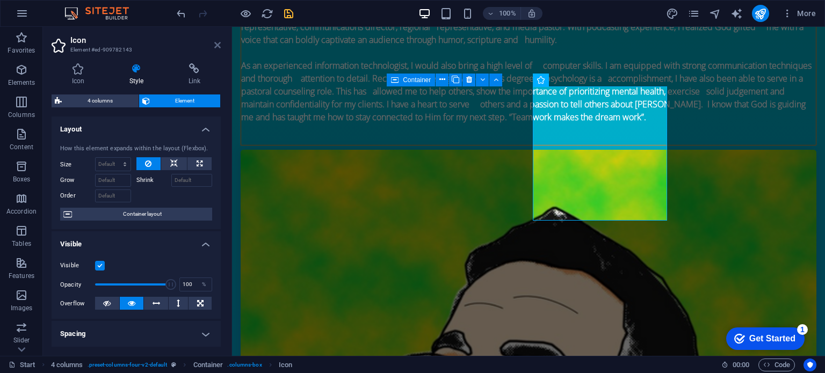
click at [218, 45] on icon at bounding box center [217, 45] width 6 height 9
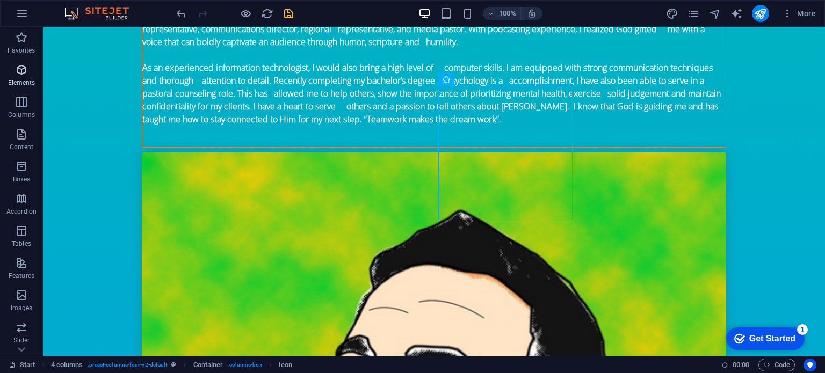
click at [13, 68] on span "Elements" at bounding box center [21, 76] width 43 height 26
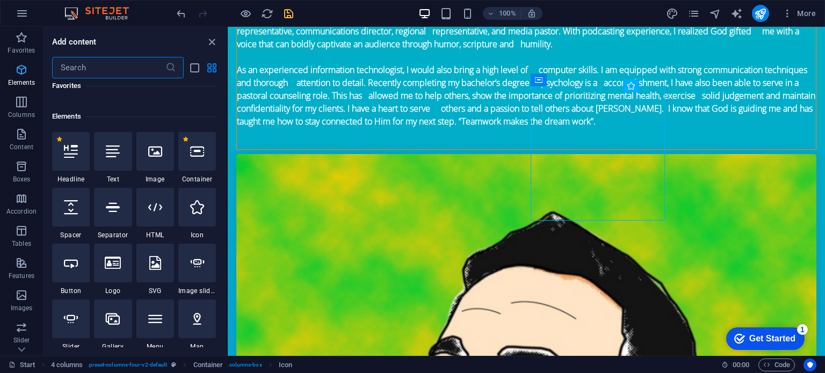
scroll to position [114, 0]
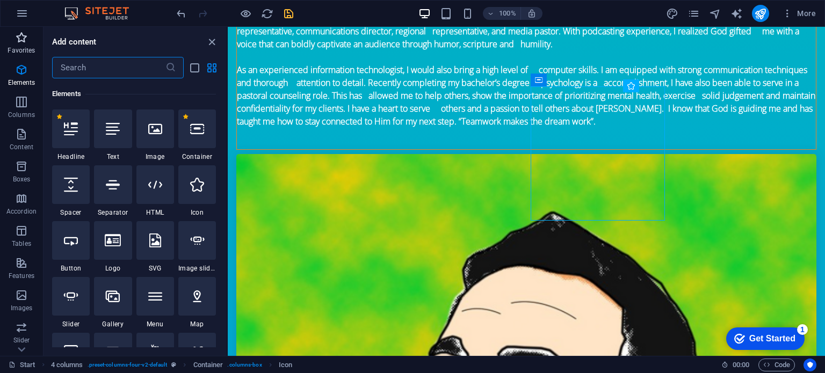
click at [21, 43] on icon "button" at bounding box center [21, 37] width 13 height 13
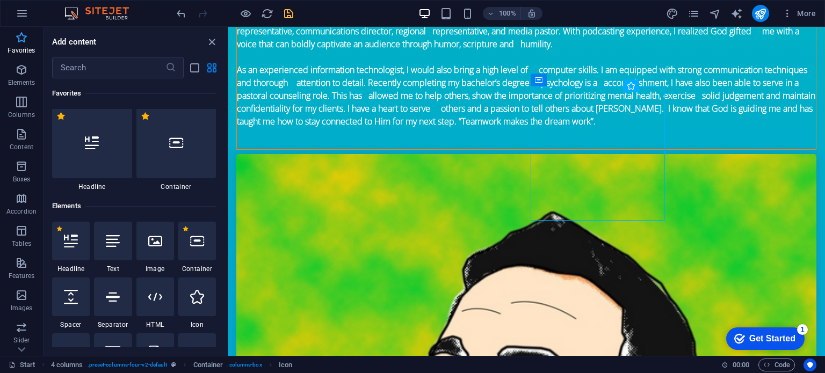
scroll to position [0, 0]
click at [72, 69] on input "text" at bounding box center [108, 67] width 113 height 21
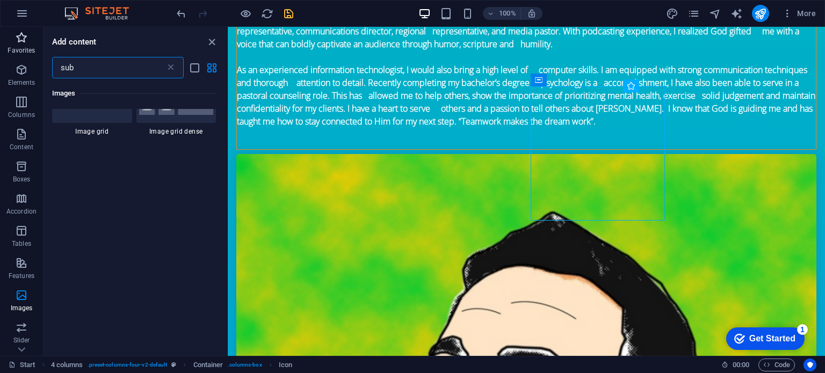
type input "sub"
click at [22, 34] on icon "button" at bounding box center [21, 37] width 13 height 13
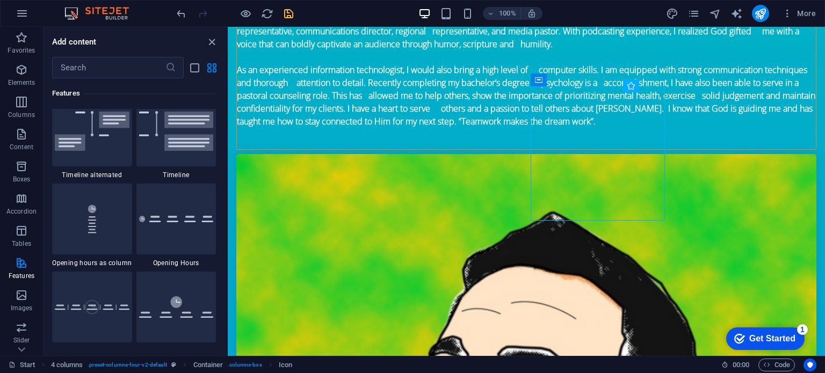
scroll to position [4551, 0]
click at [26, 140] on icon "button" at bounding box center [21, 134] width 13 height 13
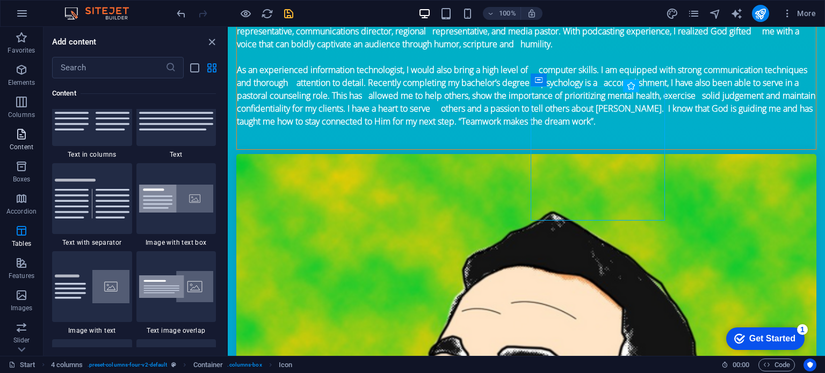
scroll to position [1878, 0]
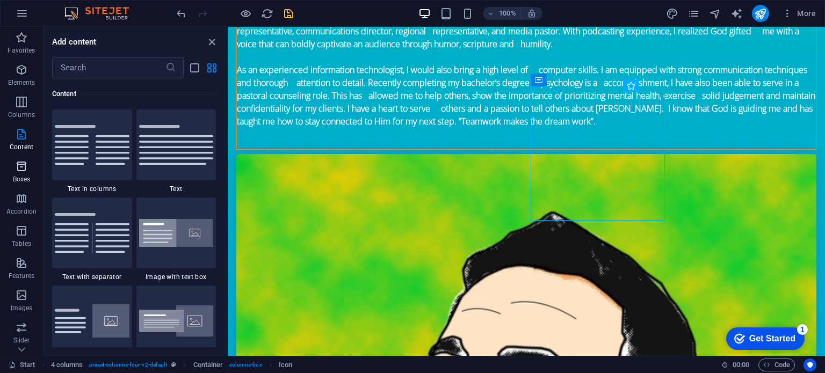
click at [22, 171] on icon "button" at bounding box center [21, 166] width 13 height 13
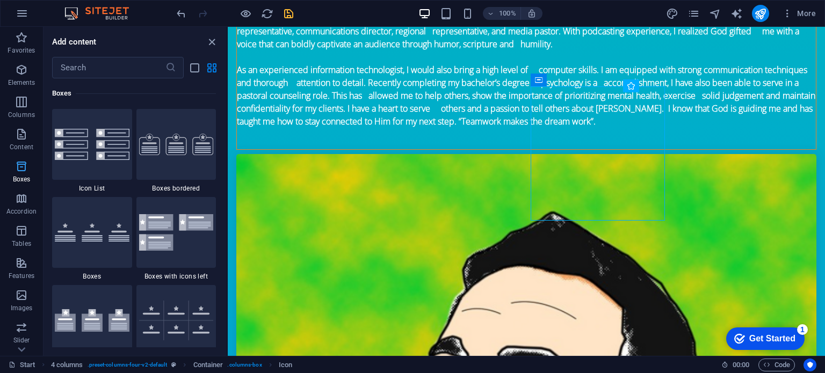
scroll to position [2962, 0]
click at [20, 203] on icon "button" at bounding box center [21, 198] width 13 height 13
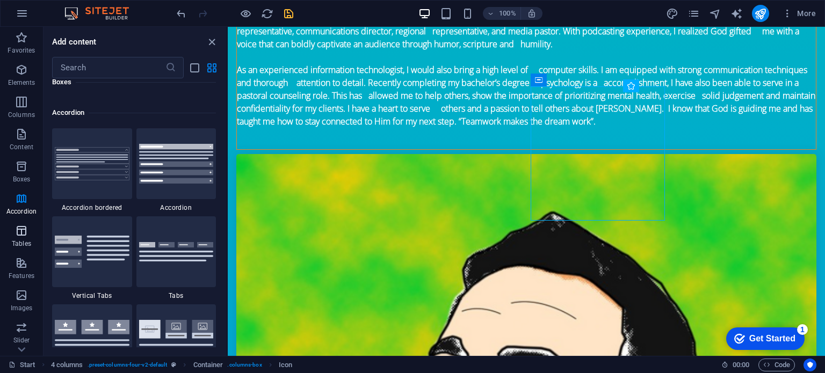
scroll to position [3428, 0]
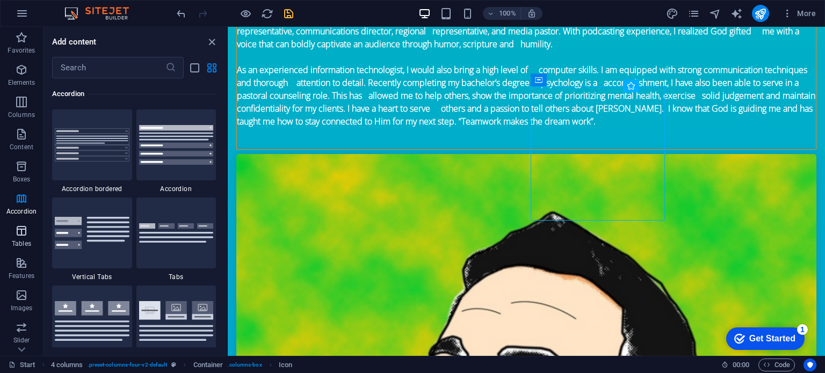
click at [30, 237] on span "Tables" at bounding box center [21, 237] width 43 height 26
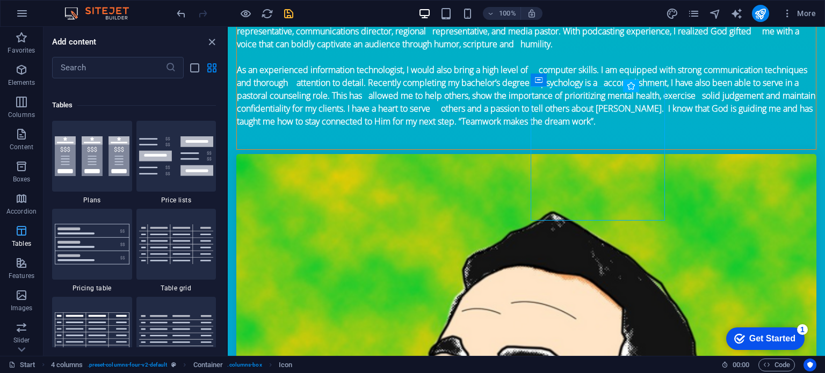
scroll to position [3718, 0]
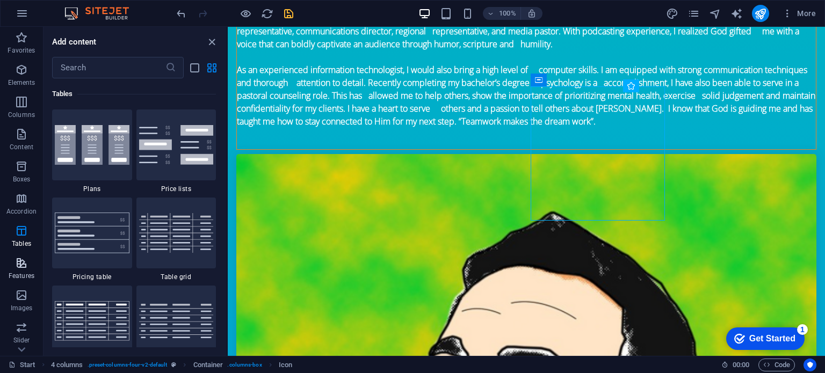
click at [24, 259] on icon "button" at bounding box center [21, 263] width 13 height 13
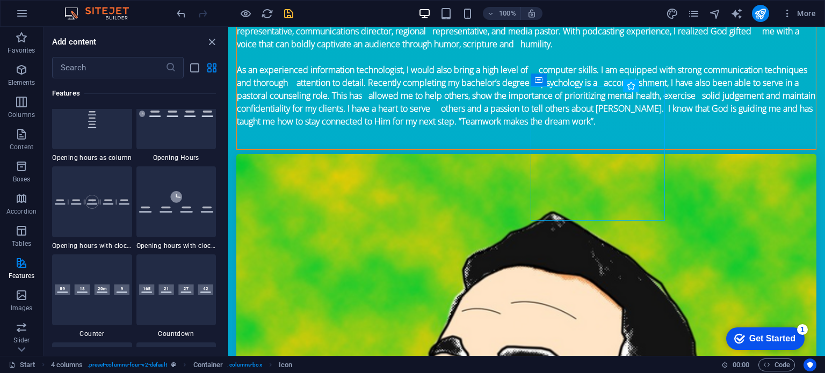
scroll to position [4656, 0]
click at [810, 18] on span "More" at bounding box center [799, 13] width 34 height 11
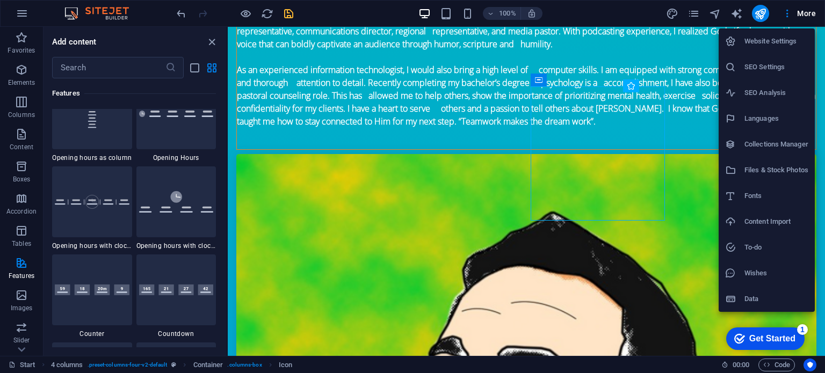
click at [766, 45] on h6 "Website Settings" at bounding box center [776, 41] width 64 height 13
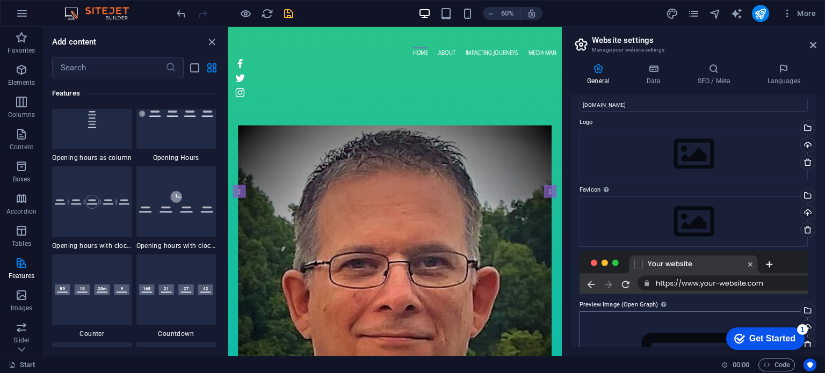
scroll to position [17, 0]
click at [728, 279] on div at bounding box center [693, 272] width 228 height 43
click at [726, 284] on div at bounding box center [693, 272] width 228 height 43
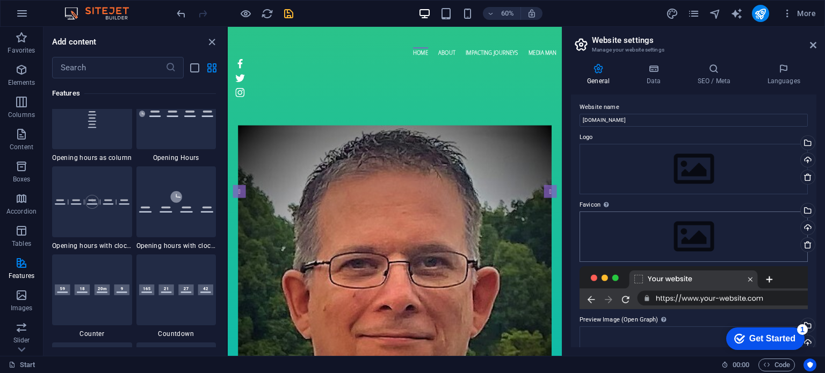
scroll to position [0, 0]
click at [794, 14] on span "More" at bounding box center [799, 13] width 34 height 11
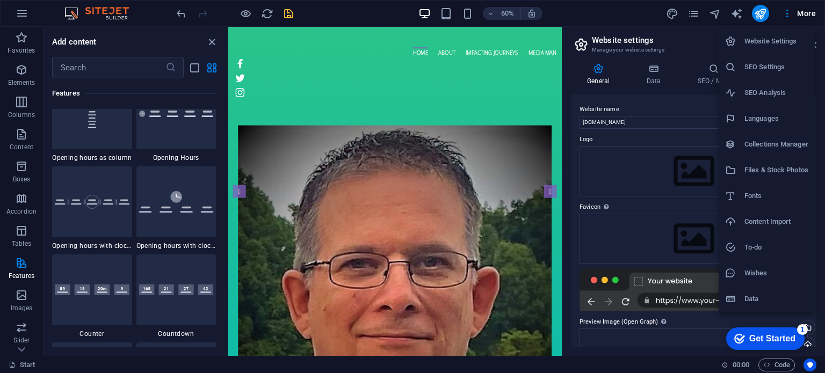
click at [20, 13] on div at bounding box center [412, 186] width 825 height 373
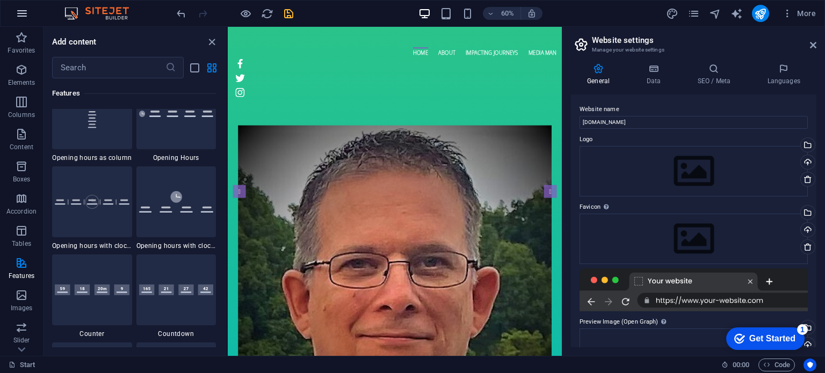
click at [20, 13] on icon "button" at bounding box center [22, 13] width 13 height 13
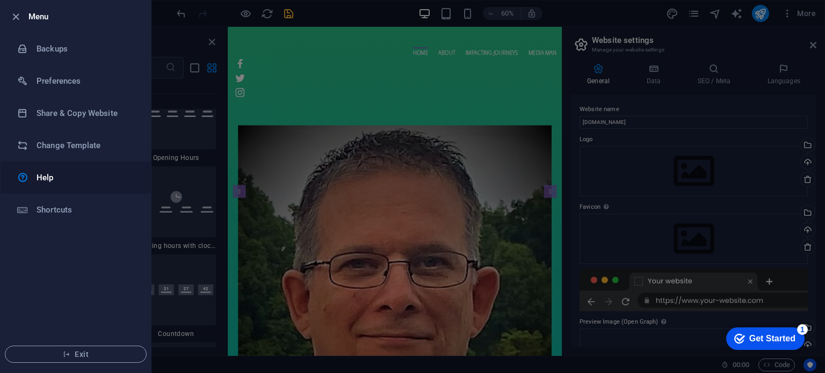
click at [43, 182] on h6 "Help" at bounding box center [86, 177] width 99 height 13
click at [42, 79] on h6 "Preferences" at bounding box center [86, 81] width 99 height 13
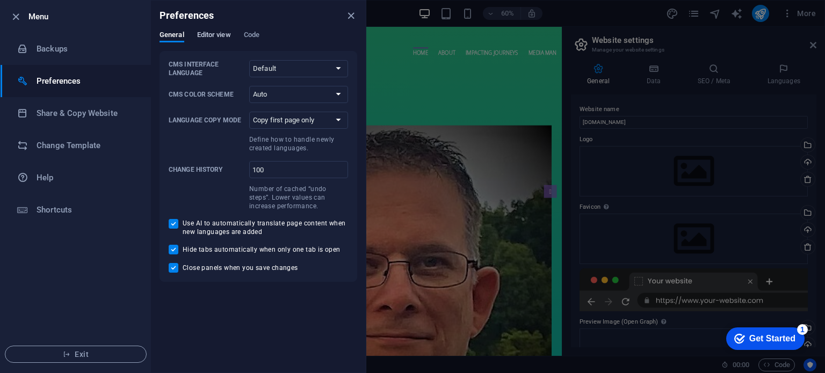
click at [197, 34] on span "Editor view" at bounding box center [214, 35] width 34 height 15
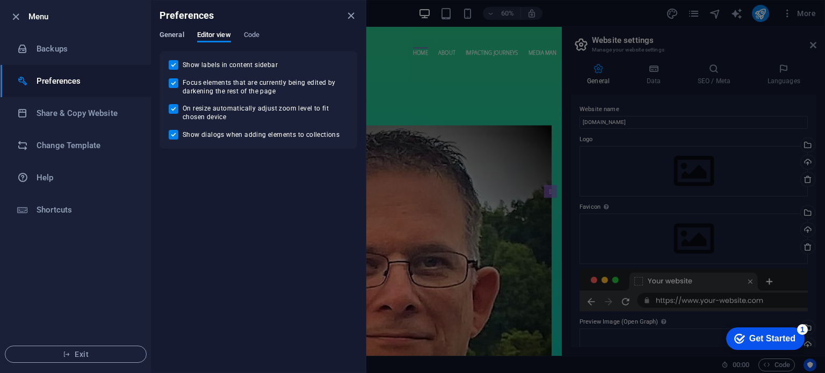
click at [174, 34] on span "General" at bounding box center [171, 35] width 25 height 15
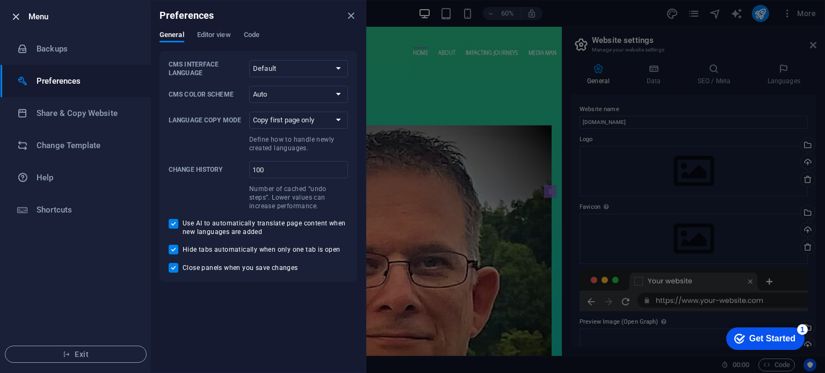
click at [15, 18] on icon "button" at bounding box center [16, 17] width 12 height 12
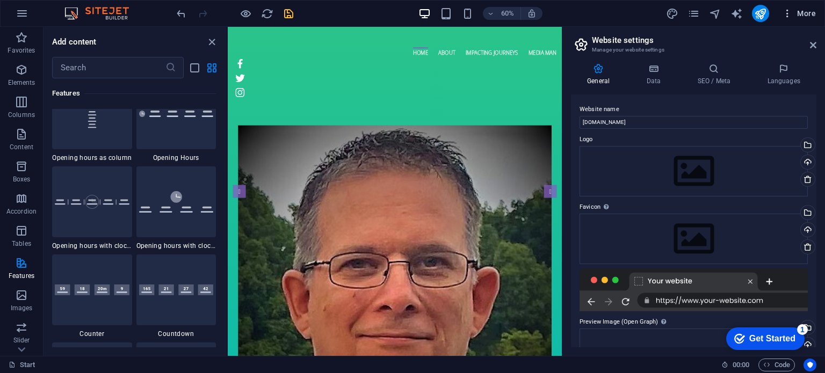
click at [809, 18] on span "More" at bounding box center [799, 13] width 34 height 11
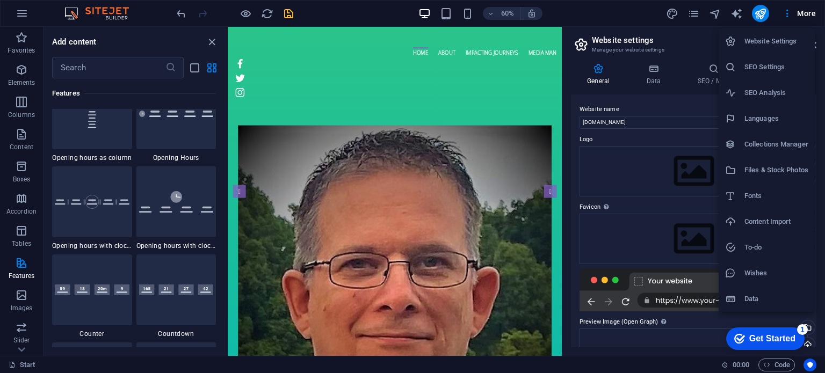
click at [781, 46] on h6 "Website Settings" at bounding box center [776, 41] width 64 height 13
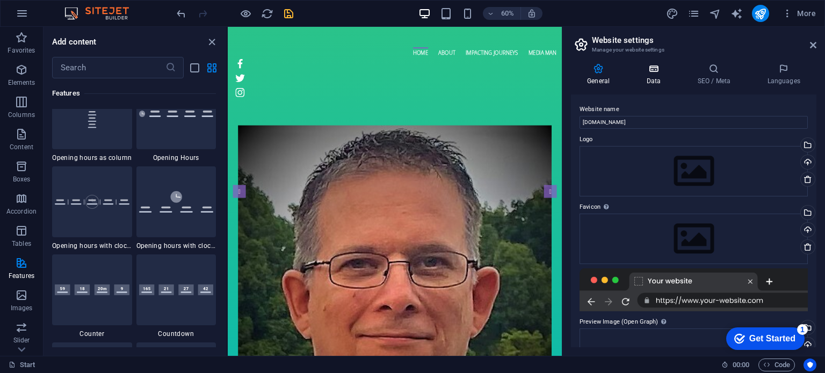
click at [655, 81] on h4 "Data" at bounding box center [655, 74] width 51 height 23
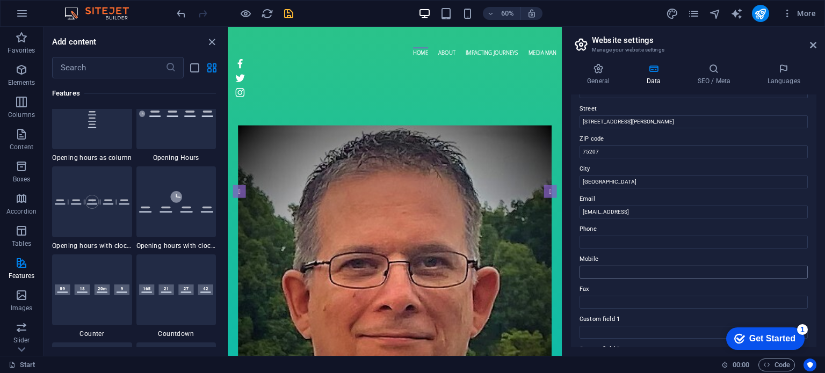
scroll to position [112, 0]
drag, startPoint x: 948, startPoint y: 241, endPoint x: 630, endPoint y: 319, distance: 327.9
click at [621, 206] on input "[EMAIL_ADDRESS]" at bounding box center [693, 212] width 228 height 13
click at [621, 208] on input "[EMAIL_ADDRESS]" at bounding box center [693, 212] width 228 height 13
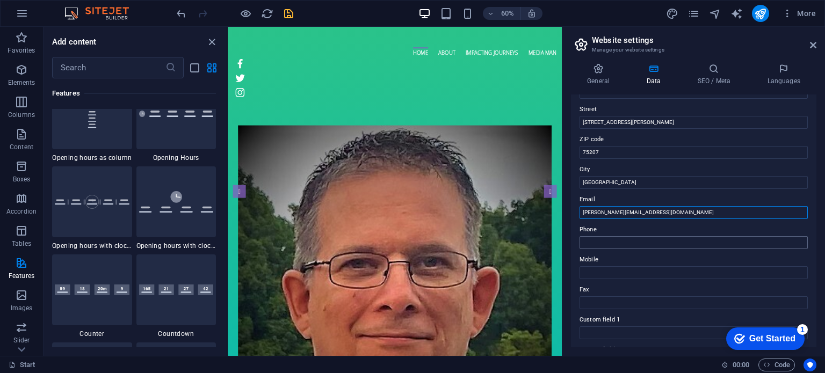
type input "[PERSON_NAME][EMAIL_ADDRESS][DOMAIN_NAME]"
click at [601, 246] on input "Phone" at bounding box center [693, 242] width 228 height 13
click at [592, 271] on input "Mobile" at bounding box center [693, 272] width 228 height 13
click at [588, 245] on input "Phone" at bounding box center [693, 242] width 228 height 13
type input "5"
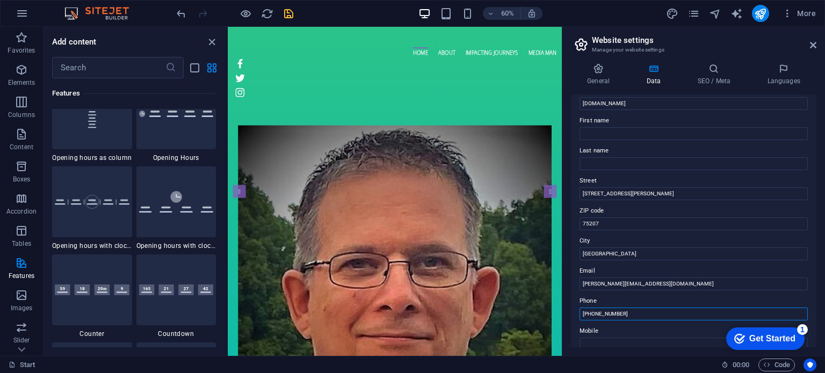
scroll to position [0, 0]
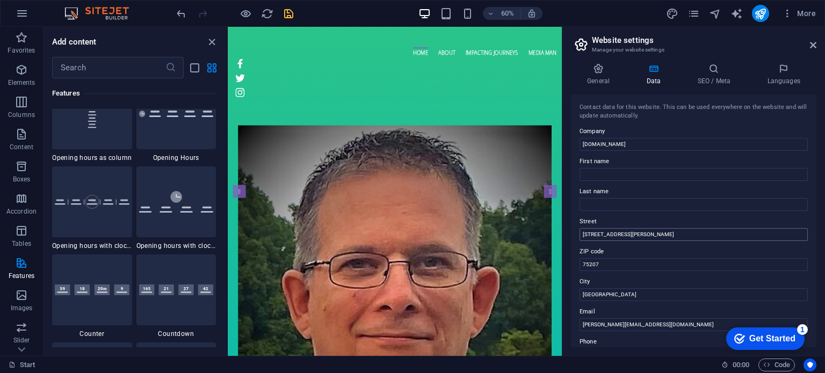
type input "[PHONE_NUMBER]"
drag, startPoint x: 861, startPoint y: 265, endPoint x: 772, endPoint y: 366, distance: 135.4
type input "4"
drag, startPoint x: 835, startPoint y: 290, endPoint x: 783, endPoint y: 417, distance: 137.0
click at [599, 263] on input "7520740383" at bounding box center [693, 264] width 228 height 13
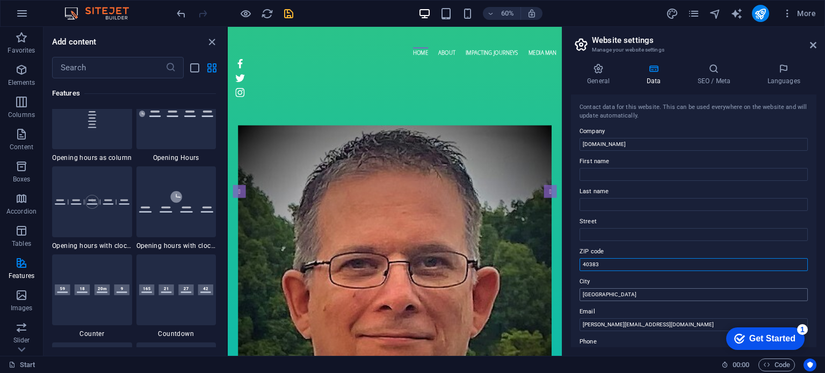
type input "40383"
drag, startPoint x: 608, startPoint y: 295, endPoint x: 563, endPoint y: 292, distance: 45.2
click at [563, 292] on aside "Website settings Manage your website settings General Data SEO / Meta Languages…" at bounding box center [693, 191] width 263 height 329
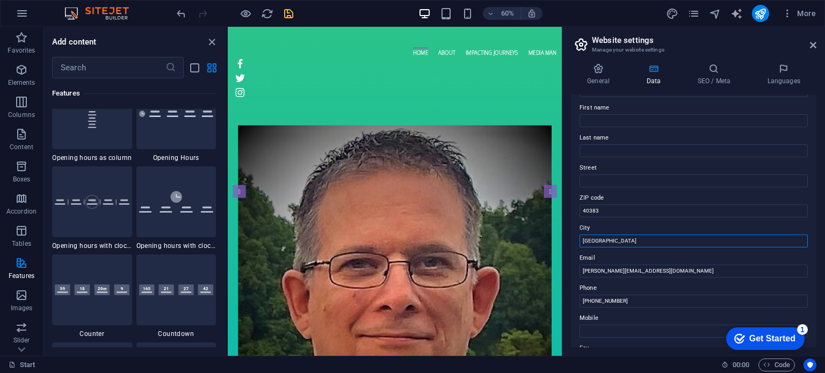
scroll to position [54, 0]
type input "V"
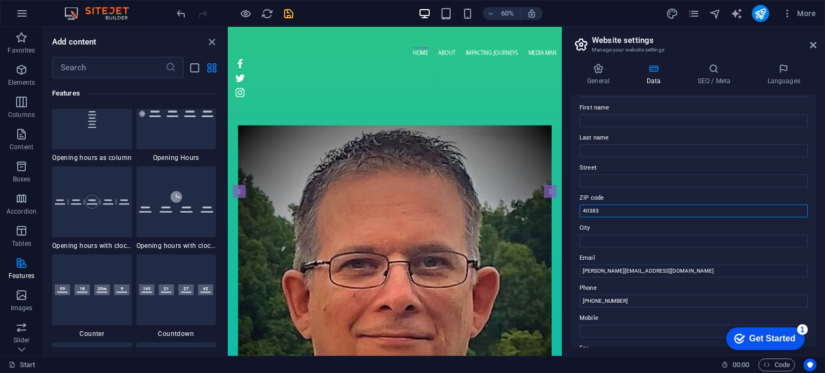
click at [619, 207] on input "40383" at bounding box center [693, 211] width 228 height 13
type input "4"
click at [631, 122] on input "First name" at bounding box center [693, 120] width 228 height 13
type input "[PERSON_NAME]"
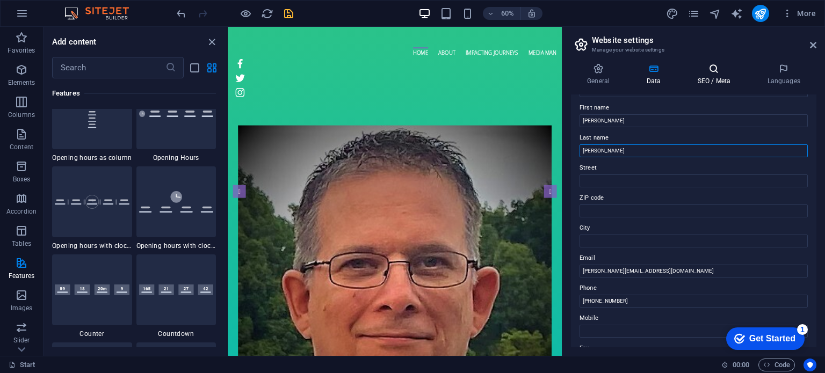
type input "[PERSON_NAME]"
click at [707, 83] on h4 "SEO / Meta" at bounding box center [716, 74] width 70 height 23
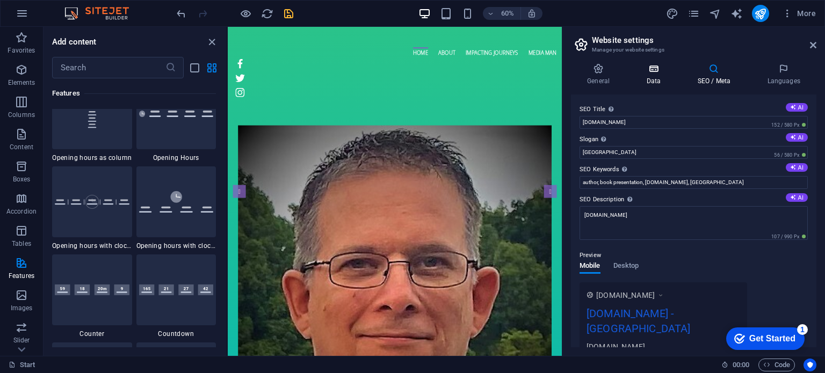
click at [657, 81] on h4 "Data" at bounding box center [655, 74] width 51 height 23
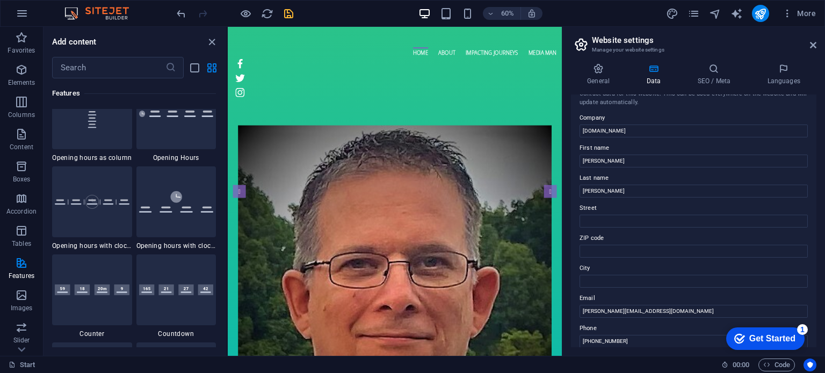
scroll to position [0, 0]
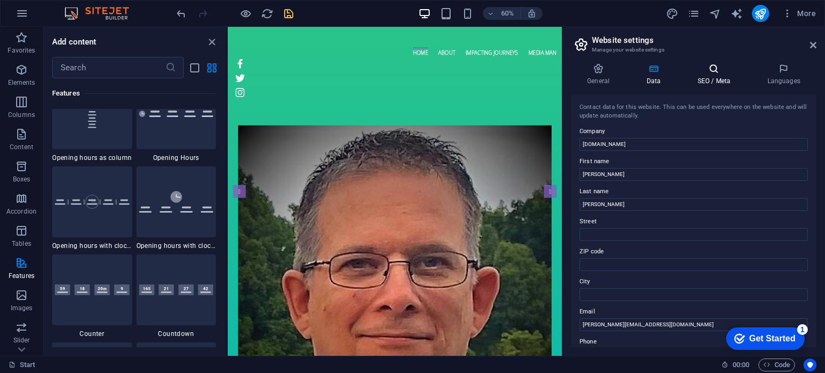
click at [715, 77] on h4 "SEO / Meta" at bounding box center [716, 74] width 70 height 23
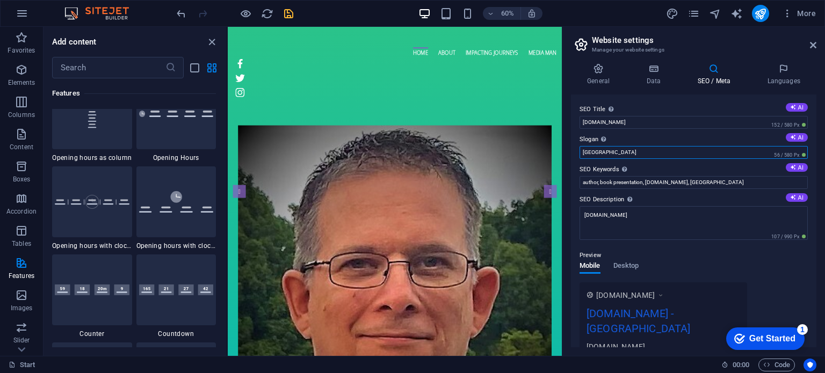
drag, startPoint x: 603, startPoint y: 150, endPoint x: 569, endPoint y: 145, distance: 34.2
click at [569, 145] on div "General Data SEO / Meta Languages Website name [DOMAIN_NAME] Logo Drag files he…" at bounding box center [693, 205] width 263 height 301
type input "[US_STATE]"
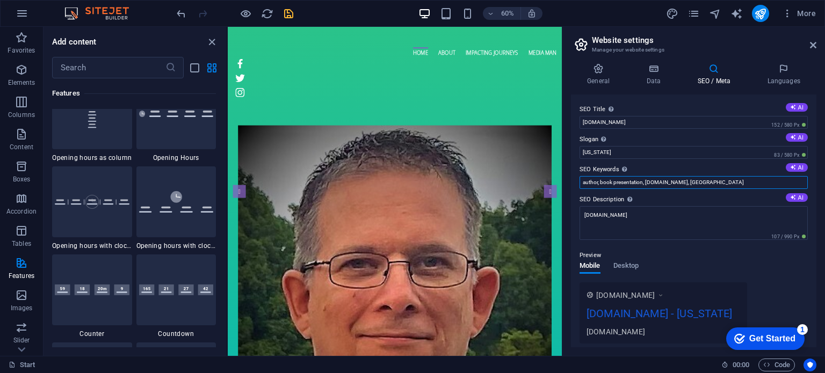
click at [728, 178] on input "author, book presentation, [DOMAIN_NAME], [GEOGRAPHIC_DATA]" at bounding box center [693, 182] width 228 height 13
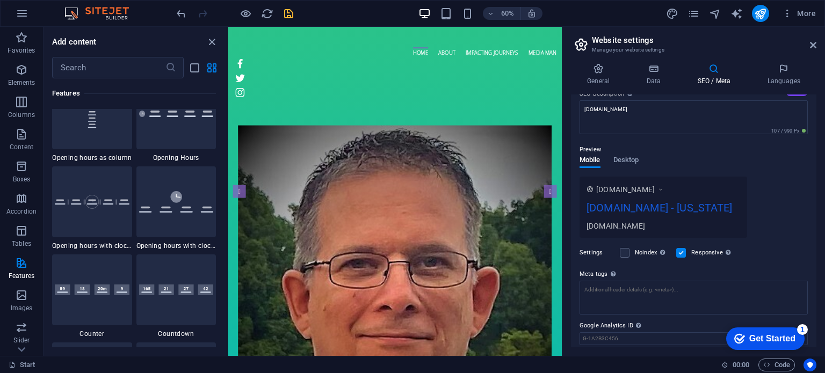
scroll to position [105, 0]
type input "speaker, trainer, teacher, coach, preacher, [DOMAIN_NAME], [US_STATE]"
click at [610, 228] on div "[DOMAIN_NAME]" at bounding box center [663, 226] width 154 height 11
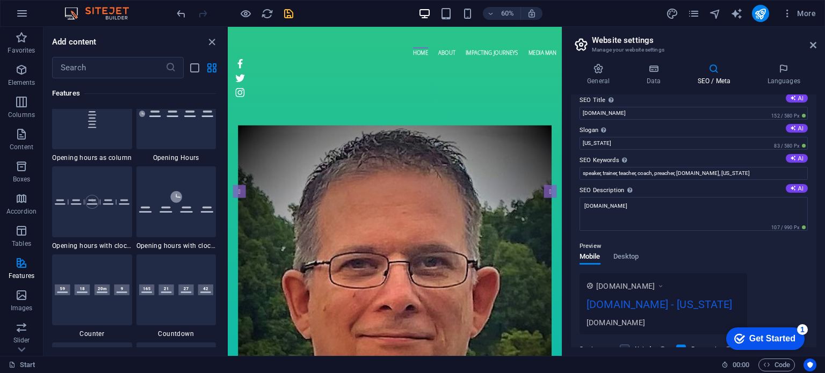
scroll to position [0, 0]
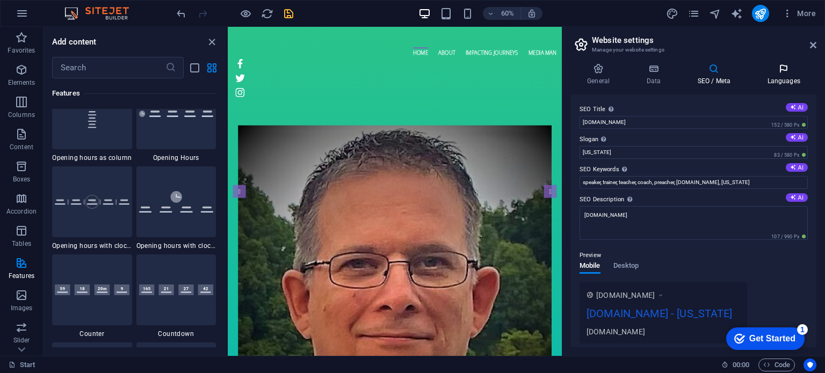
click at [776, 74] on icon at bounding box center [784, 68] width 66 height 11
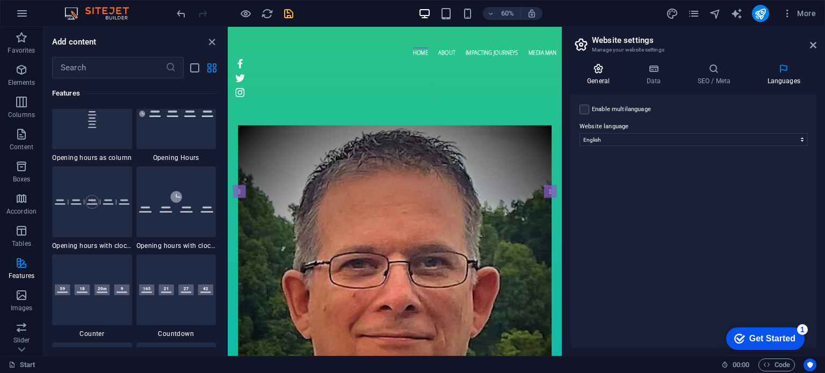
click at [598, 81] on h4 "General" at bounding box center [600, 74] width 59 height 23
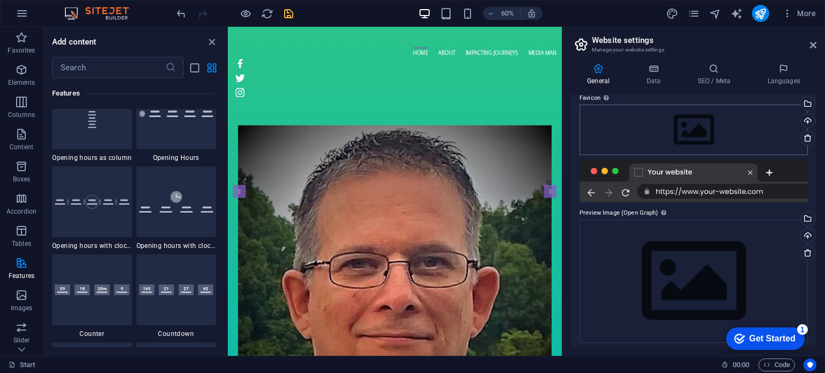
scroll to position [113, 0]
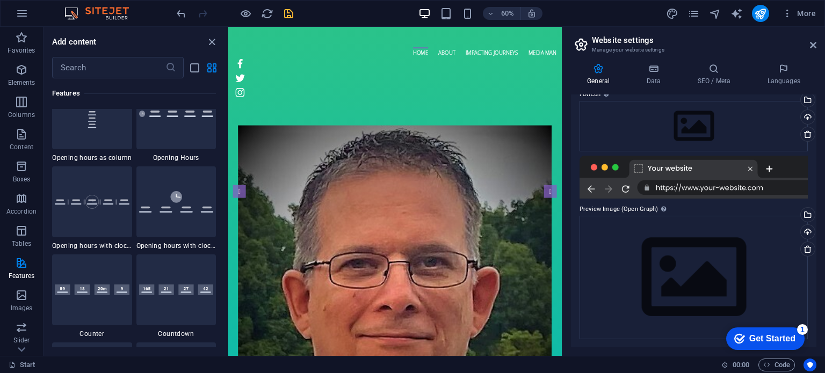
click at [807, 46] on header "Website settings Manage your website settings" at bounding box center [694, 41] width 243 height 28
click at [814, 47] on icon at bounding box center [813, 45] width 6 height 9
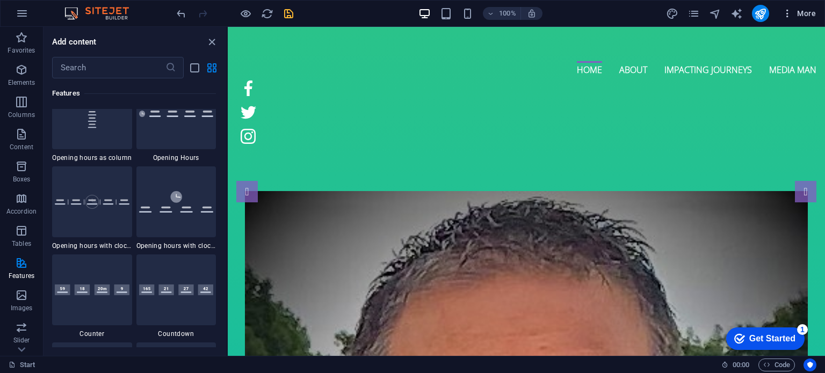
click at [803, 14] on span "More" at bounding box center [799, 13] width 34 height 11
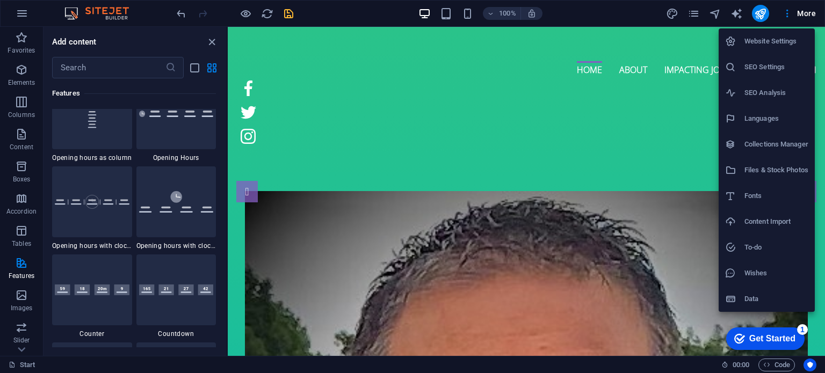
click at [775, 70] on h6 "SEO Settings" at bounding box center [776, 67] width 64 height 13
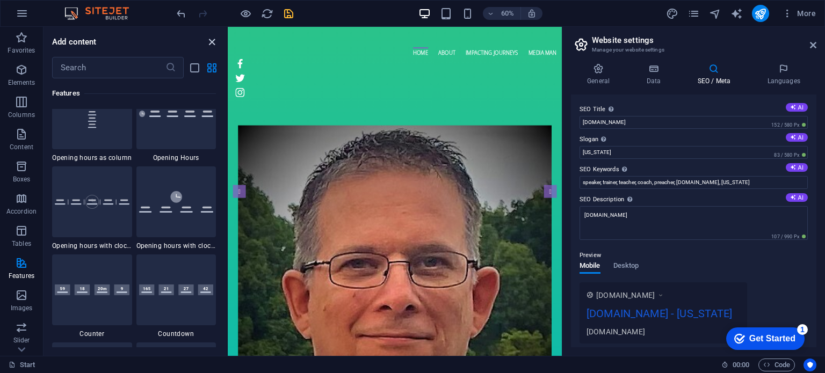
click at [215, 40] on icon "close panel" at bounding box center [212, 42] width 12 height 12
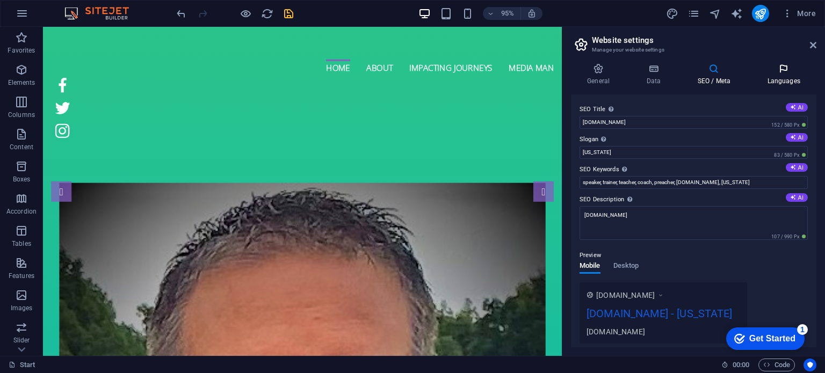
click at [816, 75] on h4 "Languages" at bounding box center [784, 74] width 66 height 23
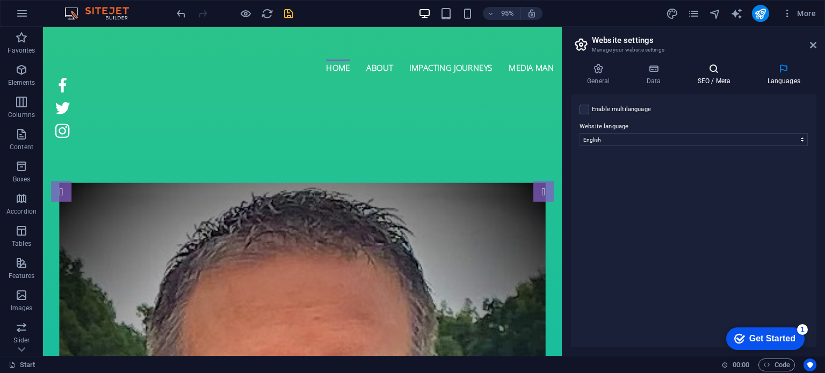
click at [714, 75] on h4 "SEO / Meta" at bounding box center [716, 74] width 70 height 23
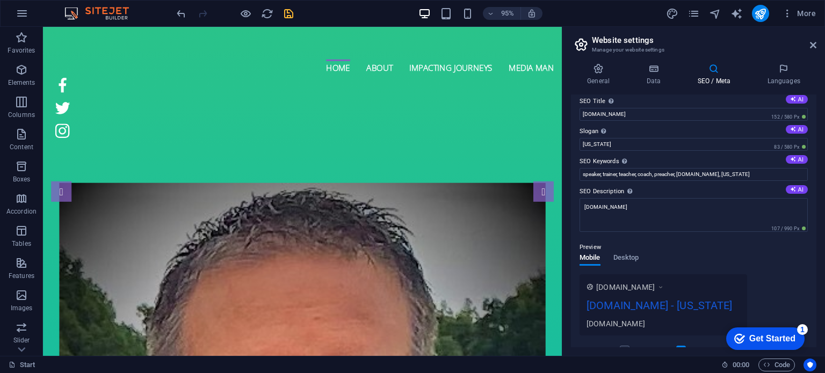
scroll to position [0, 0]
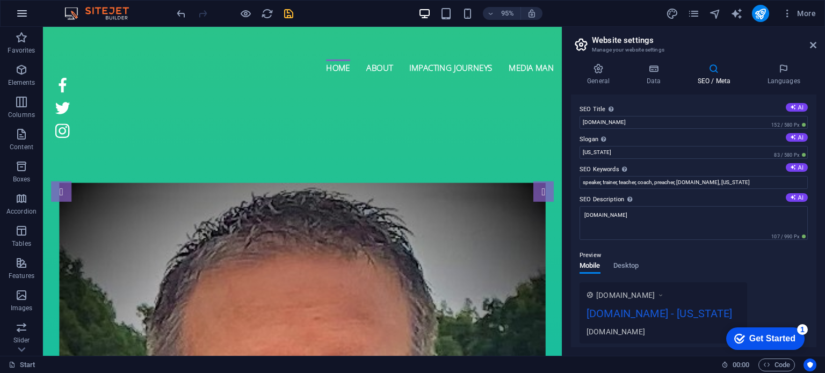
click at [13, 13] on button "button" at bounding box center [22, 14] width 26 height 26
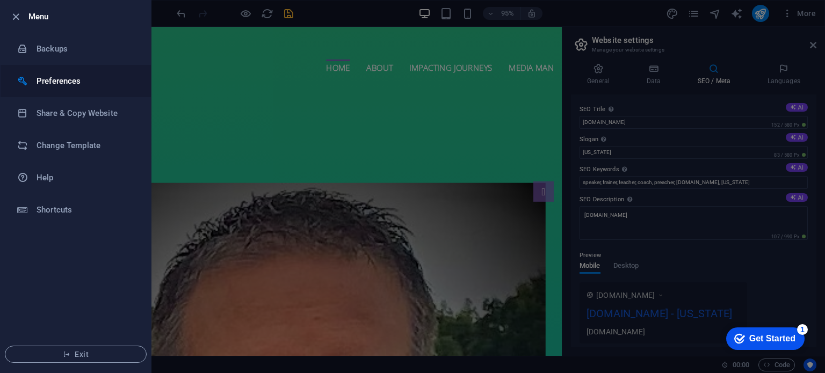
click at [45, 78] on h6 "Preferences" at bounding box center [86, 81] width 99 height 13
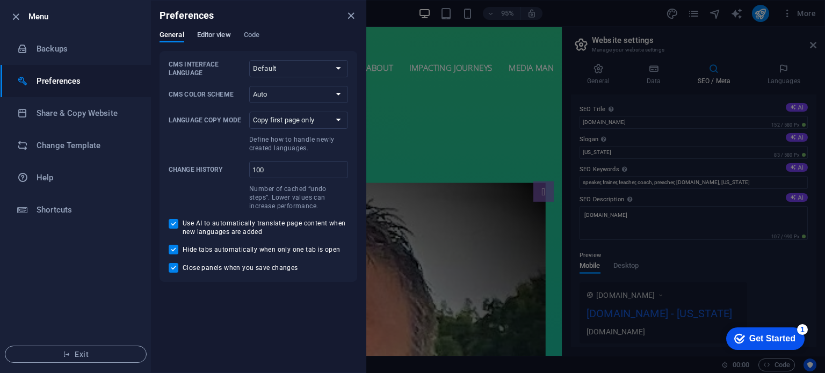
click at [220, 36] on span "Editor view" at bounding box center [214, 35] width 34 height 15
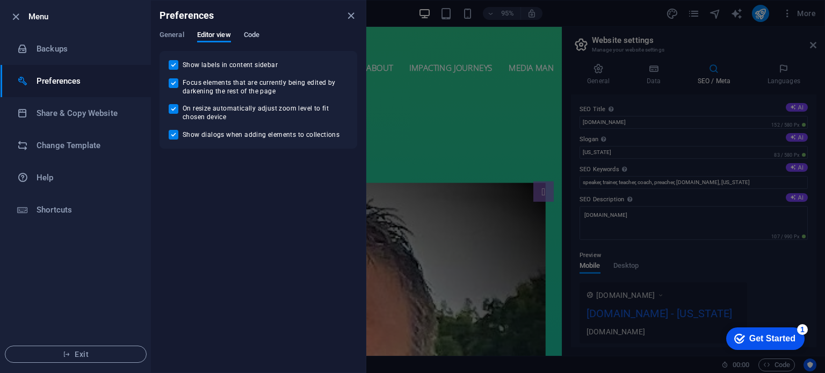
click at [246, 36] on span "Code" at bounding box center [252, 35] width 16 height 15
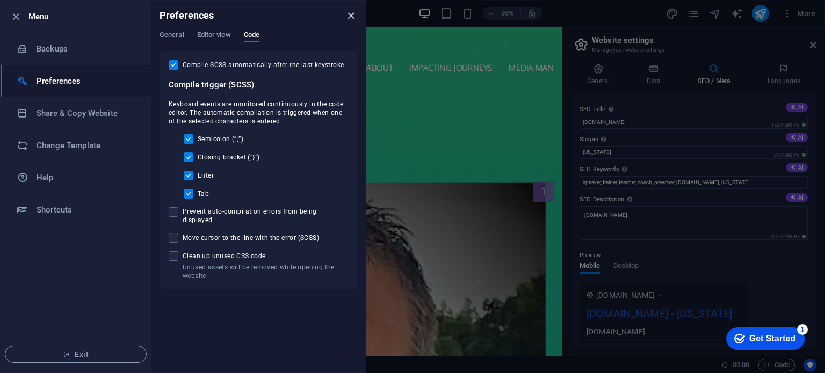
click at [350, 14] on icon "close" at bounding box center [351, 16] width 12 height 12
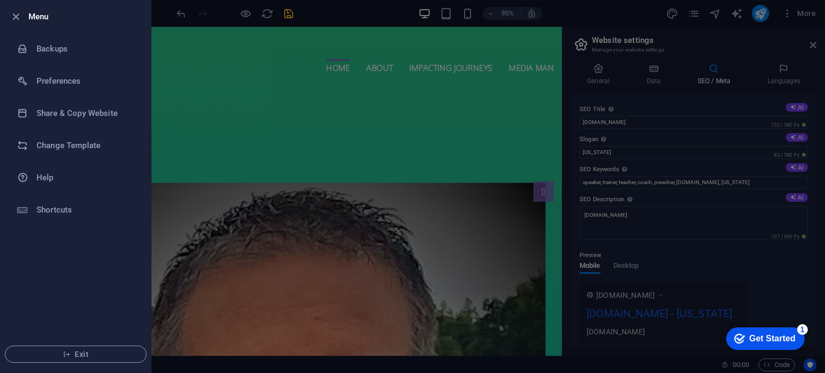
click at [710, 49] on div at bounding box center [412, 186] width 825 height 373
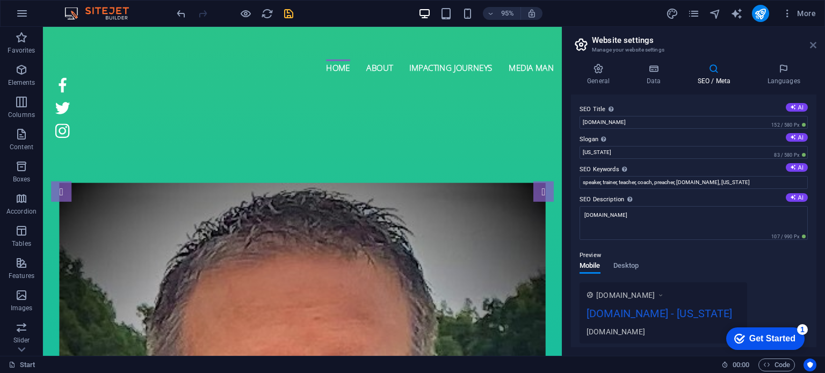
drag, startPoint x: 813, startPoint y: 45, endPoint x: 765, endPoint y: 8, distance: 61.6
click at [813, 45] on icon at bounding box center [813, 45] width 6 height 9
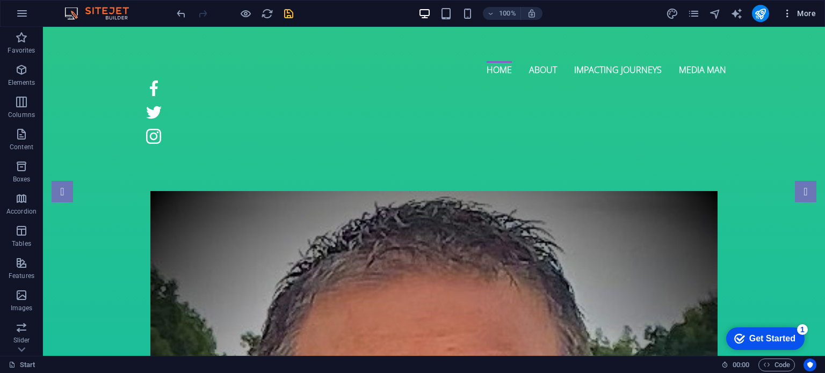
click at [799, 12] on span "More" at bounding box center [799, 13] width 34 height 11
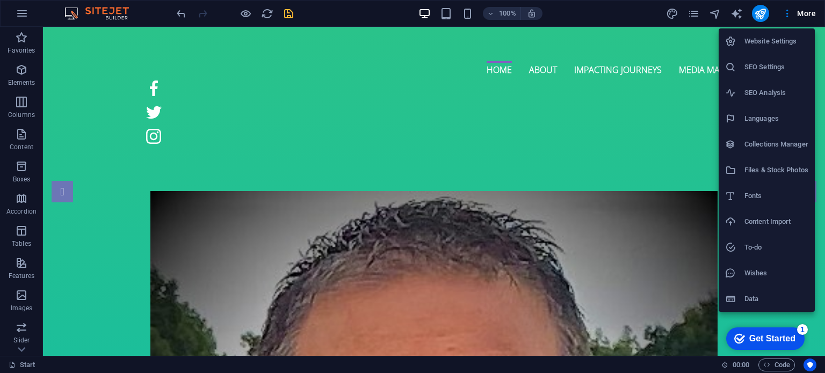
click at [770, 93] on h6 "SEO Analysis" at bounding box center [776, 92] width 64 height 13
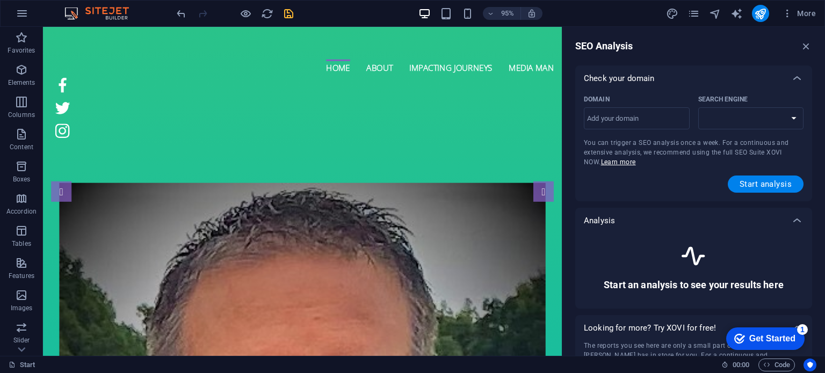
select select "[DOMAIN_NAME]"
click at [798, 14] on span "More" at bounding box center [799, 13] width 34 height 11
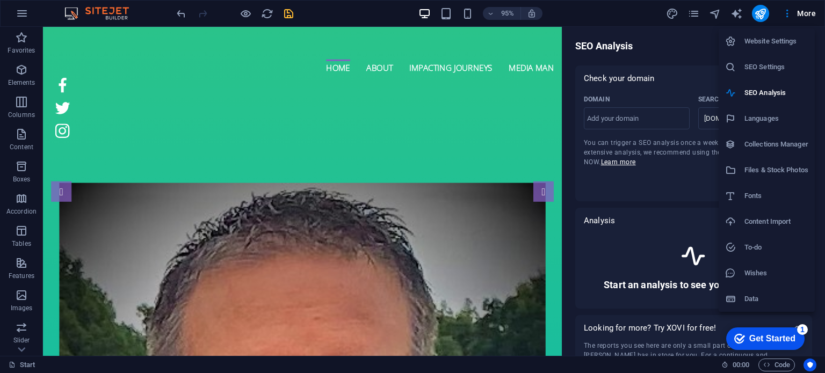
click at [619, 14] on div at bounding box center [412, 186] width 825 height 373
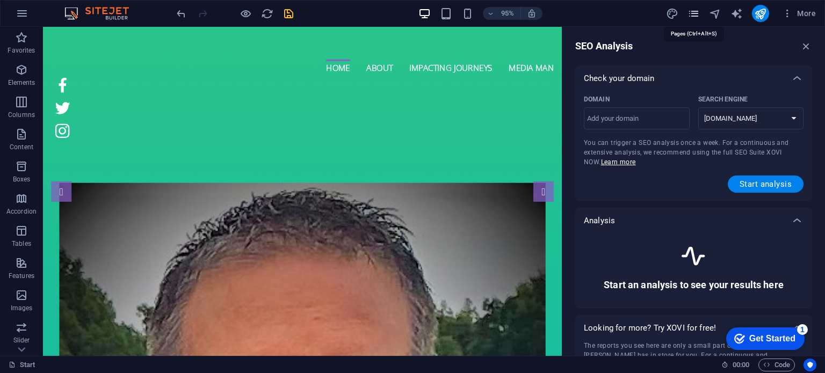
click at [695, 12] on icon "pages" at bounding box center [693, 14] width 12 height 12
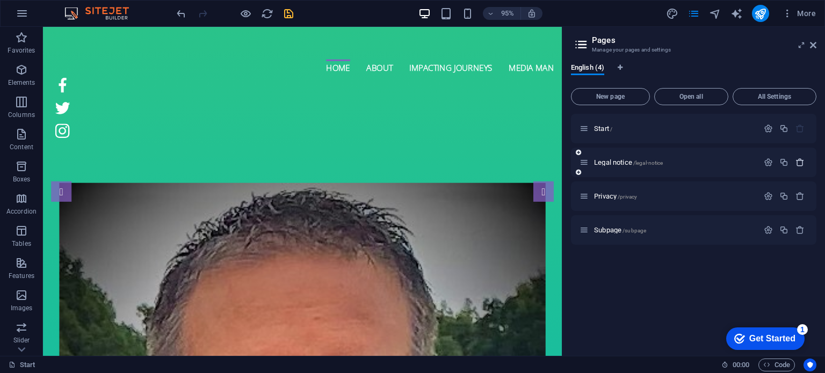
click at [799, 161] on icon "button" at bounding box center [799, 162] width 9 height 9
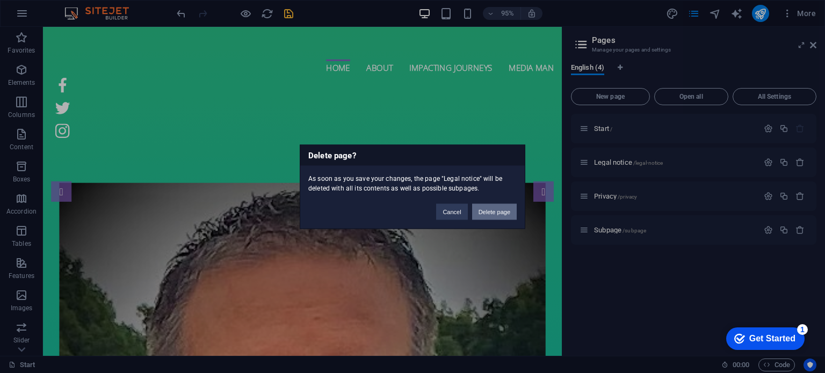
click at [498, 214] on button "Delete page" at bounding box center [494, 211] width 45 height 16
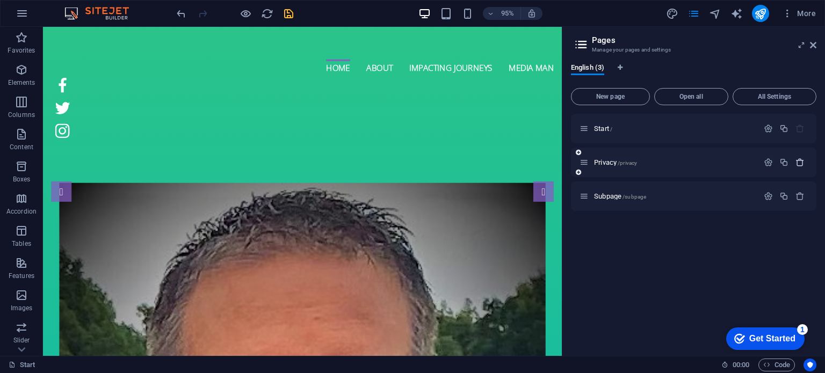
click at [799, 161] on icon "button" at bounding box center [799, 162] width 9 height 9
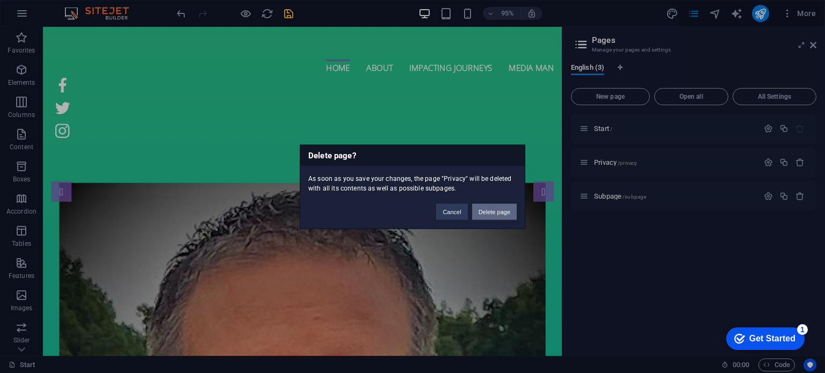
click at [487, 207] on button "Delete page" at bounding box center [494, 211] width 45 height 16
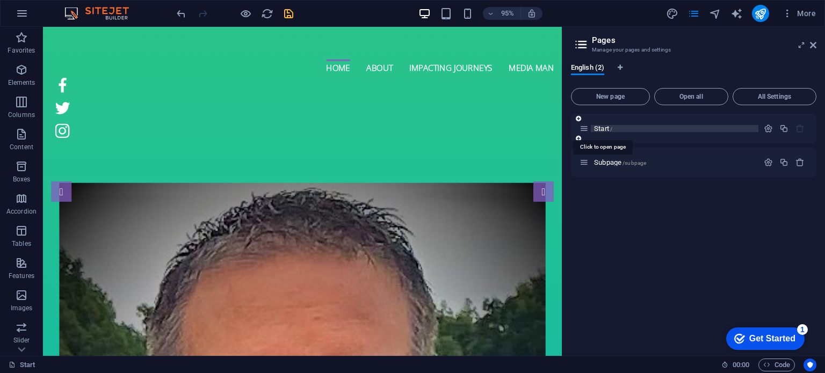
click at [605, 128] on span "Start /" at bounding box center [603, 129] width 18 height 8
click at [638, 128] on p "Start /" at bounding box center [674, 128] width 161 height 7
click at [617, 164] on span "Subpage /subpage" at bounding box center [620, 162] width 52 height 8
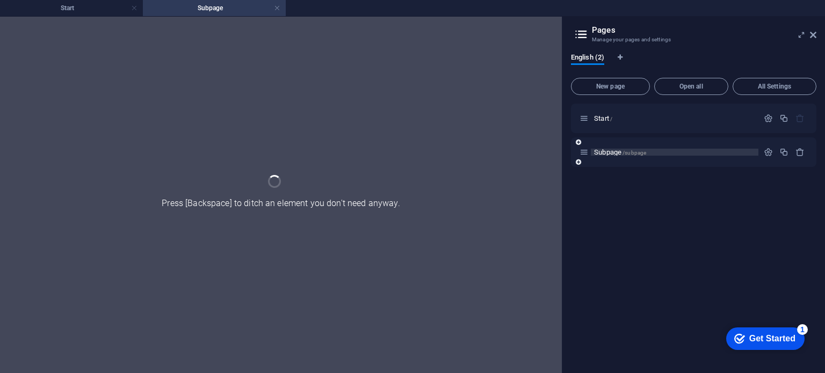
click at [617, 164] on div "Subpage /subpage" at bounding box center [693, 152] width 245 height 30
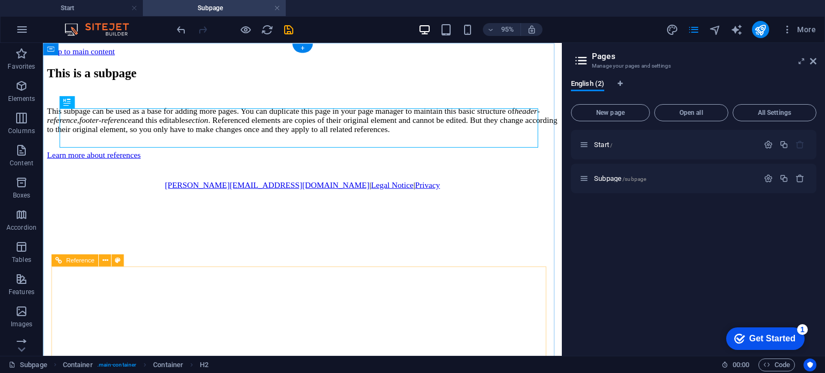
click at [322, 198] on div "[PERSON_NAME][EMAIL_ADDRESS][DOMAIN_NAME] | Legal Notice | Privacy" at bounding box center [315, 193] width 537 height 10
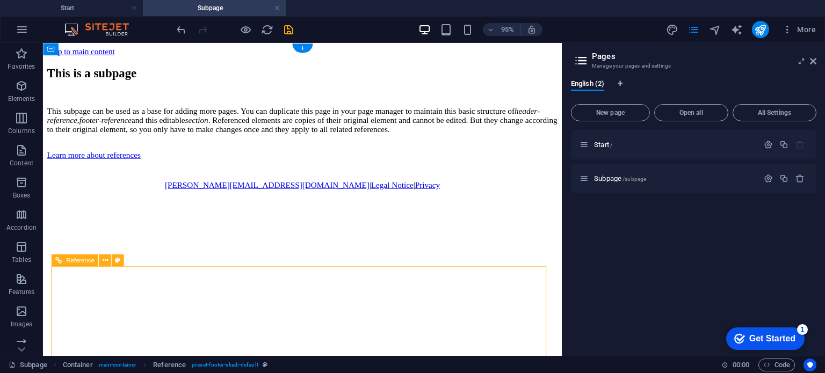
click at [322, 198] on div "[PERSON_NAME][EMAIL_ADDRESS][DOMAIN_NAME] | Legal Notice | Privacy" at bounding box center [315, 193] width 537 height 10
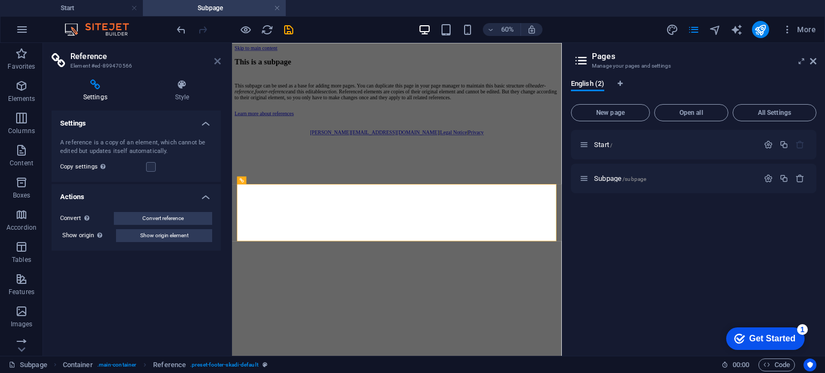
click at [219, 60] on icon at bounding box center [217, 61] width 6 height 9
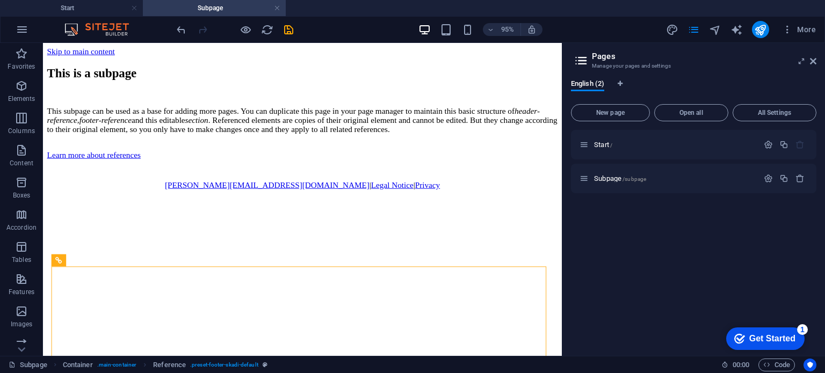
drag, startPoint x: 583, startPoint y: 212, endPoint x: 606, endPoint y: 203, distance: 24.6
click at [635, 179] on span "/subpage" at bounding box center [634, 179] width 24 height 6
click at [768, 179] on icon "button" at bounding box center [767, 178] width 9 height 9
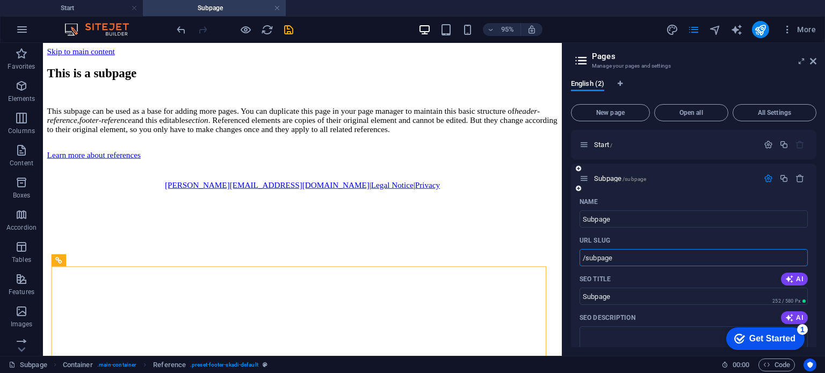
drag, startPoint x: 634, startPoint y: 255, endPoint x: 586, endPoint y: 259, distance: 47.4
click at [586, 259] on input "/subpage" at bounding box center [693, 257] width 228 height 17
type input "/impactingjourneys"
click at [610, 111] on span "New page" at bounding box center [610, 113] width 69 height 6
click at [763, 179] on icon "button" at bounding box center [767, 178] width 9 height 9
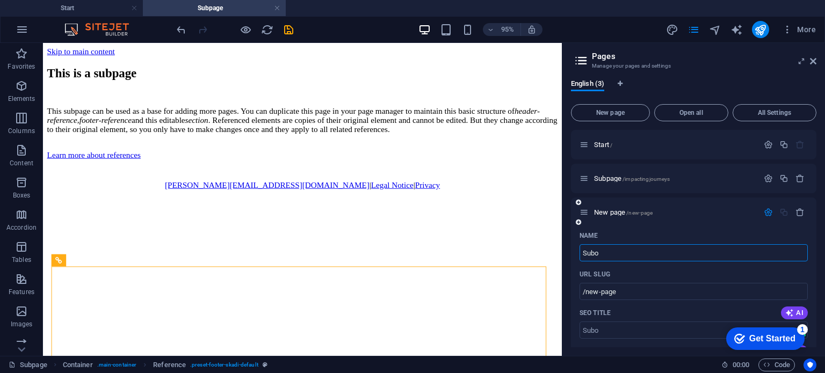
type input "Subo"
type input "/subo"
type input "Subp"
type input "/sub"
type input "Subpa"
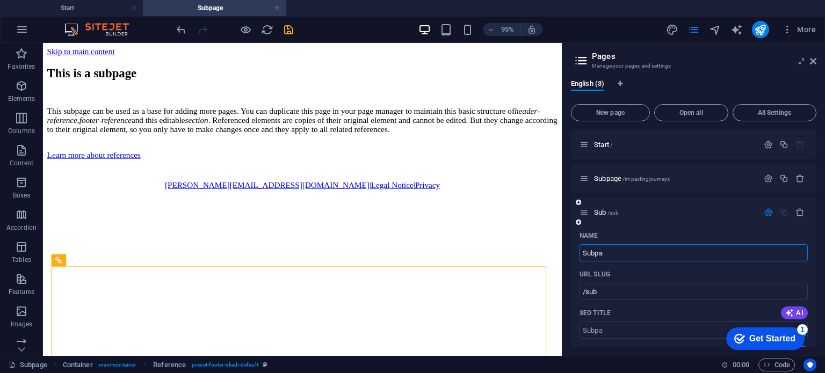
type input "/subpa"
type input "Subpage"
drag, startPoint x: 615, startPoint y: 293, endPoint x: 584, endPoint y: 294, distance: 30.6
click at [584, 294] on input "/subpage" at bounding box center [693, 291] width 228 height 17
type input "/mediaman"
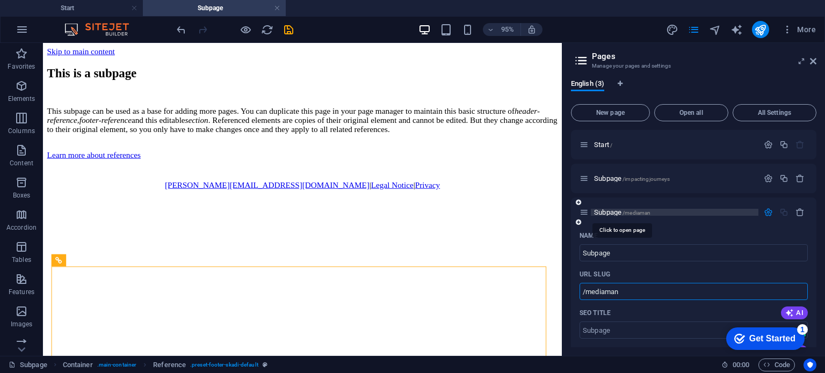
click at [610, 212] on span "Subpage /mediaman" at bounding box center [622, 212] width 56 height 8
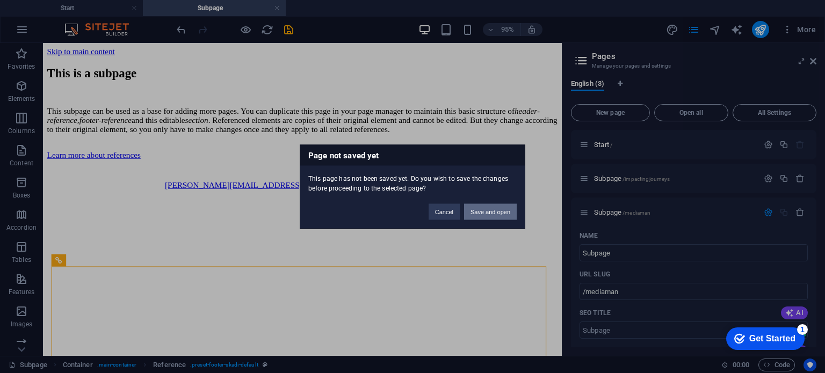
click at [488, 210] on button "Save and open" at bounding box center [490, 211] width 53 height 16
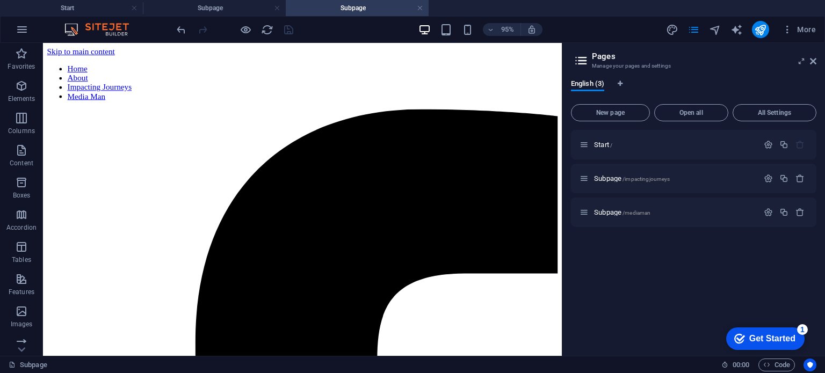
drag, startPoint x: 620, startPoint y: 176, endPoint x: 601, endPoint y: 273, distance: 99.0
click at [601, 273] on div "Start / Subpage /impactingjourneys Subpage /mediaman" at bounding box center [693, 238] width 245 height 217
click at [584, 59] on icon at bounding box center [581, 60] width 16 height 15
click at [614, 144] on p "Start /" at bounding box center [674, 144] width 161 height 7
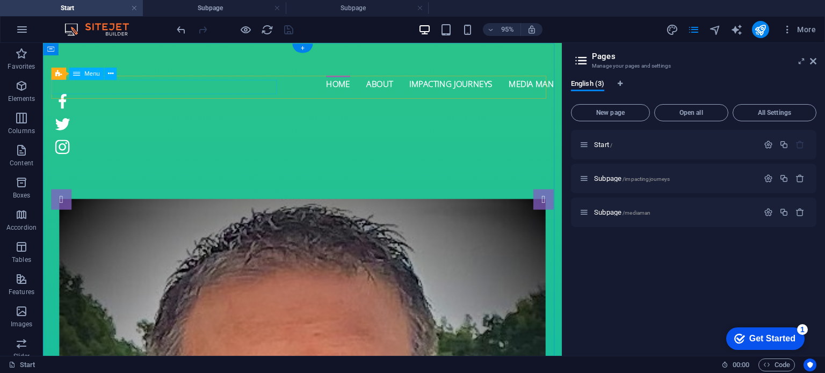
click at [105, 91] on nav "Home About Impacting Journeys Media Man" at bounding box center [316, 84] width 529 height 15
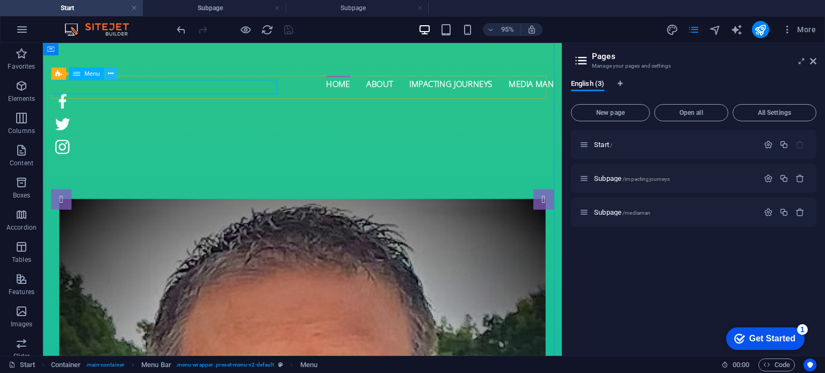
click at [110, 70] on icon at bounding box center [109, 73] width 5 height 11
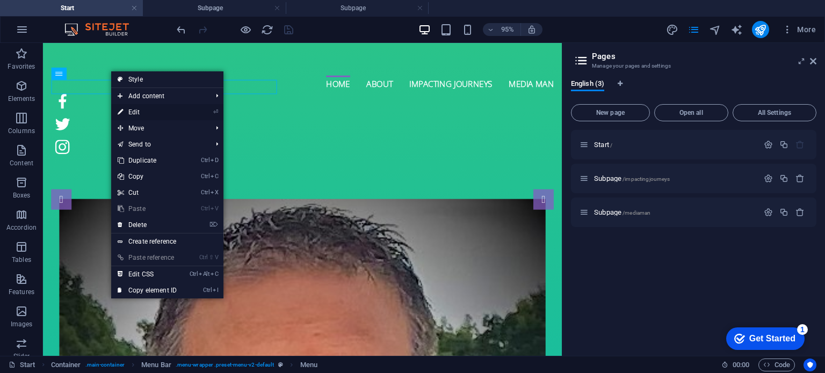
click at [131, 106] on link "⏎ Edit" at bounding box center [147, 112] width 72 height 16
select select
select select "1"
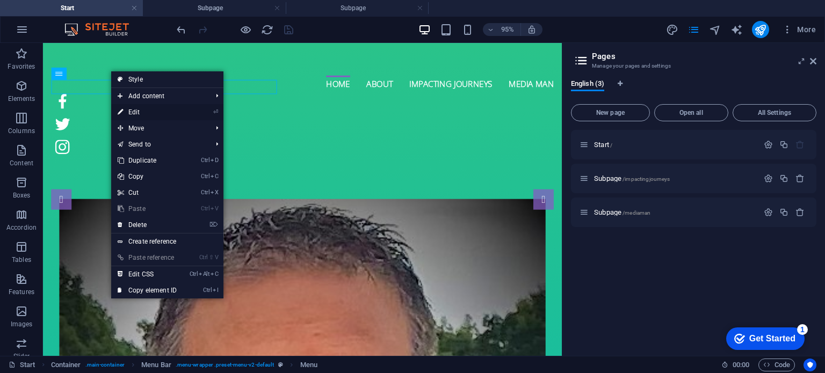
select select
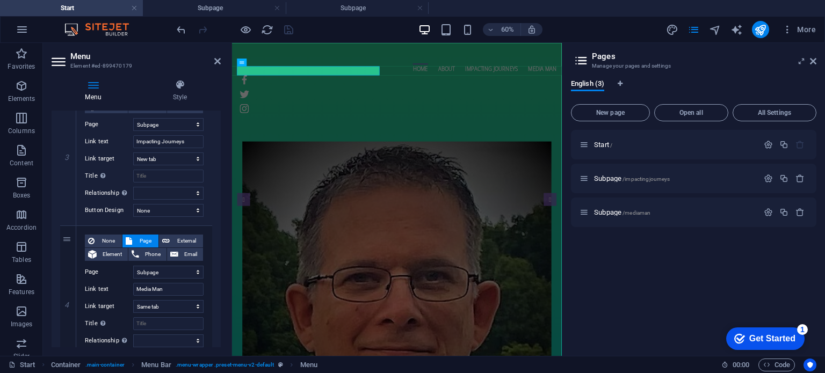
scroll to position [430, 0]
click at [194, 120] on select "Start Subpage Subpage" at bounding box center [168, 124] width 70 height 13
click at [215, 62] on icon at bounding box center [217, 61] width 6 height 9
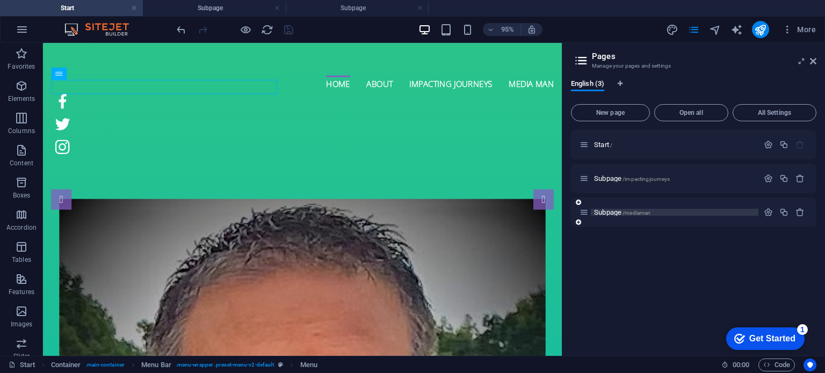
click at [613, 208] on span "Subpage /mediaman" at bounding box center [622, 212] width 56 height 8
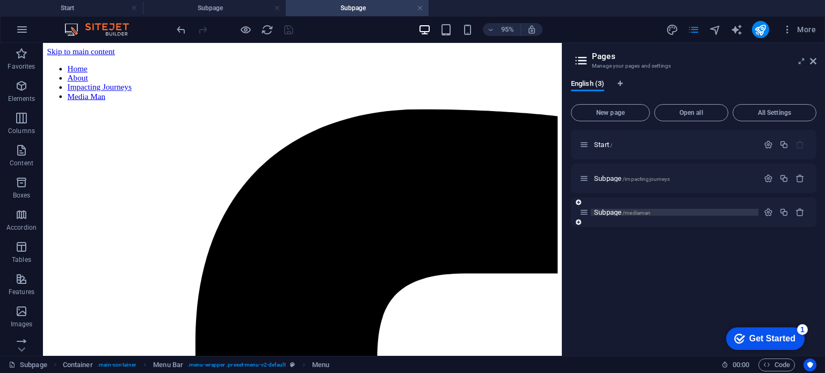
click at [607, 212] on span "Subpage /mediaman" at bounding box center [622, 212] width 56 height 8
click at [767, 215] on icon "button" at bounding box center [767, 212] width 9 height 9
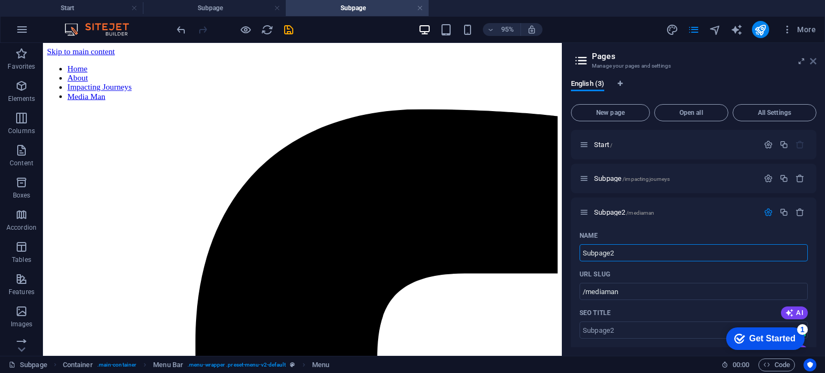
type input "Subpage2"
click at [810, 63] on icon at bounding box center [813, 61] width 6 height 9
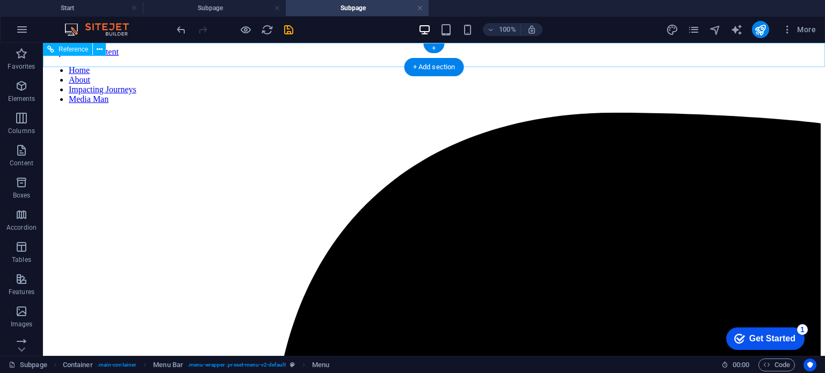
click at [141, 66] on nav "Home About Impacting Journeys Media Man" at bounding box center [433, 85] width 773 height 39
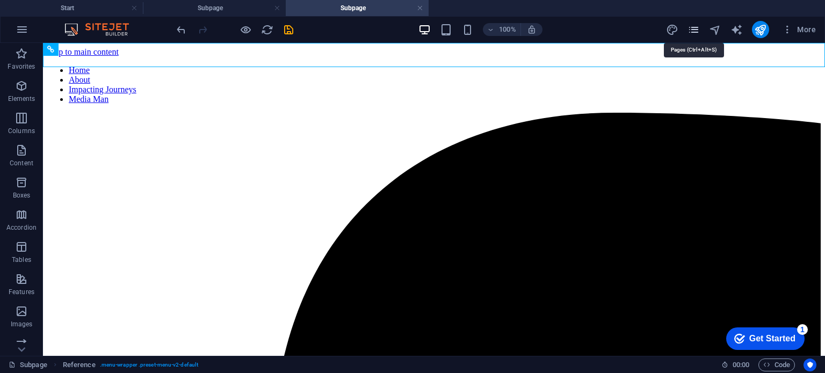
click at [689, 29] on icon "pages" at bounding box center [693, 30] width 12 height 12
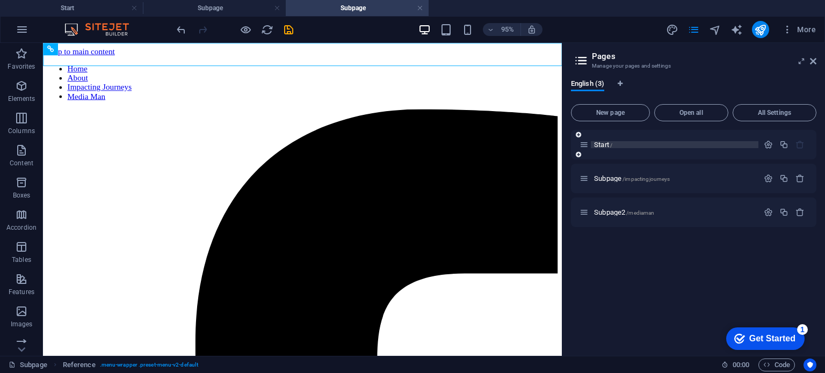
click at [616, 143] on p "Start /" at bounding box center [674, 144] width 161 height 7
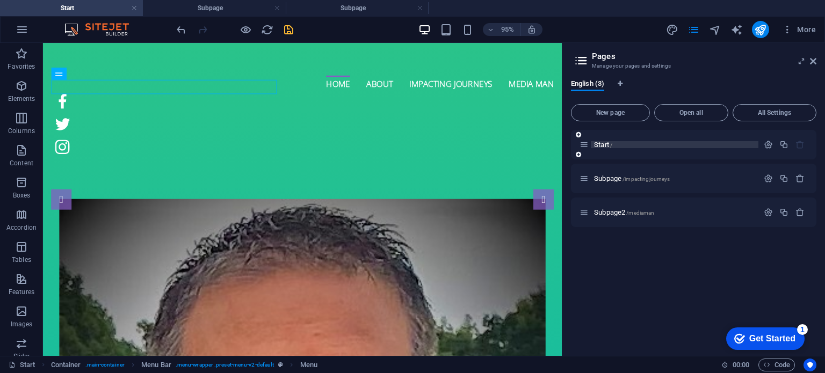
click at [616, 143] on p "Start /" at bounding box center [674, 144] width 161 height 7
click at [811, 62] on icon at bounding box center [813, 61] width 6 height 9
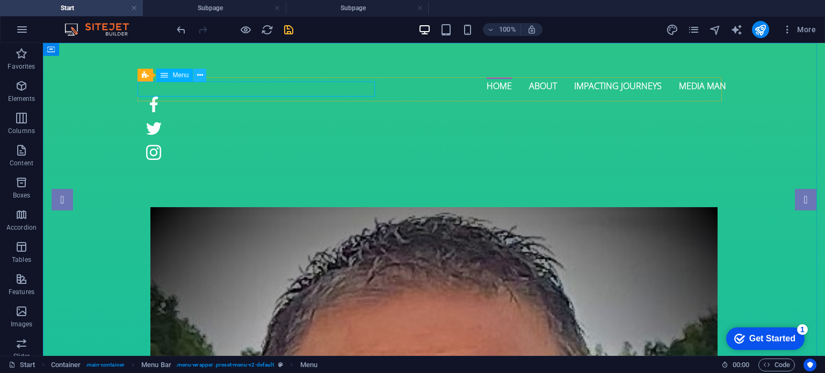
click at [201, 76] on icon at bounding box center [200, 75] width 6 height 11
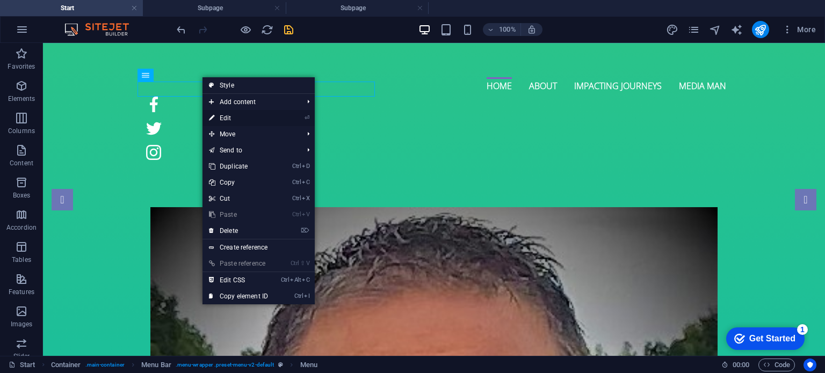
click at [248, 121] on link "⏎ Edit" at bounding box center [238, 118] width 72 height 16
select select
select select "1"
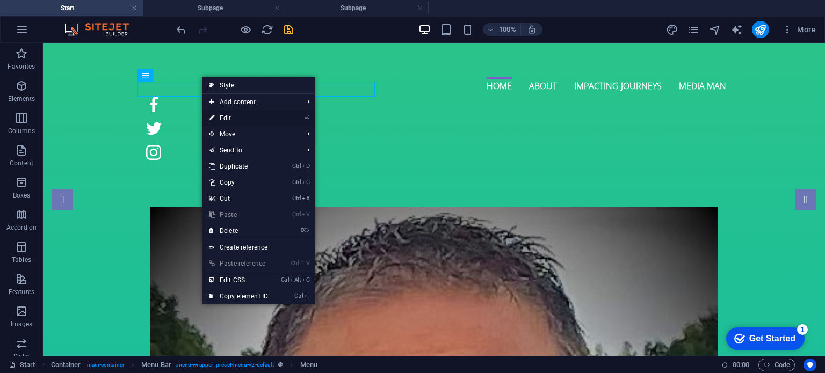
select select
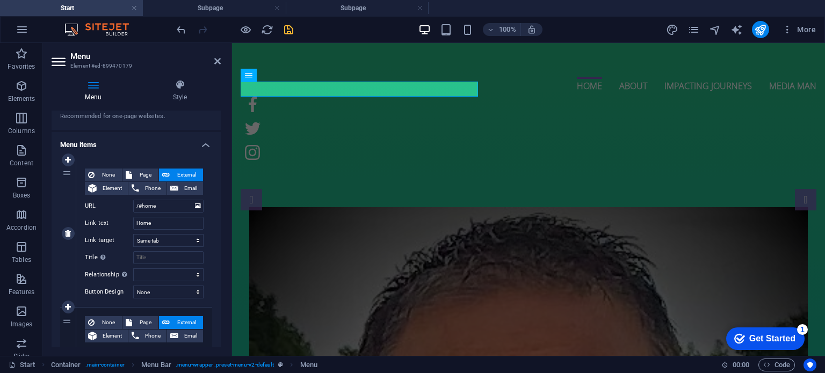
scroll to position [53, 0]
click at [194, 239] on select "New tab Same tab Overlay" at bounding box center [168, 240] width 70 height 13
click at [122, 234] on label "Link target" at bounding box center [109, 240] width 48 height 13
click at [133, 234] on select "New tab Same tab Overlay" at bounding box center [168, 240] width 70 height 13
click at [164, 220] on input "Home" at bounding box center [168, 222] width 70 height 13
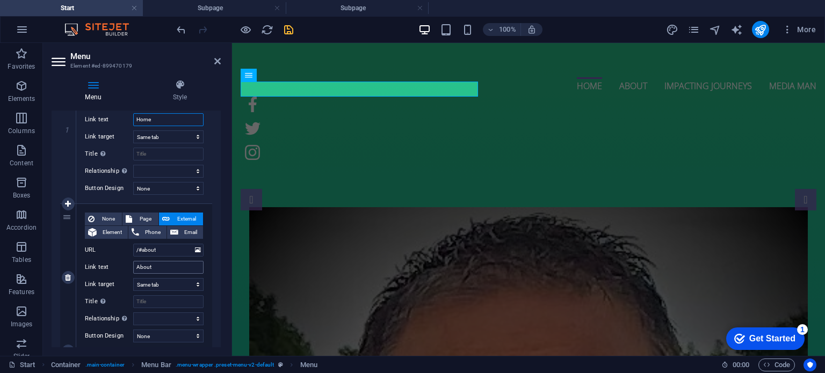
scroll to position [157, 0]
click at [195, 287] on select "New tab Same tab Overlay" at bounding box center [168, 284] width 70 height 13
click at [180, 287] on select "New tab Same tab Overlay" at bounding box center [168, 284] width 70 height 13
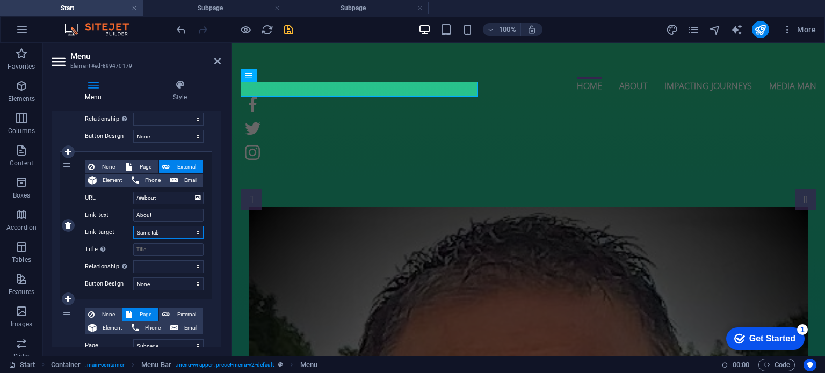
scroll to position [208, 0]
click at [142, 166] on span "Page" at bounding box center [145, 167] width 20 height 13
select select
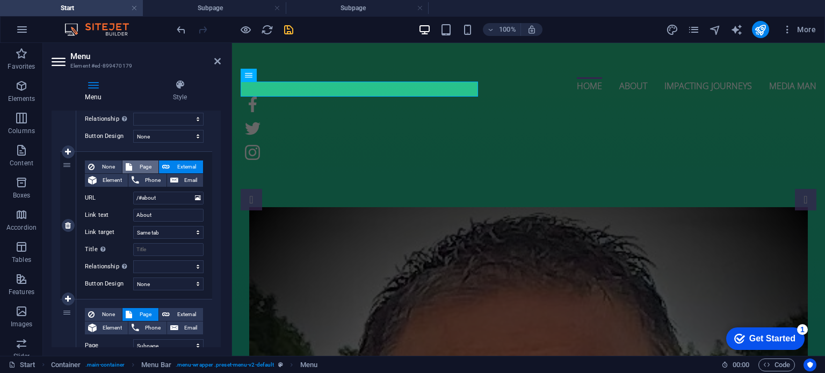
select select
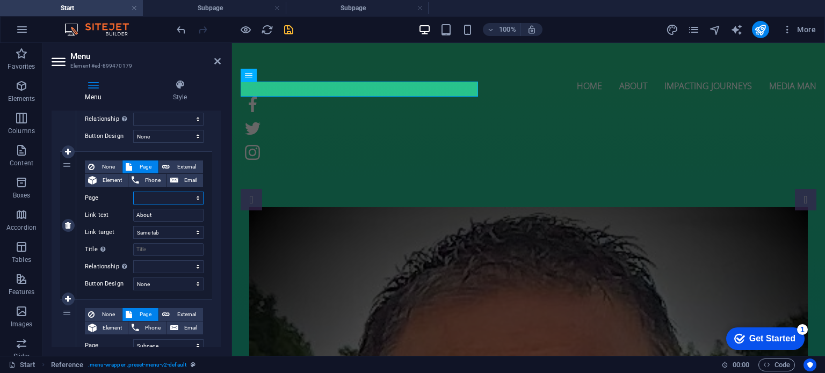
click at [150, 198] on select "Start Subpage Subpage2" at bounding box center [168, 198] width 70 height 13
select select "0"
click at [133, 192] on select "Start Subpage Subpage2" at bounding box center [168, 198] width 70 height 13
select select
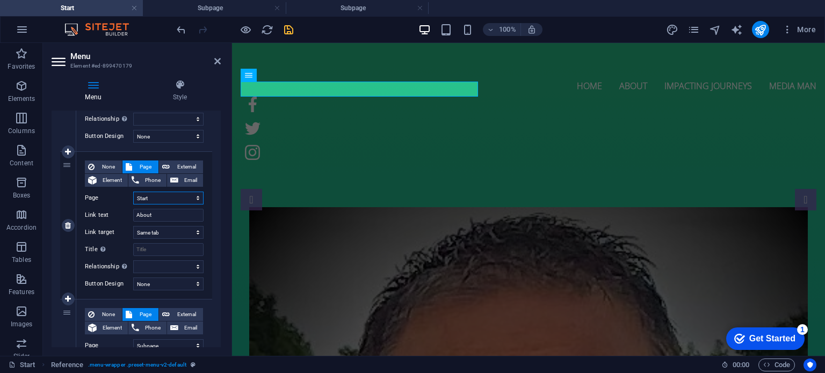
select select
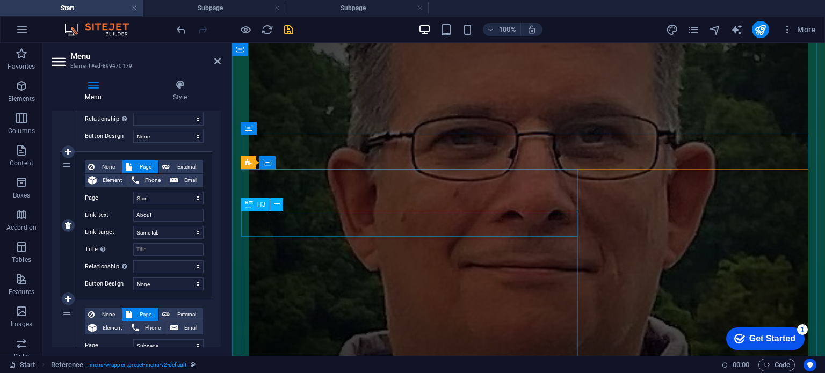
scroll to position [316, 0]
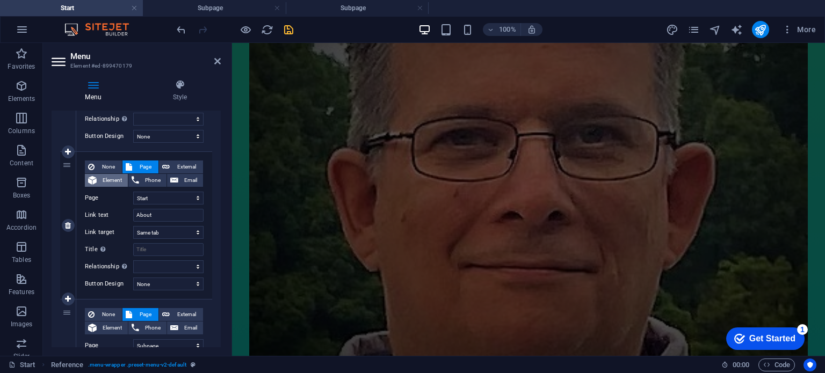
click at [105, 180] on span "Element" at bounding box center [112, 180] width 25 height 13
select select
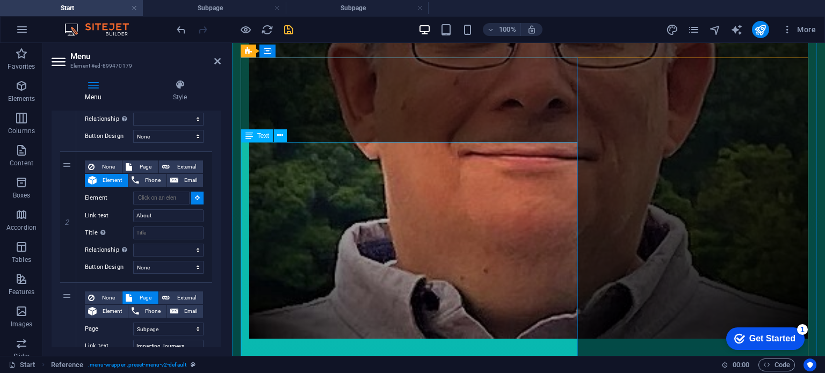
scroll to position [429, 0]
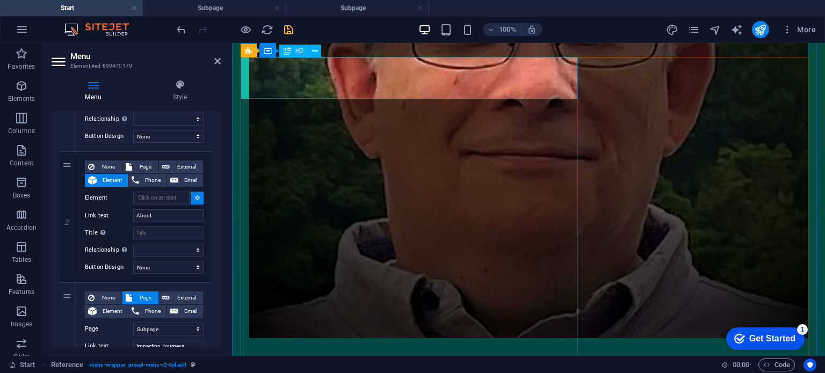
select select
type input "#ed-899470260"
select select
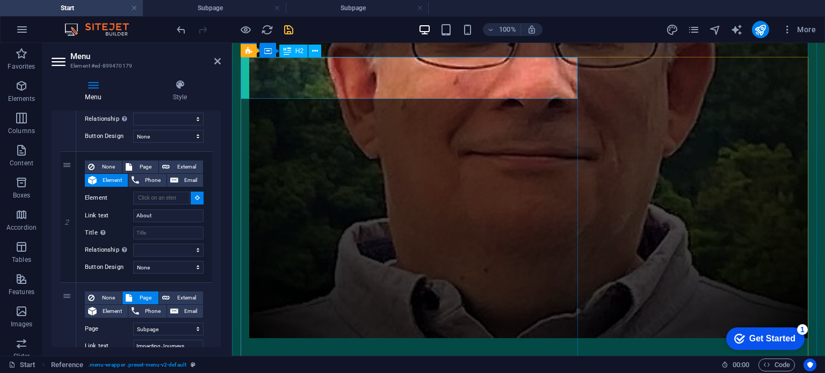
select select
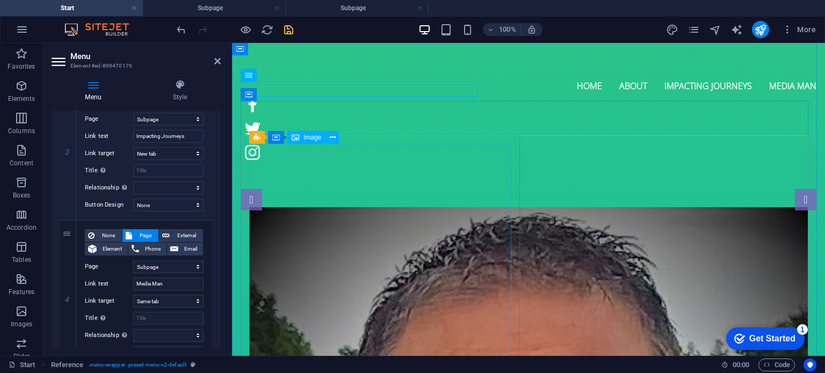
scroll to position [0, 0]
click at [199, 266] on select "Start Subpage Subpage2" at bounding box center [168, 266] width 70 height 13
select select "2"
click at [133, 260] on select "Start Subpage Subpage2" at bounding box center [168, 266] width 70 height 13
select select
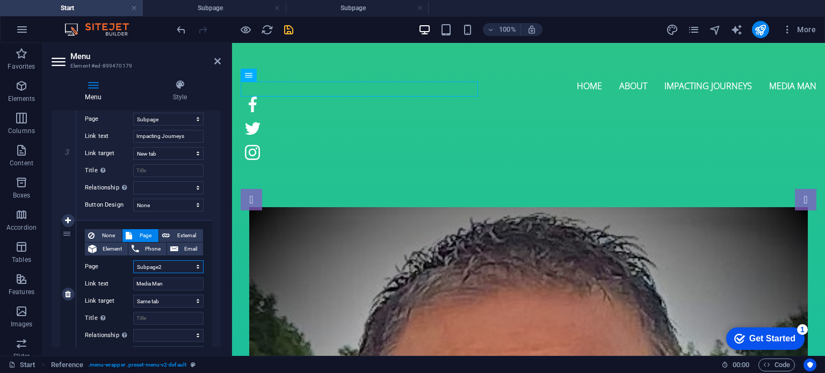
select select
click at [195, 120] on select "Start Subpage Subpage2" at bounding box center [168, 119] width 70 height 13
click at [208, 122] on div "None Page External Element Phone Email Page Start Subpage Subpage2 Element URL …" at bounding box center [144, 146] width 136 height 147
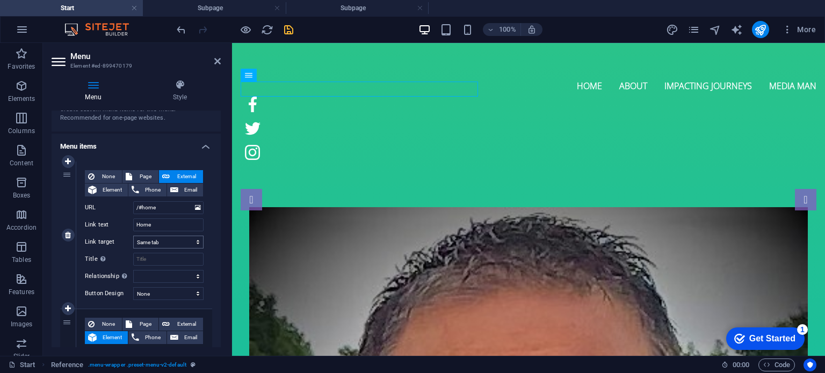
scroll to position [52, 0]
click at [140, 176] on span "Page" at bounding box center [145, 176] width 20 height 13
select select
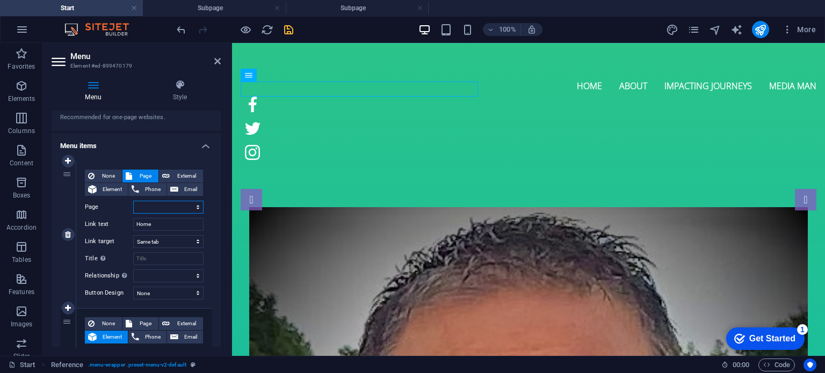
select select
click at [197, 210] on select "Start Subpage Subpage2" at bounding box center [168, 207] width 70 height 13
select select "0"
click at [133, 201] on select "Start Subpage Subpage2" at bounding box center [168, 207] width 70 height 13
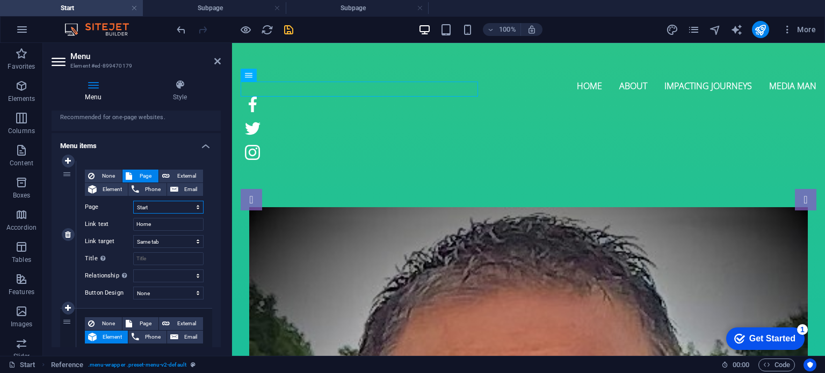
select select
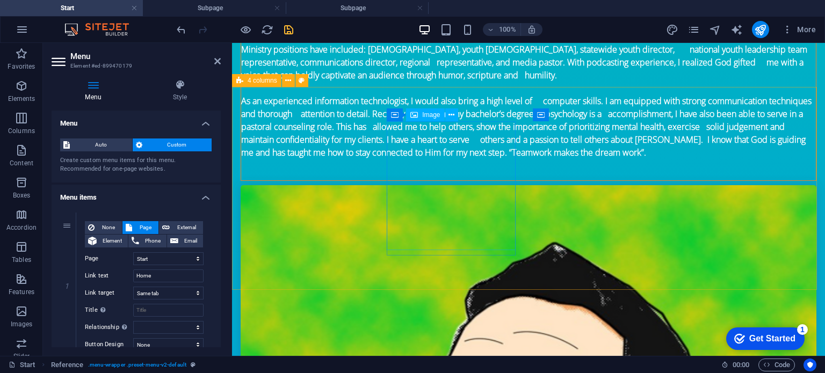
scroll to position [1221, 0]
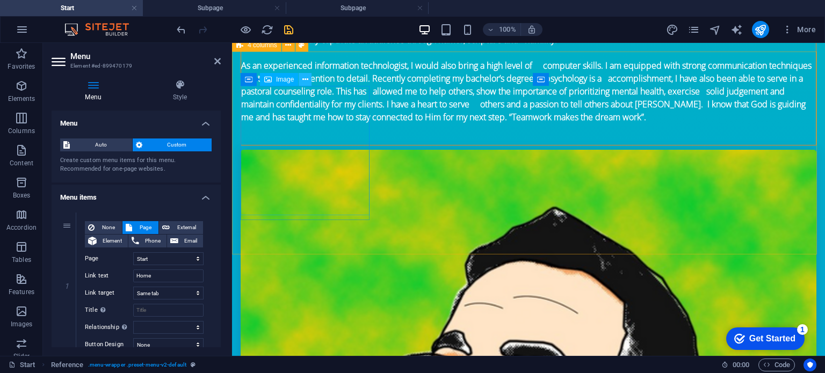
click at [304, 80] on icon at bounding box center [305, 79] width 6 height 11
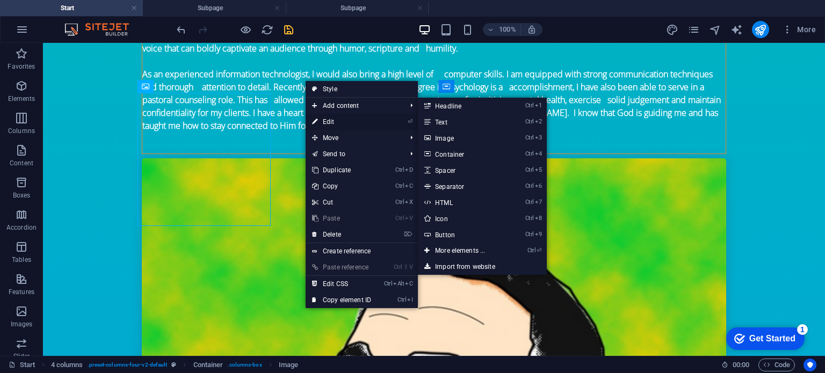
click at [325, 121] on link "⏎ Edit" at bounding box center [342, 122] width 72 height 16
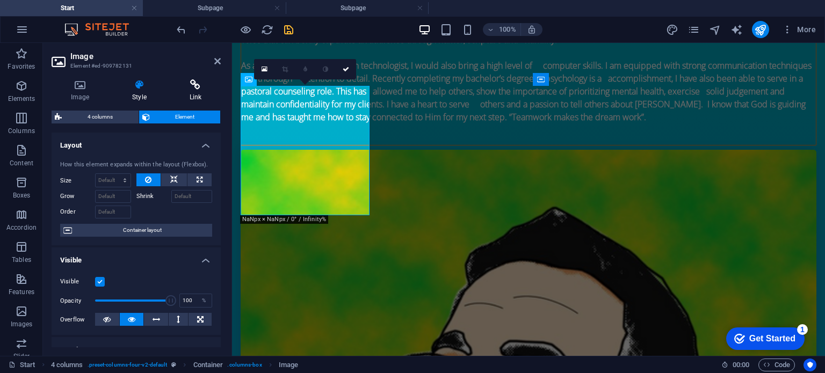
click at [191, 92] on h4 "Link" at bounding box center [195, 90] width 50 height 23
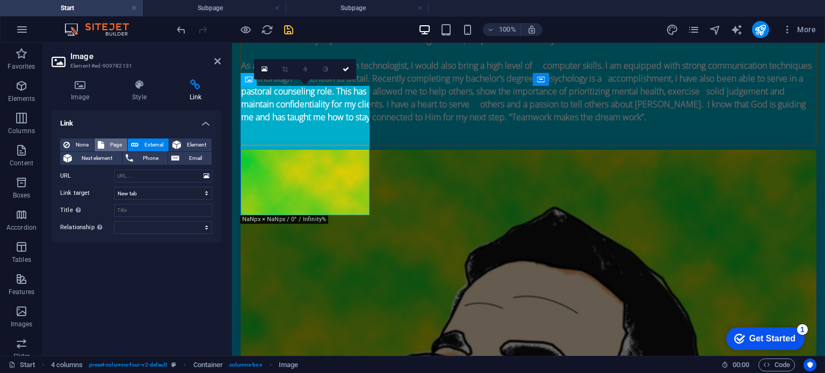
click at [112, 141] on span "Page" at bounding box center [115, 145] width 17 height 13
select select
click at [205, 177] on select "Start Subpage Subpage2" at bounding box center [163, 176] width 98 height 13
select select "1"
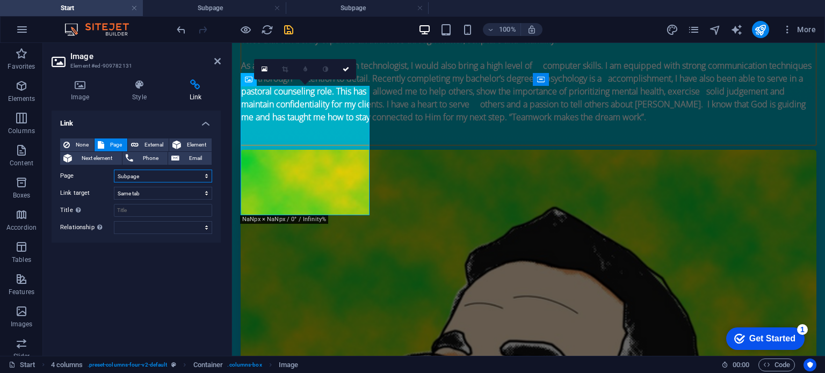
click at [114, 170] on select "Start Subpage Subpage2" at bounding box center [163, 176] width 98 height 13
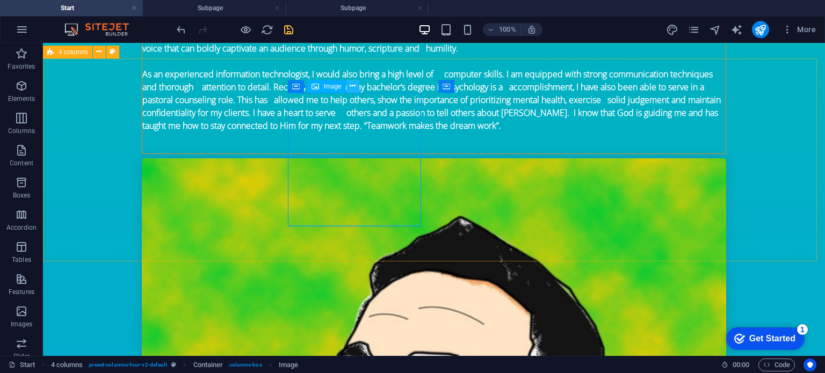
click at [351, 86] on icon at bounding box center [353, 86] width 6 height 11
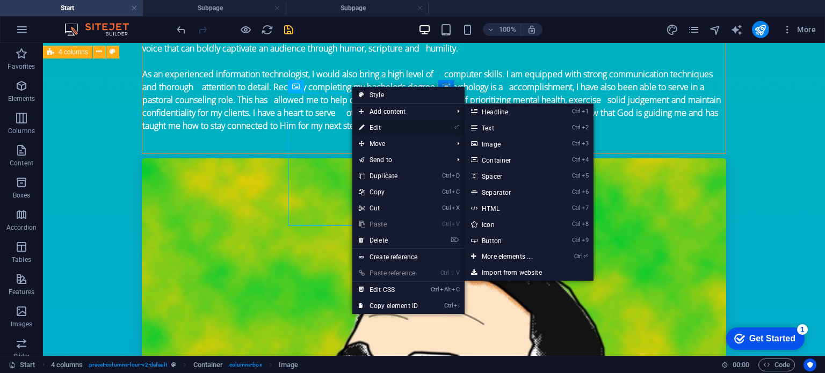
click at [383, 126] on link "⏎ Edit" at bounding box center [388, 128] width 72 height 16
select select "px"
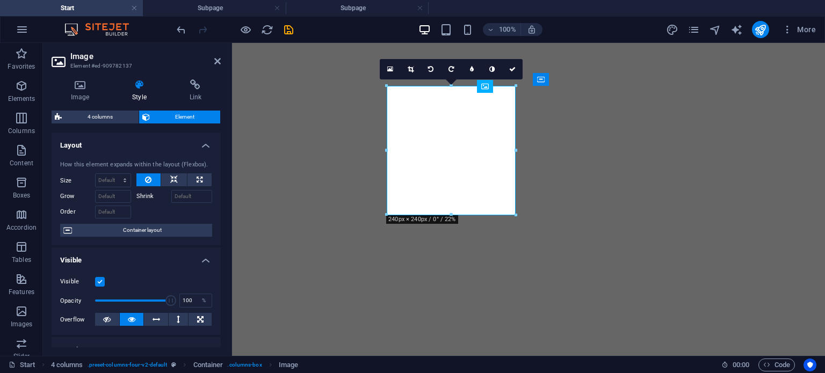
select select "px"
select select
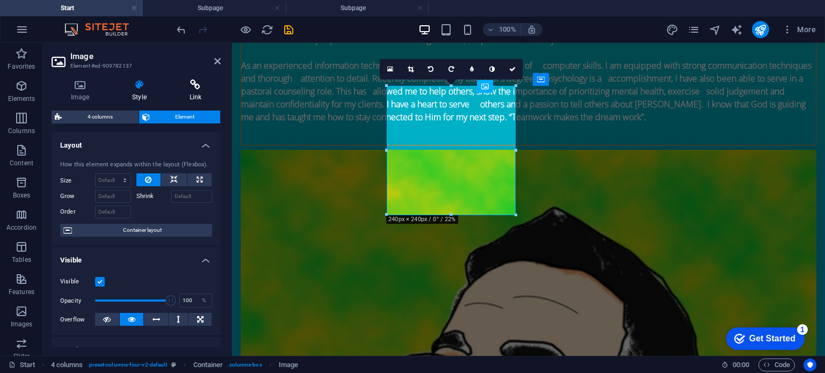
click at [193, 86] on icon at bounding box center [195, 84] width 50 height 11
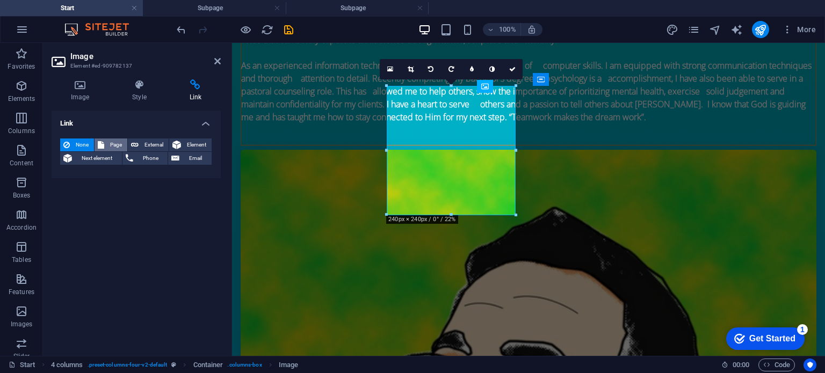
click at [114, 142] on span "Page" at bounding box center [115, 145] width 17 height 13
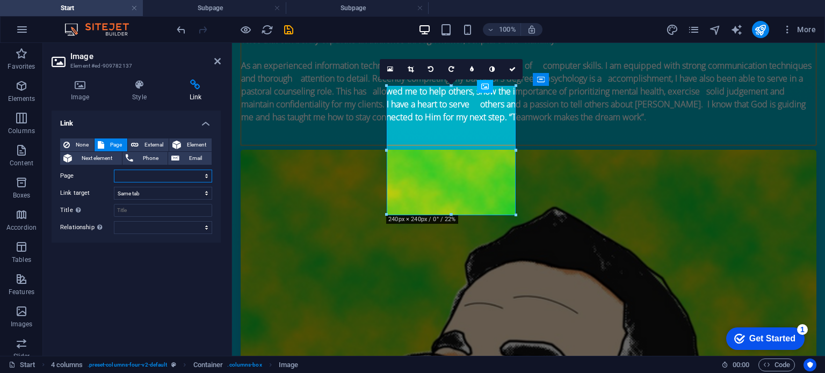
click at [206, 178] on select "Start Subpage Subpage2" at bounding box center [163, 176] width 98 height 13
select select "2"
click at [114, 170] on select "Start Subpage Subpage2" at bounding box center [163, 176] width 98 height 13
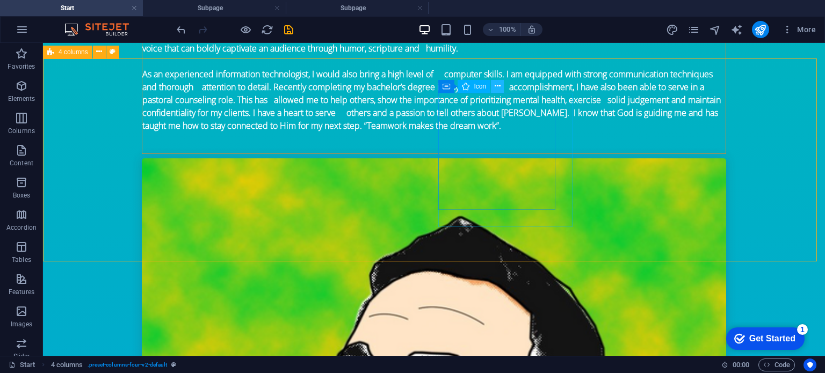
click at [497, 83] on icon at bounding box center [497, 86] width 6 height 11
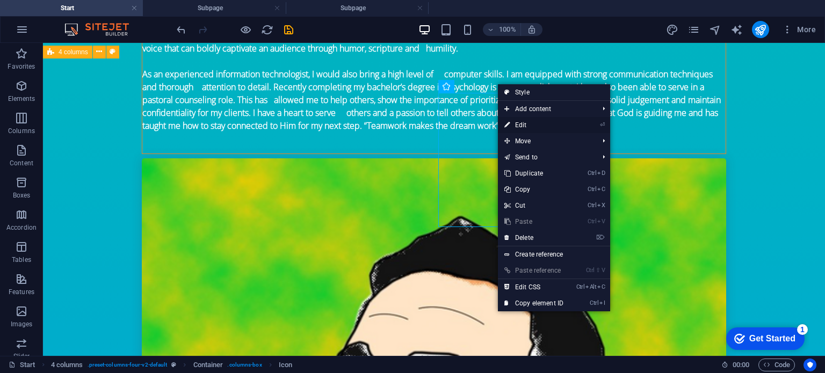
click at [526, 122] on link "⏎ Edit" at bounding box center [534, 125] width 72 height 16
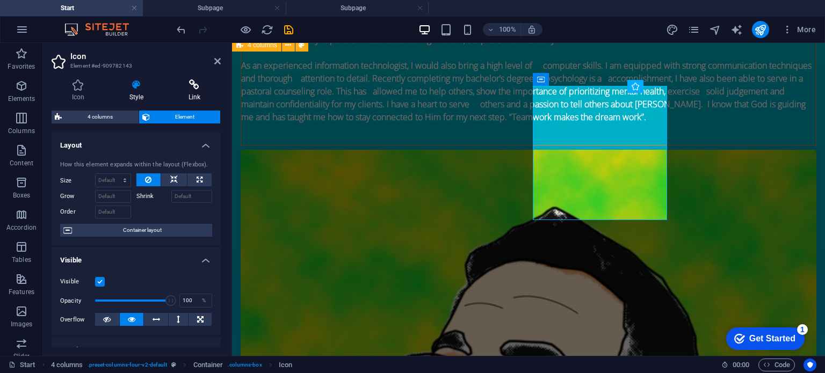
click at [191, 87] on icon at bounding box center [194, 84] width 53 height 11
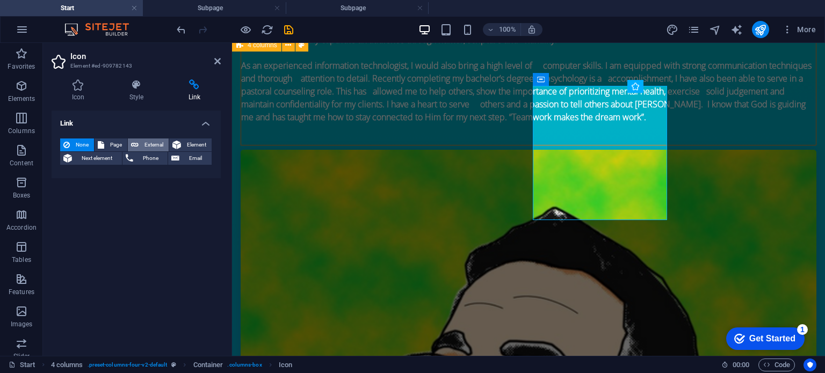
click at [152, 143] on span "External" at bounding box center [154, 145] width 24 height 13
select select "blank"
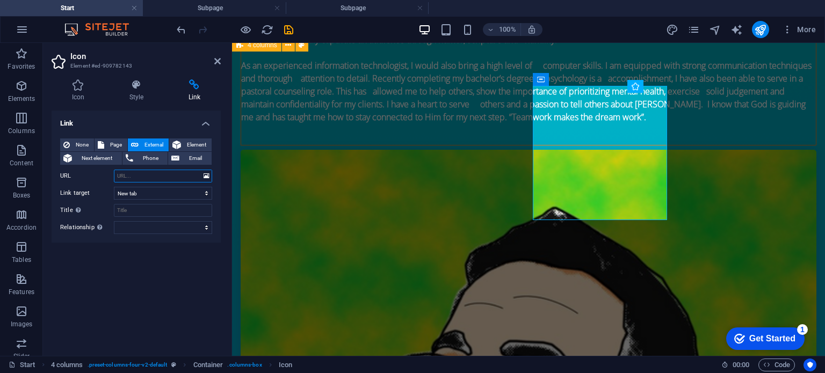
paste input "https://www.facebook.com/rev.jason.norvell"
type input "https://www.facebook.com/rev.jason.norvell"
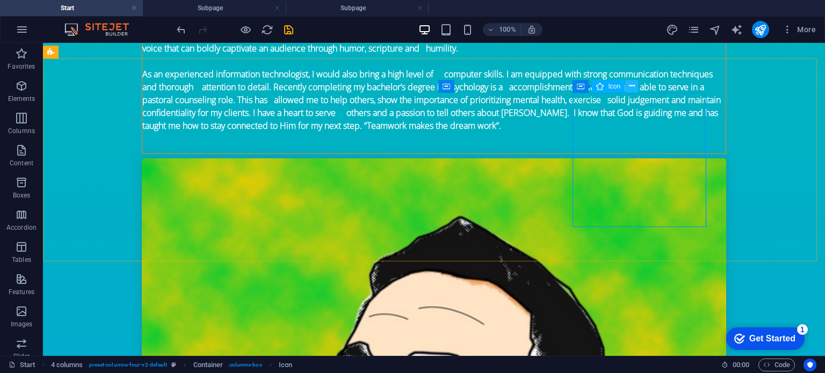
click at [634, 85] on icon at bounding box center [632, 86] width 6 height 11
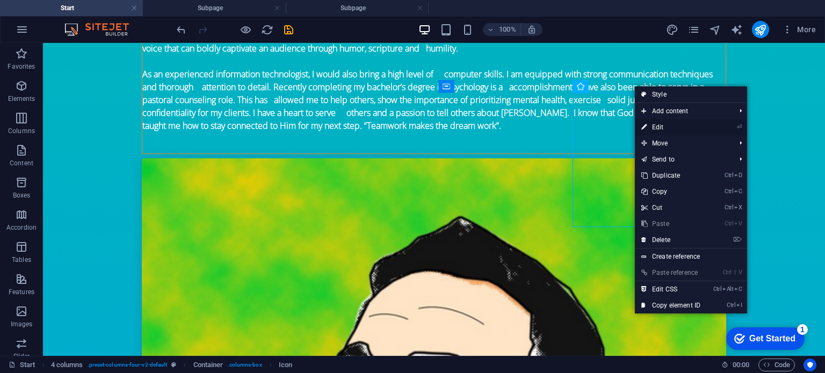
click at [652, 128] on link "⏎ Edit" at bounding box center [671, 127] width 72 height 16
select select "xMidYMid"
select select "px"
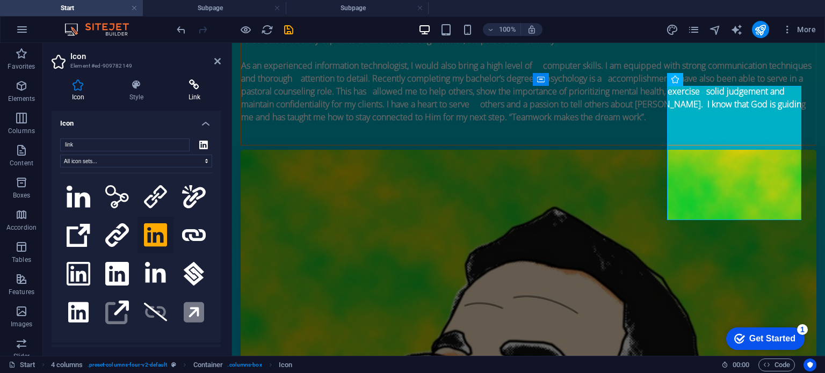
click at [191, 84] on icon at bounding box center [194, 84] width 53 height 11
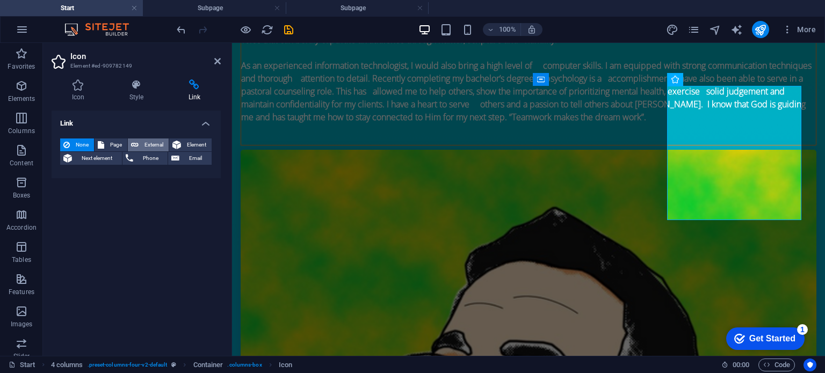
click at [141, 144] on button "External" at bounding box center [148, 145] width 41 height 13
select select "blank"
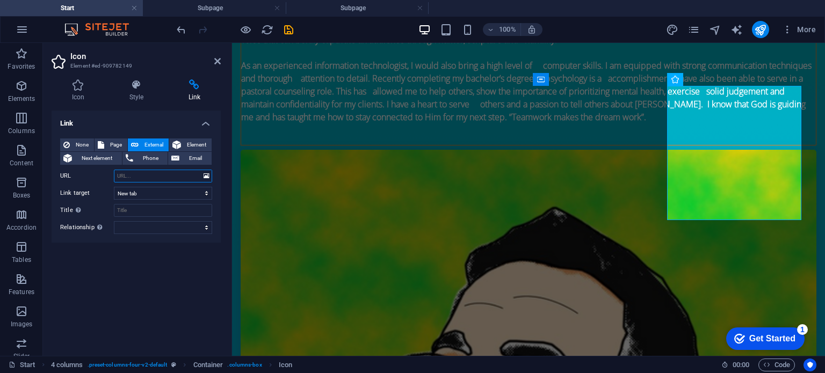
paste input "https://www.linkedin.com/in/jason-norvell/"
type input "https://www.linkedin.com/in/jason-norvell/"
click at [215, 60] on icon at bounding box center [217, 61] width 6 height 9
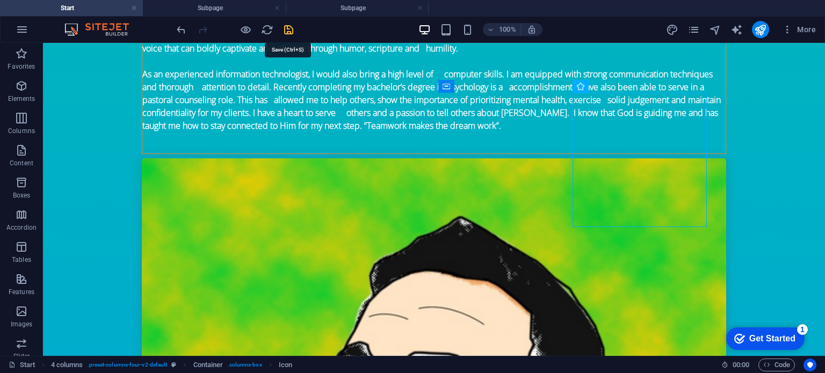
click at [290, 31] on icon "save" at bounding box center [288, 30] width 12 height 12
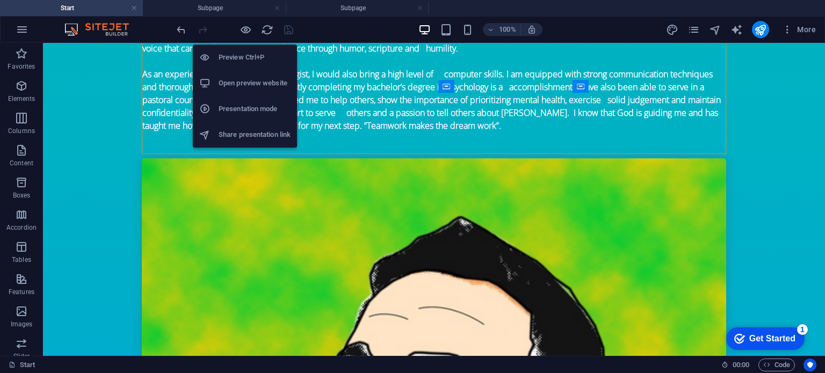
click at [238, 86] on h6 "Open preview website" at bounding box center [255, 83] width 72 height 13
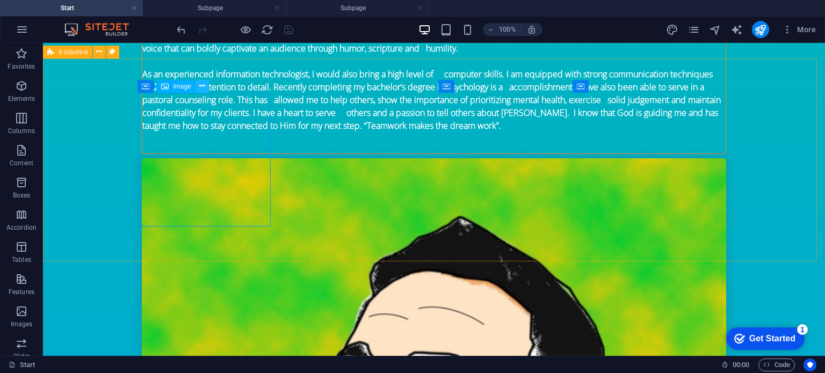
click at [204, 85] on icon at bounding box center [202, 86] width 6 height 11
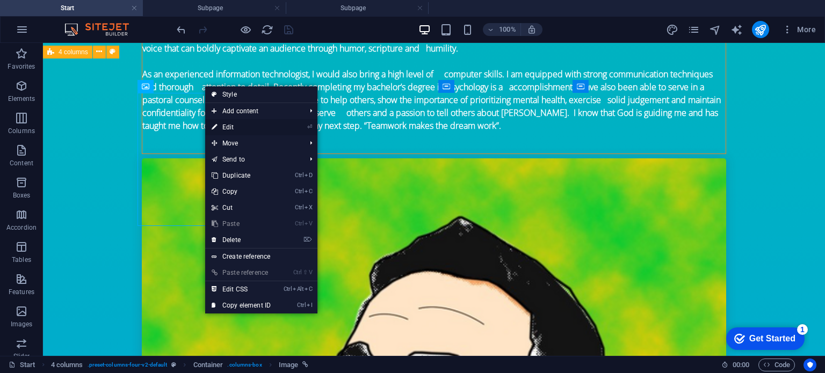
click at [229, 121] on link "⏎ Edit" at bounding box center [241, 127] width 72 height 16
select select "1"
select select
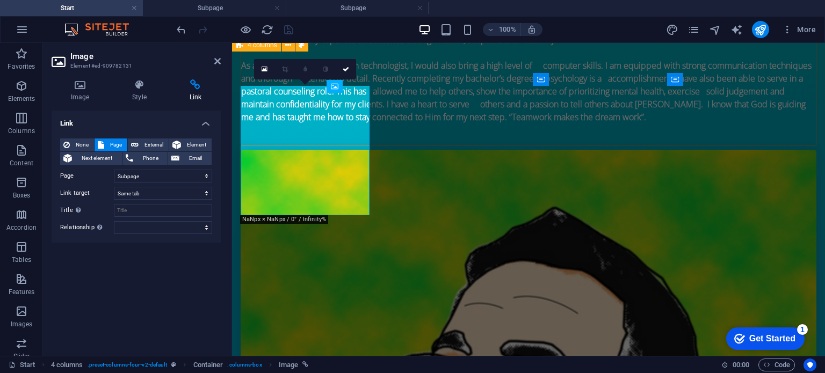
click at [202, 91] on h4 "Link" at bounding box center [195, 90] width 50 height 23
click at [151, 193] on select "New tab Same tab Overlay" at bounding box center [163, 193] width 98 height 13
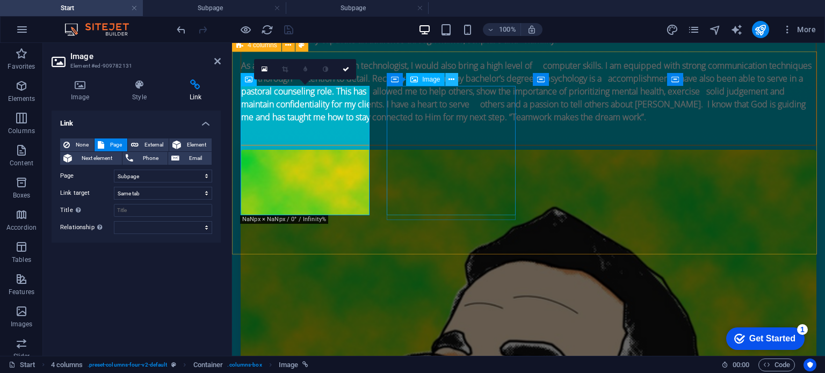
click at [449, 79] on icon at bounding box center [451, 79] width 6 height 11
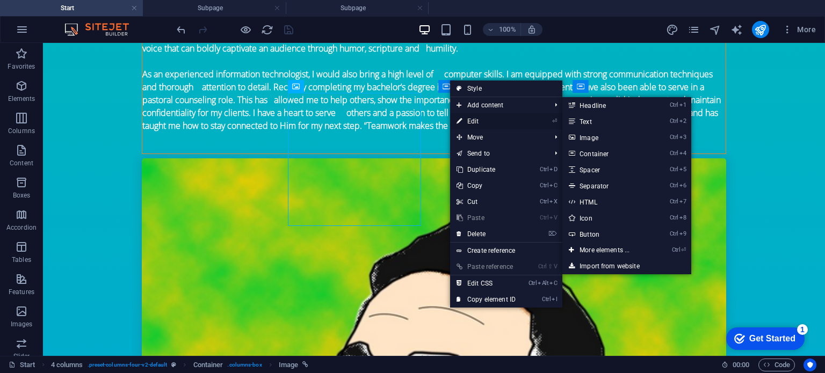
click at [464, 117] on link "⏎ Edit" at bounding box center [486, 121] width 72 height 16
select select "2"
select select
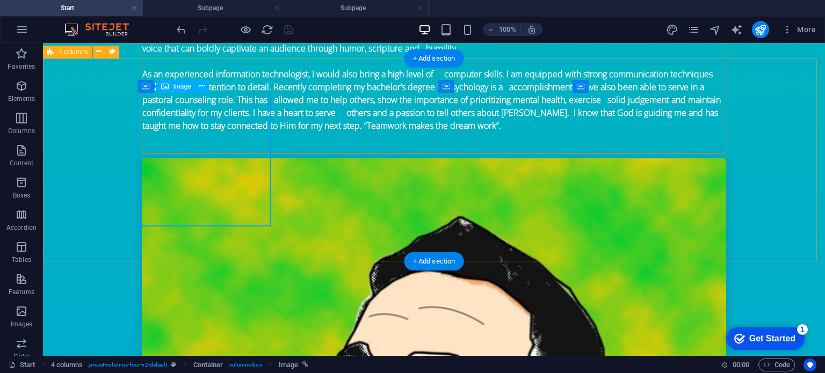
select select "1"
select select
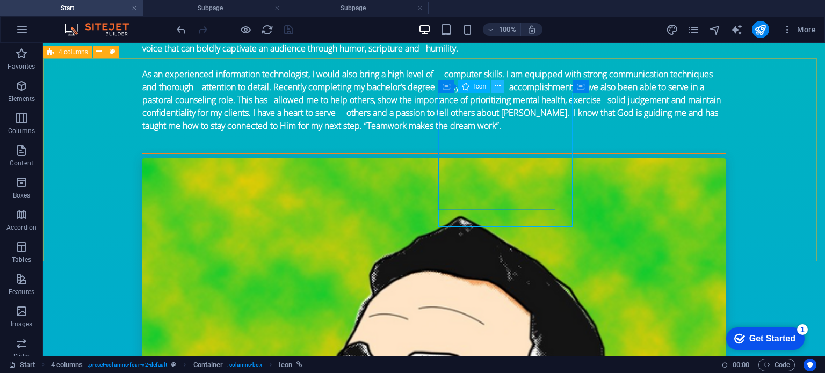
click at [498, 85] on icon at bounding box center [497, 86] width 6 height 11
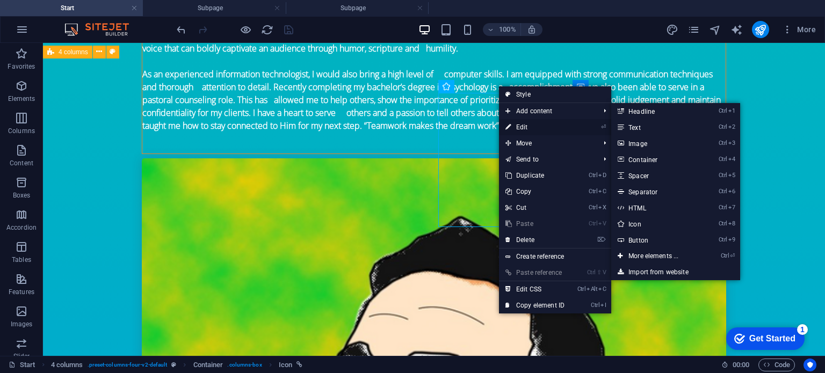
click at [518, 122] on link "⏎ Edit" at bounding box center [535, 127] width 72 height 16
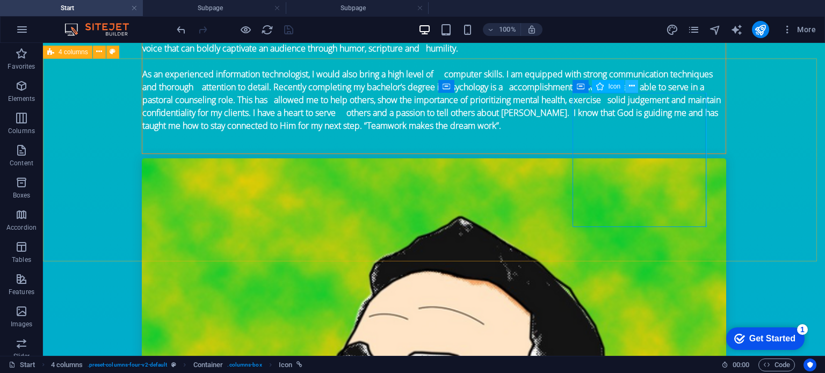
click at [632, 85] on icon at bounding box center [632, 86] width 6 height 11
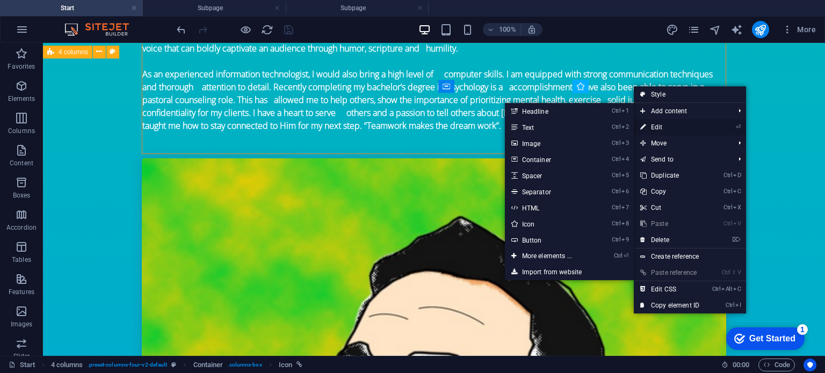
click at [661, 125] on link "⏎ Edit" at bounding box center [670, 127] width 72 height 16
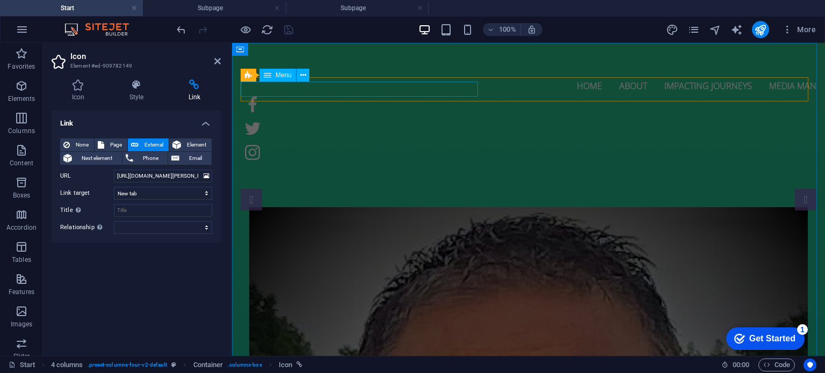
click at [256, 91] on nav "Home About Impacting Journeys Media Man" at bounding box center [529, 84] width 576 height 15
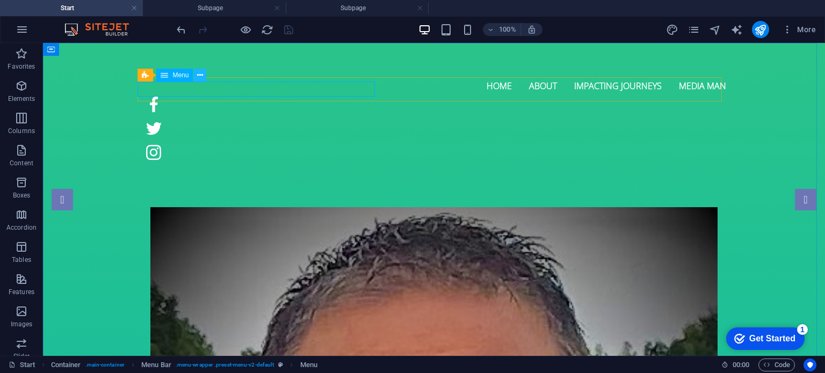
click at [202, 77] on icon at bounding box center [200, 75] width 6 height 11
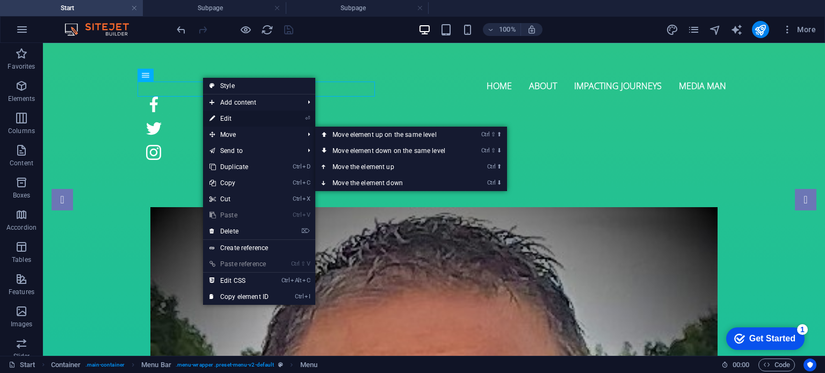
click at [228, 121] on link "⏎ Edit" at bounding box center [239, 119] width 72 height 16
select select
select select "1"
select select "2"
select select
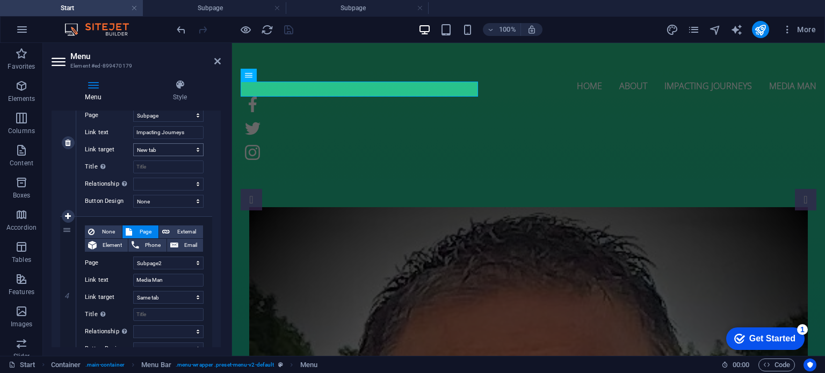
scroll to position [423, 0]
click at [198, 148] on select "New tab Same tab Overlay" at bounding box center [168, 149] width 70 height 13
select select
click at [133, 143] on select "New tab Same tab Overlay" at bounding box center [168, 149] width 70 height 13
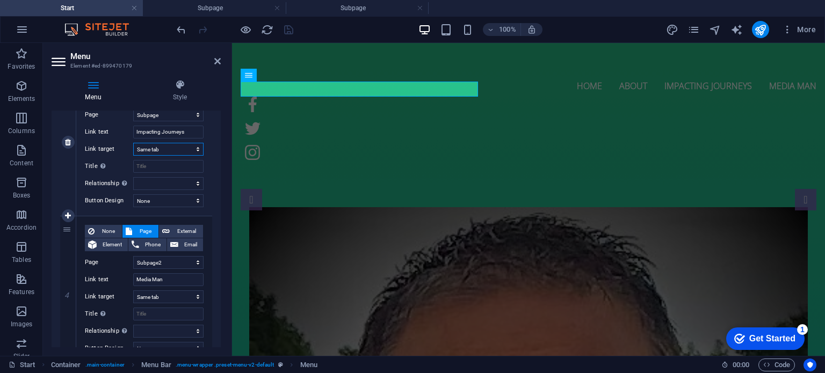
select select
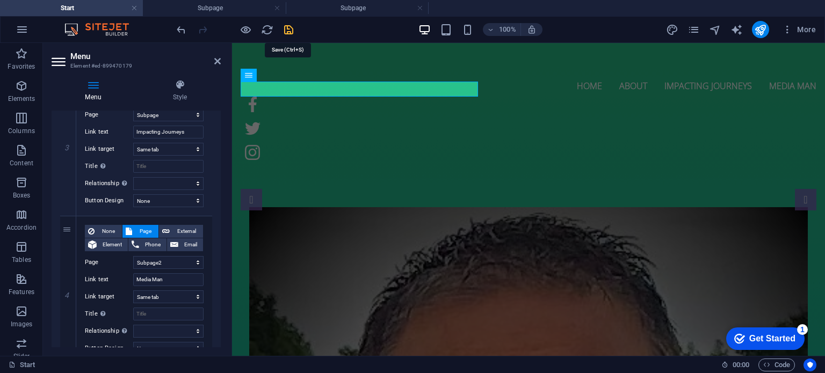
click at [290, 28] on icon "save" at bounding box center [288, 30] width 12 height 12
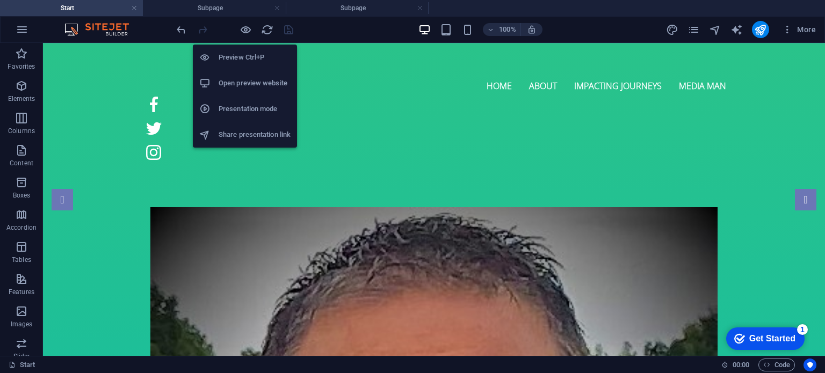
click at [238, 77] on h6 "Open preview website" at bounding box center [255, 83] width 72 height 13
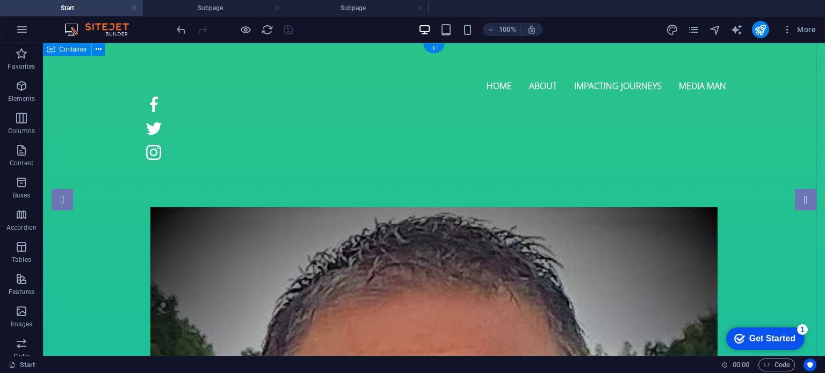
scroll to position [0, 0]
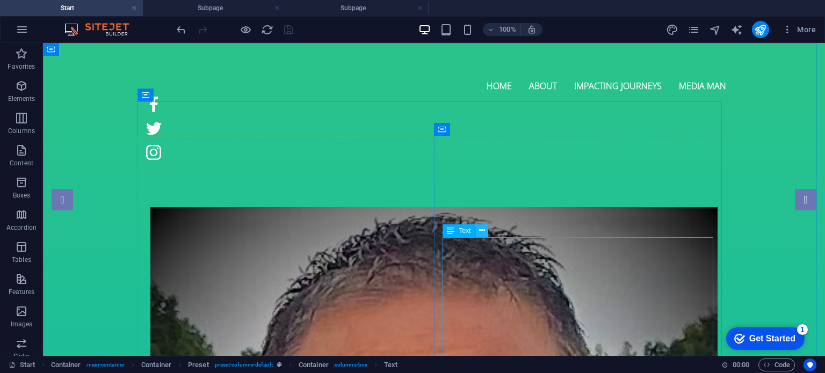
click at [480, 230] on icon at bounding box center [482, 230] width 6 height 11
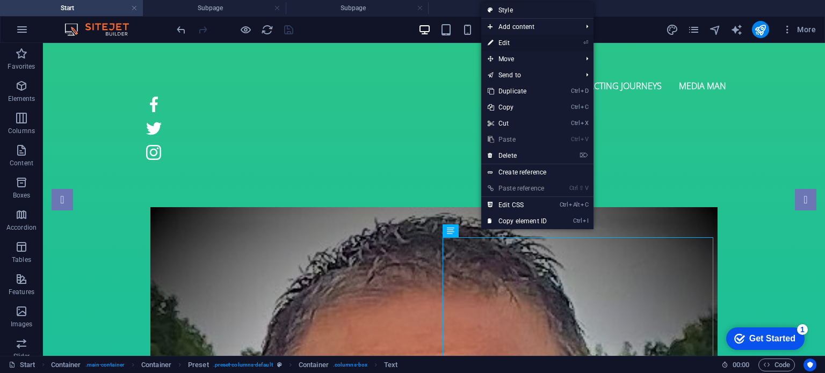
click at [507, 47] on link "⏎ Edit" at bounding box center [517, 43] width 72 height 16
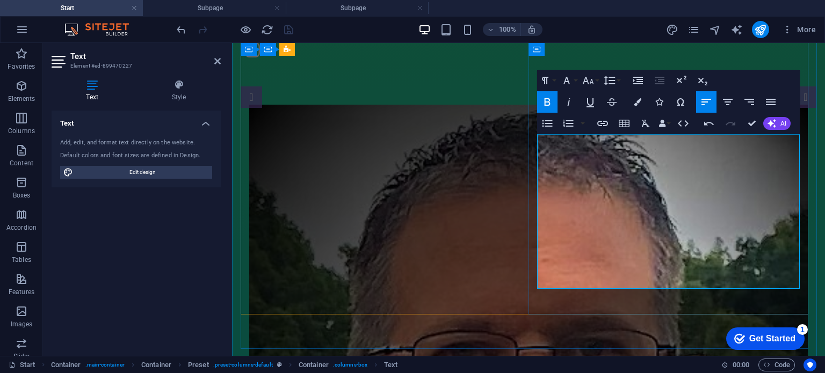
scroll to position [103, 0]
click at [214, 66] on header "Text Element #ed-899470227" at bounding box center [136, 57] width 169 height 28
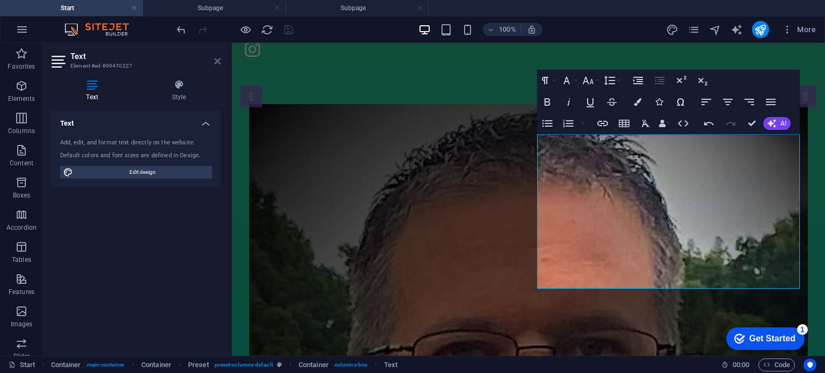
click at [219, 62] on icon at bounding box center [217, 61] width 6 height 9
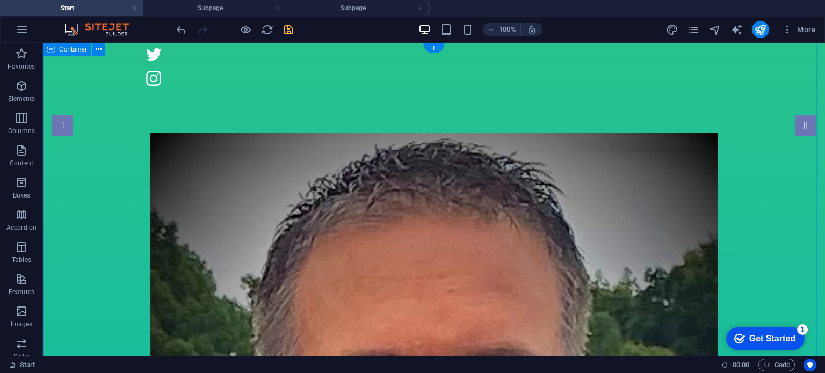
scroll to position [0, 0]
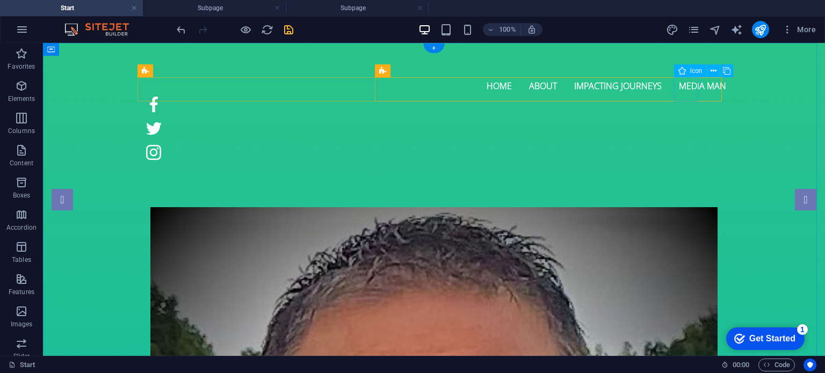
click at [683, 117] on figure at bounding box center [434, 129] width 584 height 24
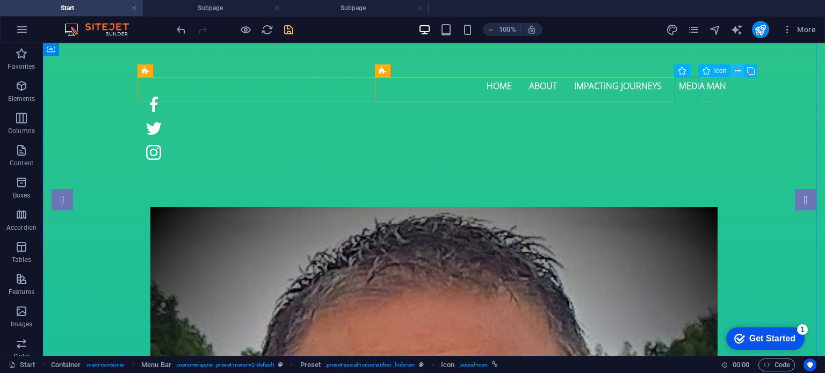
click at [739, 71] on icon at bounding box center [737, 71] width 6 height 11
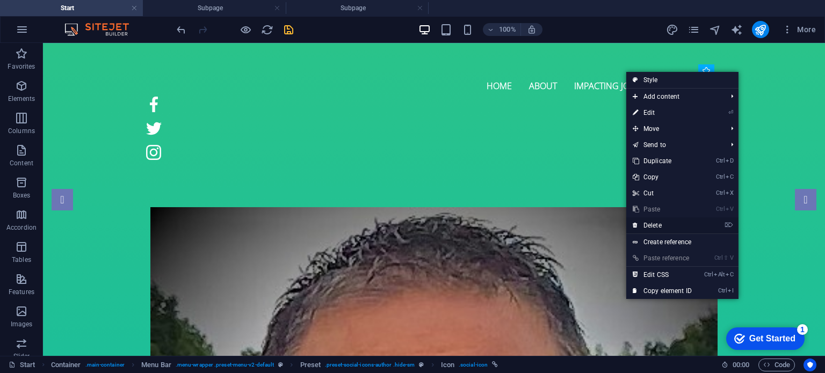
click at [672, 221] on link "⌦ Delete" at bounding box center [662, 225] width 72 height 16
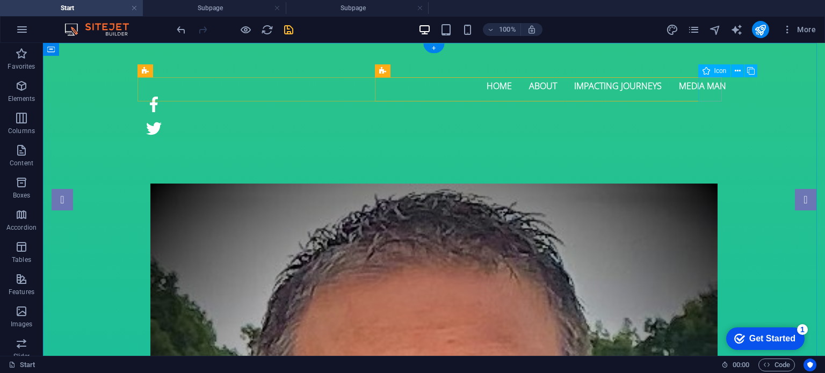
click at [714, 117] on figure at bounding box center [434, 129] width 584 height 24
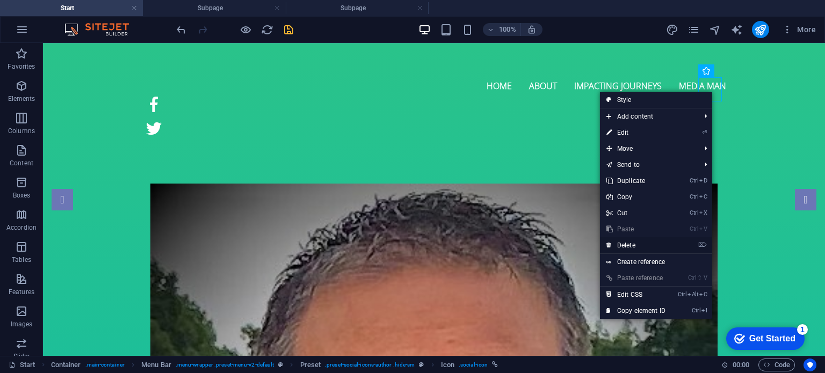
click at [632, 242] on link "⌦ Delete" at bounding box center [636, 245] width 72 height 16
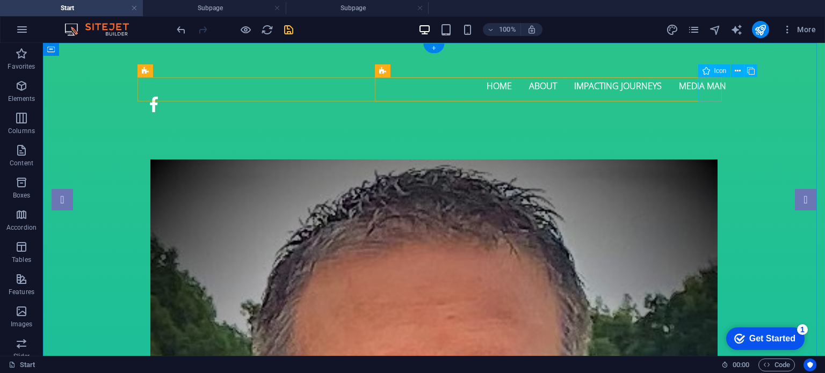
click at [707, 92] on figure at bounding box center [434, 104] width 584 height 24
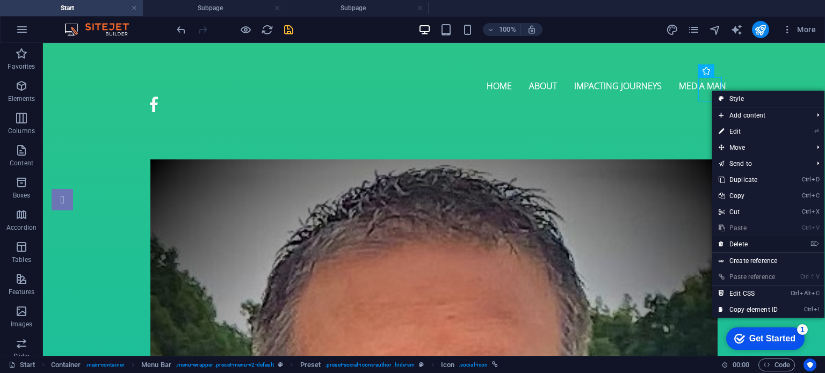
click at [741, 246] on link "⌦ Delete" at bounding box center [748, 244] width 72 height 16
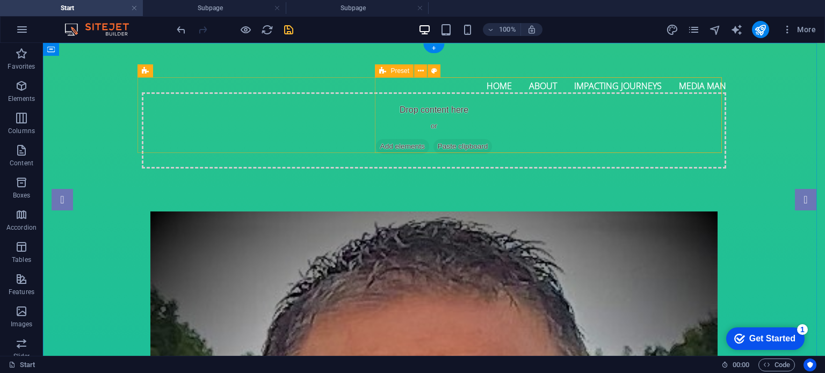
click at [601, 92] on div "Drop content here or Add elements Paste clipboard" at bounding box center [434, 130] width 584 height 76
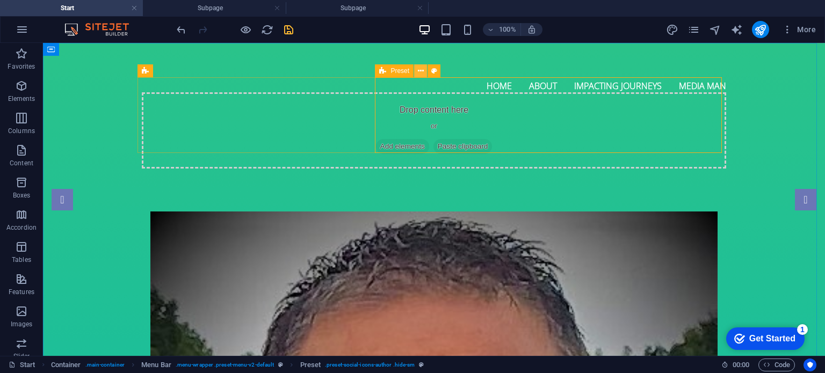
click at [418, 72] on icon at bounding box center [421, 71] width 6 height 11
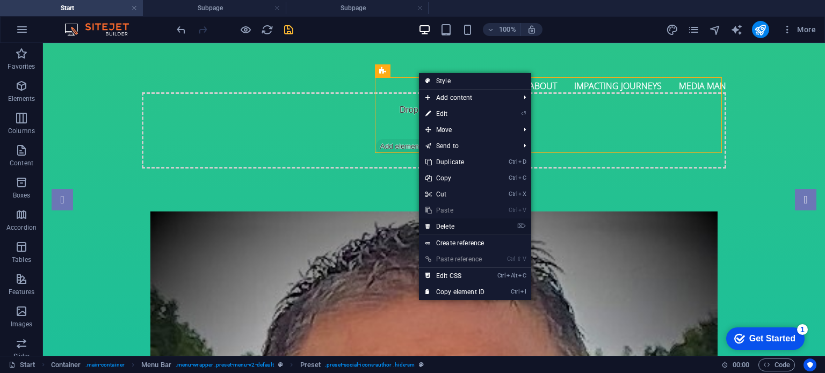
click at [446, 225] on link "⌦ Delete" at bounding box center [455, 227] width 72 height 16
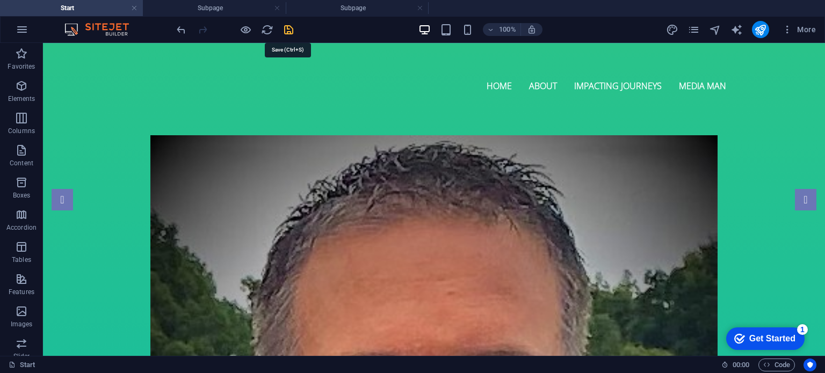
click at [286, 25] on icon "save" at bounding box center [288, 30] width 12 height 12
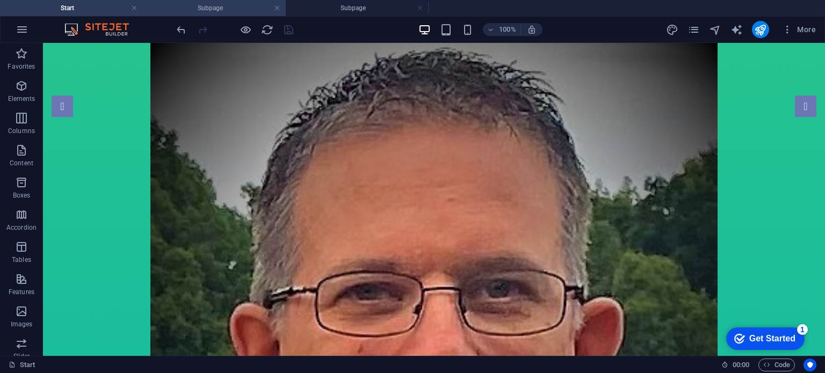
scroll to position [93, 0]
click at [212, 9] on h4 "Subpage" at bounding box center [214, 8] width 143 height 12
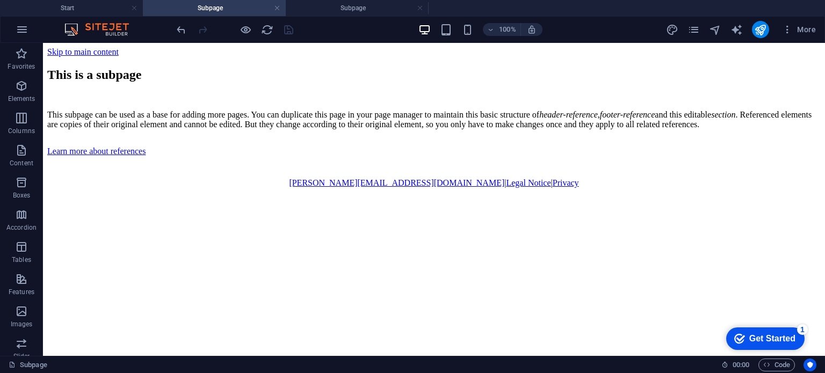
scroll to position [0, 0]
click at [421, 10] on link at bounding box center [420, 8] width 6 height 10
click at [788, 32] on icon "button" at bounding box center [787, 29] width 11 height 11
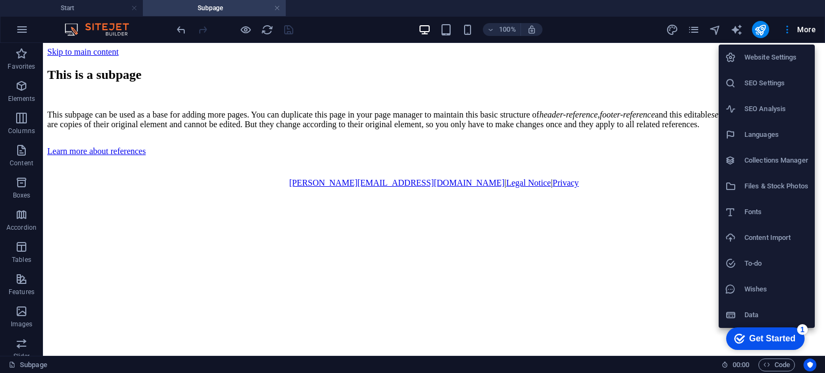
click at [696, 27] on div at bounding box center [412, 186] width 825 height 373
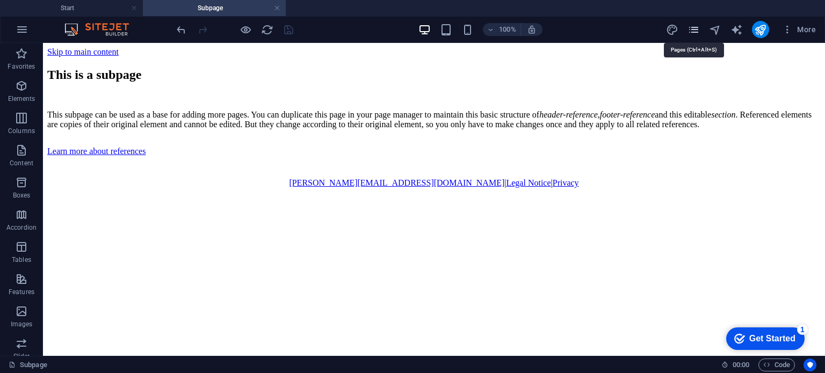
click at [697, 32] on icon "pages" at bounding box center [693, 30] width 12 height 12
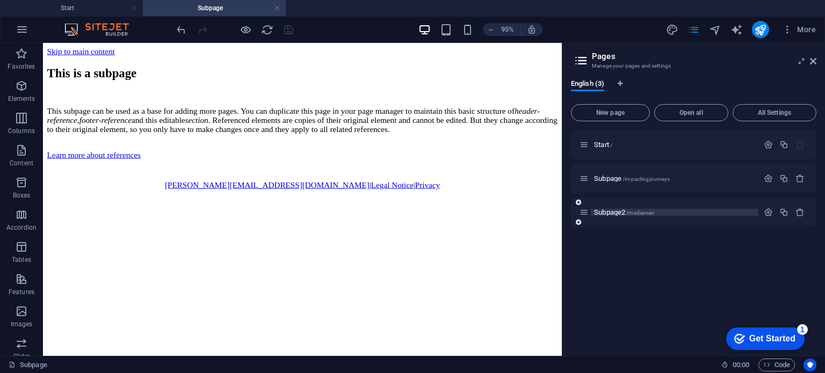
click at [683, 214] on p "Subpage2 /mediaman" at bounding box center [674, 212] width 161 height 7
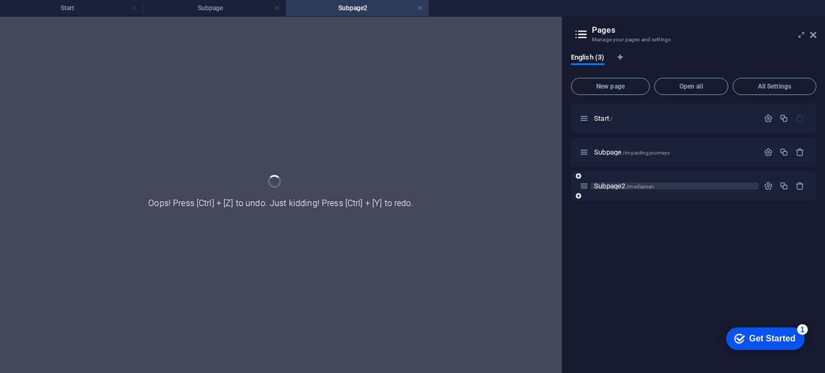
click at [683, 214] on div "Start / Subpage /impactingjourneys Subpage2 /mediaman" at bounding box center [693, 234] width 245 height 261
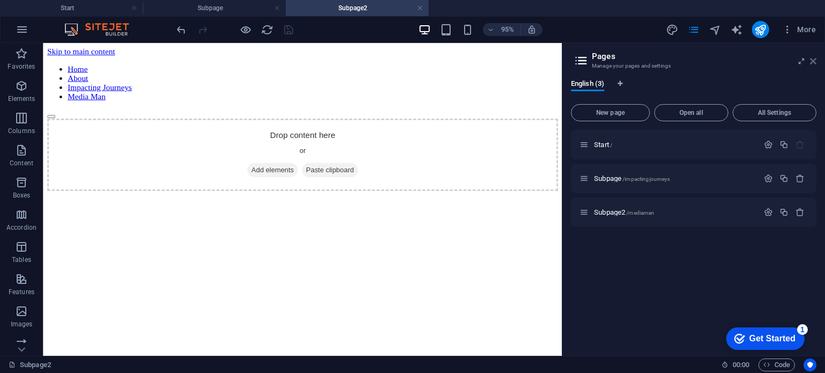
click at [813, 63] on icon at bounding box center [813, 61] width 6 height 9
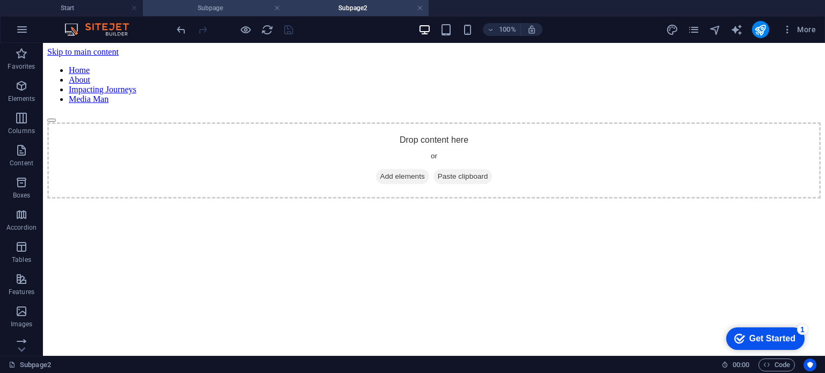
click at [236, 9] on h4 "Subpage" at bounding box center [214, 8] width 143 height 12
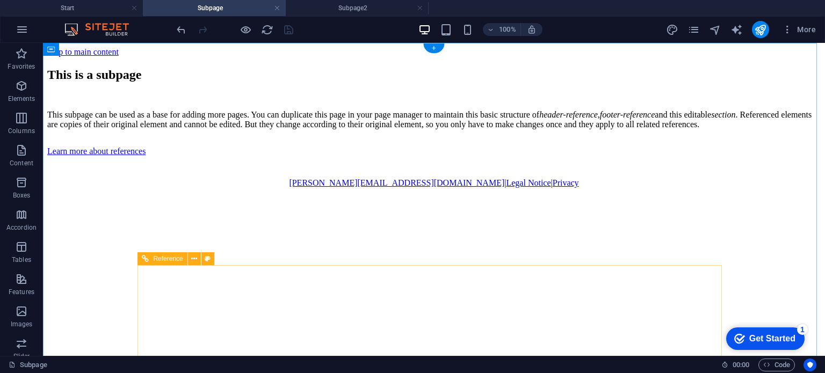
click at [440, 188] on div "[PERSON_NAME][EMAIL_ADDRESS][DOMAIN_NAME] | Legal Notice | Privacy" at bounding box center [433, 183] width 773 height 10
click at [441, 188] on div "[PERSON_NAME][EMAIL_ADDRESS][DOMAIN_NAME] | Legal Notice | Privacy" at bounding box center [433, 183] width 773 height 10
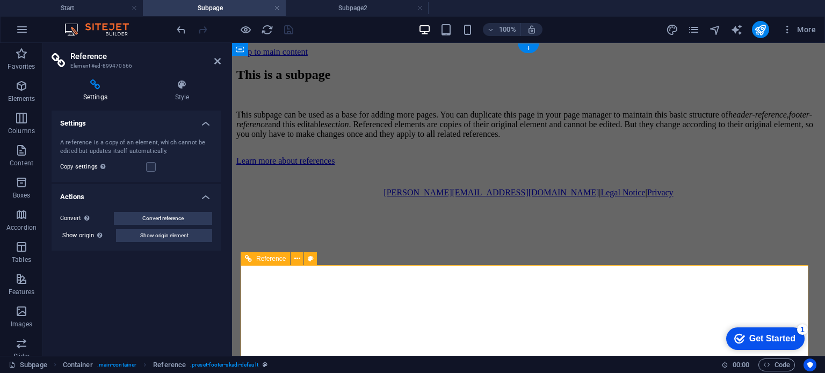
click at [532, 198] on div "[PERSON_NAME][EMAIL_ADDRESS][DOMAIN_NAME] | Legal Notice | Privacy" at bounding box center [528, 193] width 584 height 10
click at [530, 198] on div "[PERSON_NAME][EMAIL_ADDRESS][DOMAIN_NAME] | Legal Notice | Privacy" at bounding box center [528, 193] width 584 height 10
click at [298, 258] on icon at bounding box center [297, 258] width 6 height 11
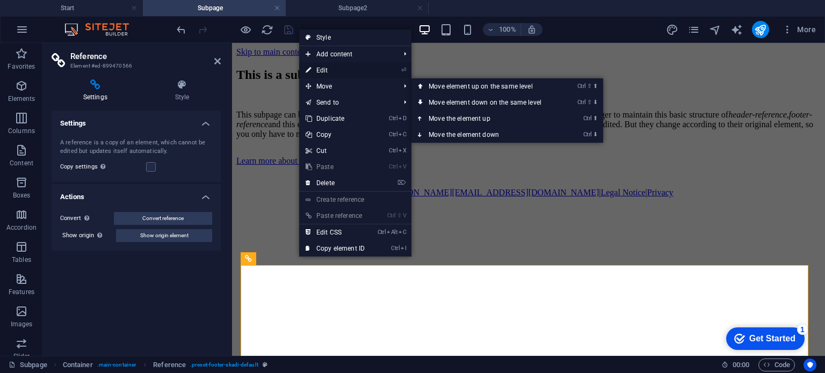
click at [336, 73] on link "⏎ Edit" at bounding box center [335, 70] width 72 height 16
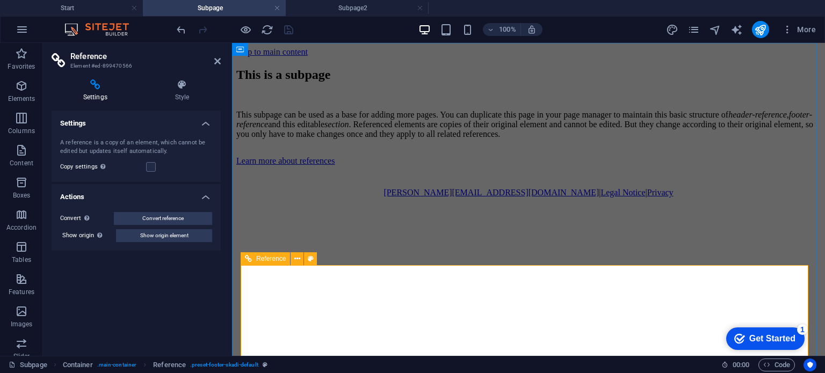
click at [433, 179] on div at bounding box center [528, 172] width 584 height 13
click at [430, 198] on div "[PERSON_NAME][EMAIL_ADDRESS][DOMAIN_NAME] | Legal Notice | Privacy" at bounding box center [528, 193] width 584 height 10
click at [186, 77] on div "Settings Style Settings A reference is a copy of an element, which cannot be ed…" at bounding box center [136, 213] width 186 height 285
click at [185, 85] on icon at bounding box center [181, 84] width 77 height 11
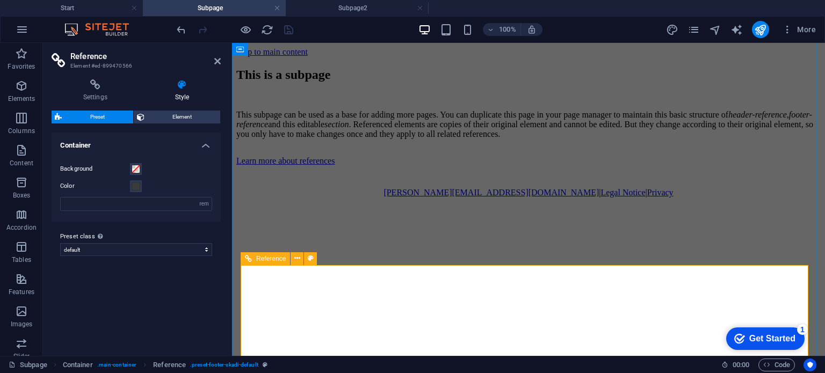
click at [399, 198] on div "[PERSON_NAME][EMAIL_ADDRESS][DOMAIN_NAME] | Legal Notice | Privacy" at bounding box center [528, 182] width 584 height 32
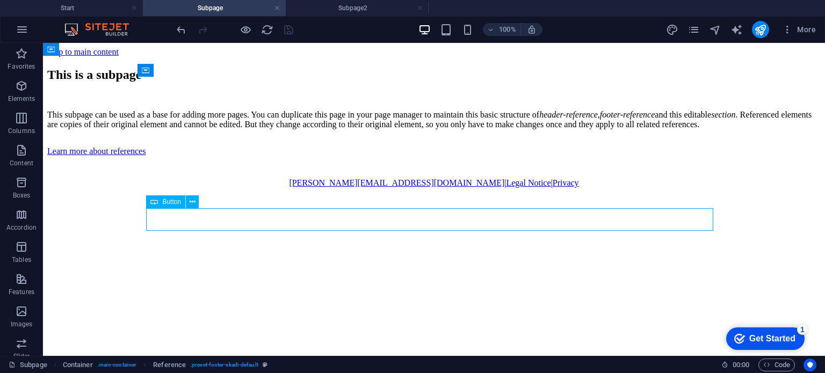
drag, startPoint x: 236, startPoint y: 229, endPoint x: 425, endPoint y: 230, distance: 189.0
click at [425, 156] on div "Learn more about references" at bounding box center [433, 152] width 773 height 10
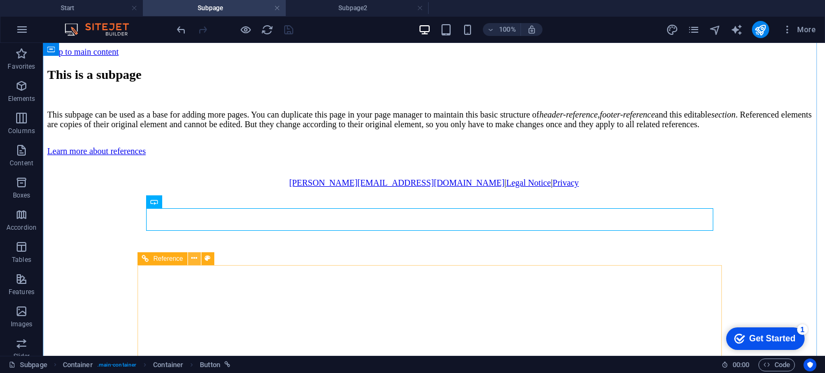
click at [193, 261] on icon at bounding box center [194, 258] width 6 height 11
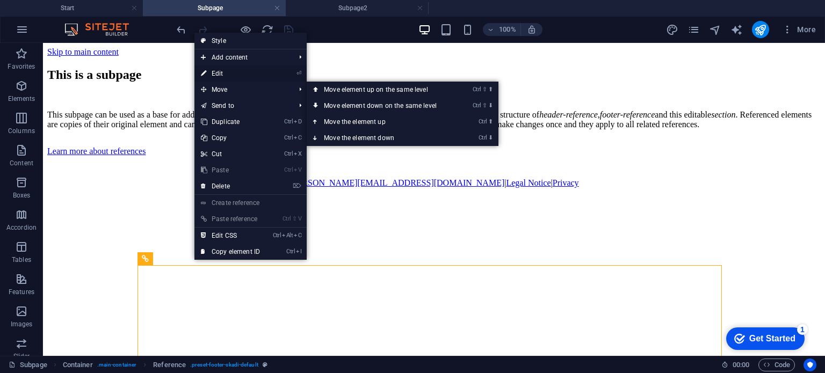
click at [225, 75] on link "⏎ Edit" at bounding box center [230, 74] width 72 height 16
select select "rem"
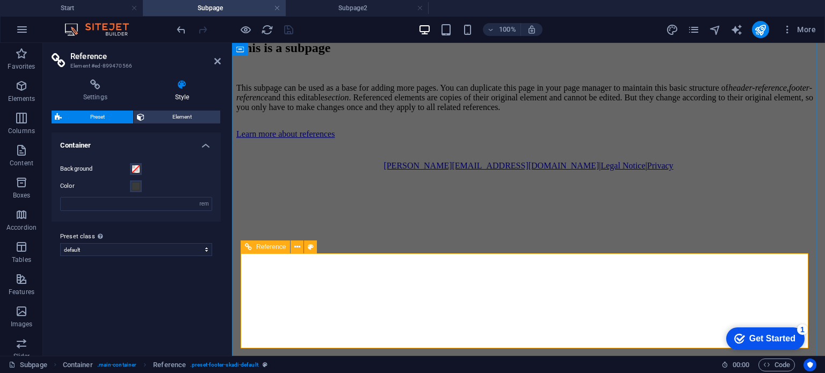
scroll to position [39, 0]
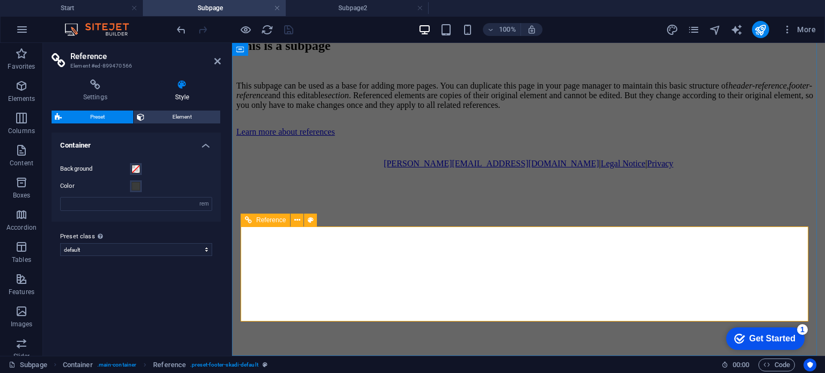
click at [479, 169] on div "[PERSON_NAME][EMAIL_ADDRESS][DOMAIN_NAME] | Legal Notice | Privacy" at bounding box center [528, 164] width 584 height 10
click at [514, 169] on div "[PERSON_NAME][EMAIL_ADDRESS][DOMAIN_NAME] | Legal Notice | Privacy" at bounding box center [528, 164] width 584 height 10
click at [296, 221] on icon at bounding box center [297, 220] width 6 height 11
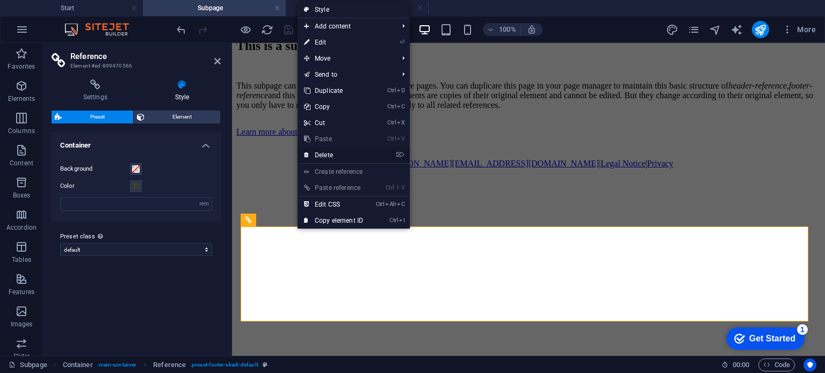
click at [329, 156] on link "⌦ Delete" at bounding box center [333, 155] width 72 height 16
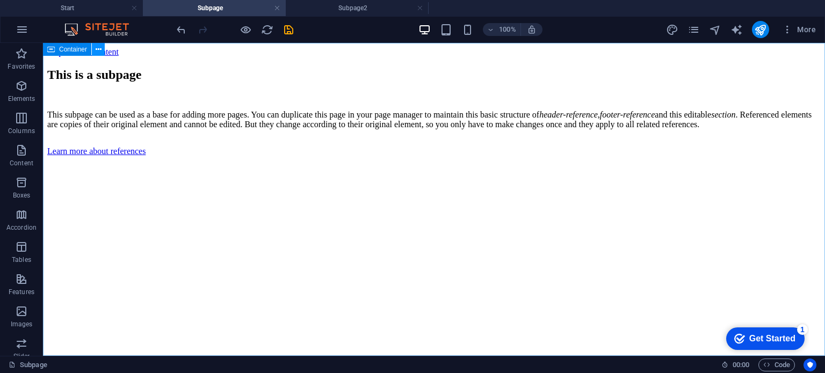
click at [97, 47] on icon at bounding box center [99, 49] width 6 height 11
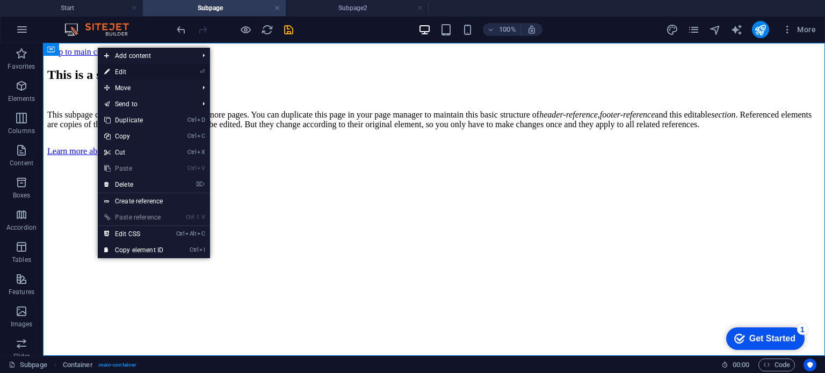
click at [126, 72] on link "⏎ Edit" at bounding box center [134, 72] width 72 height 16
select select "vh"
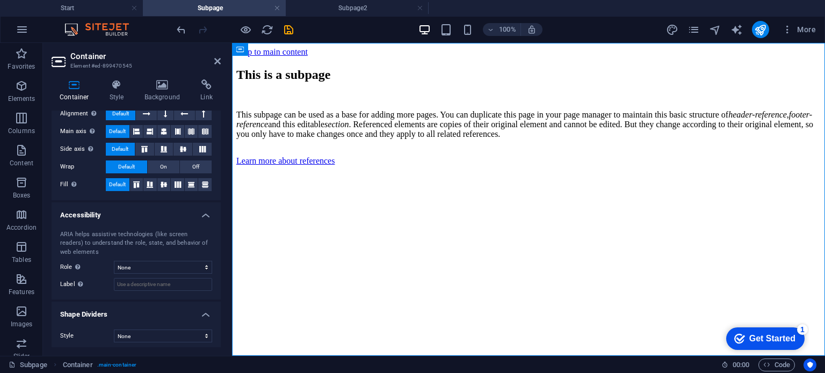
scroll to position [178, 0]
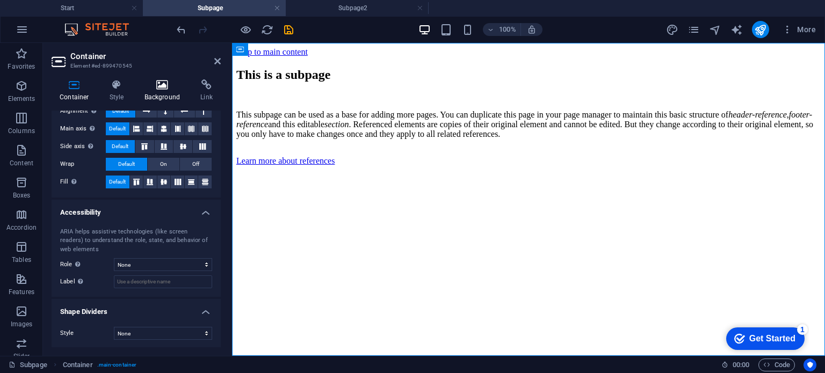
click at [160, 92] on h4 "Background" at bounding box center [164, 90] width 56 height 23
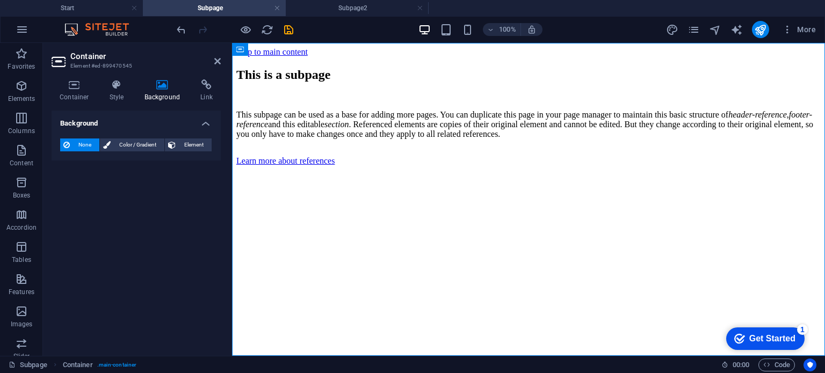
click at [206, 122] on h4 "Background" at bounding box center [136, 120] width 169 height 19
click at [206, 122] on h4 "Background" at bounding box center [136, 124] width 169 height 26
click at [119, 145] on span "Color / Gradient" at bounding box center [137, 145] width 47 height 13
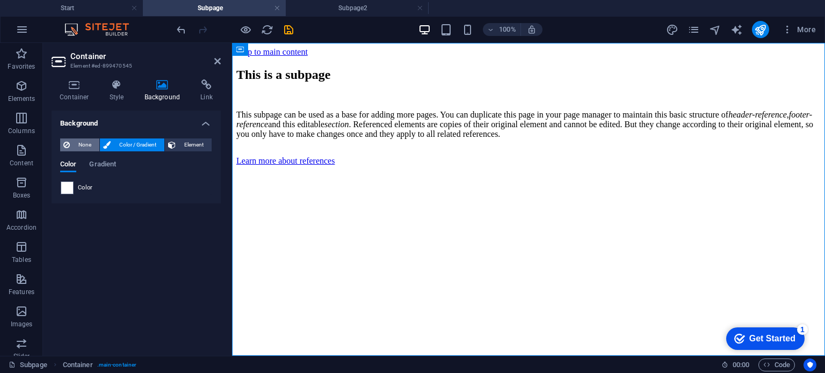
click at [88, 144] on span "None" at bounding box center [84, 145] width 23 height 13
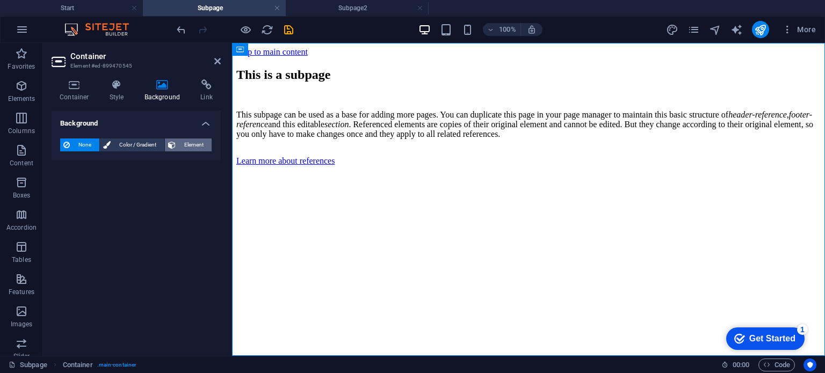
click at [191, 147] on span "Element" at bounding box center [194, 145] width 30 height 13
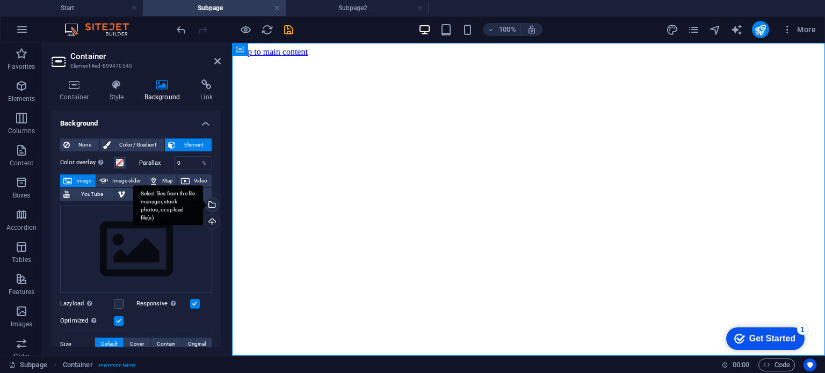
click at [210, 206] on div "Select files from the file manager, stock photos, or upload file(s)" at bounding box center [211, 206] width 16 height 16
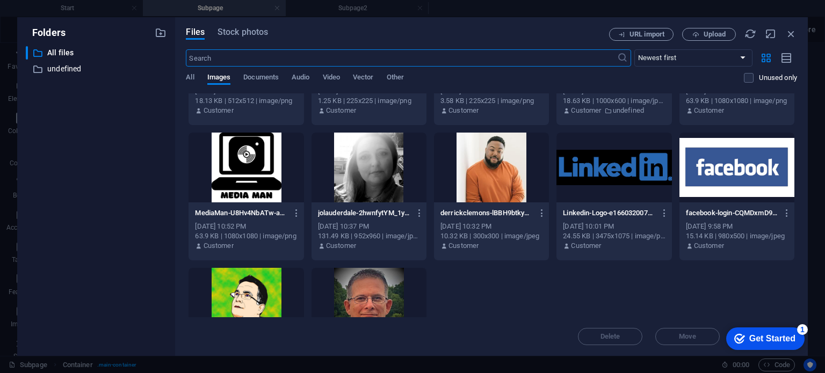
scroll to position [0, 0]
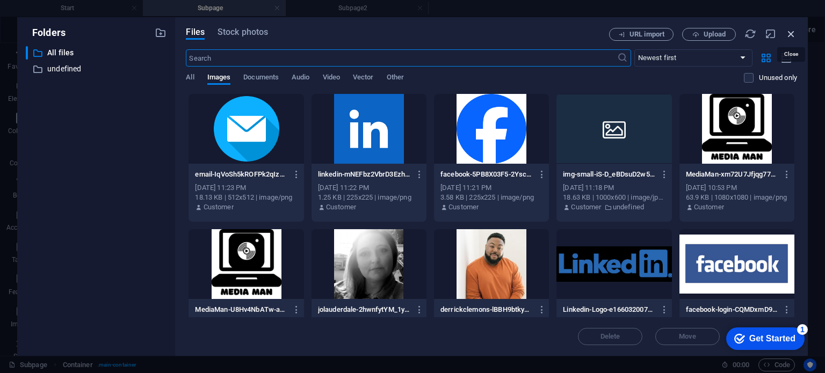
click at [787, 34] on icon "button" at bounding box center [791, 34] width 12 height 12
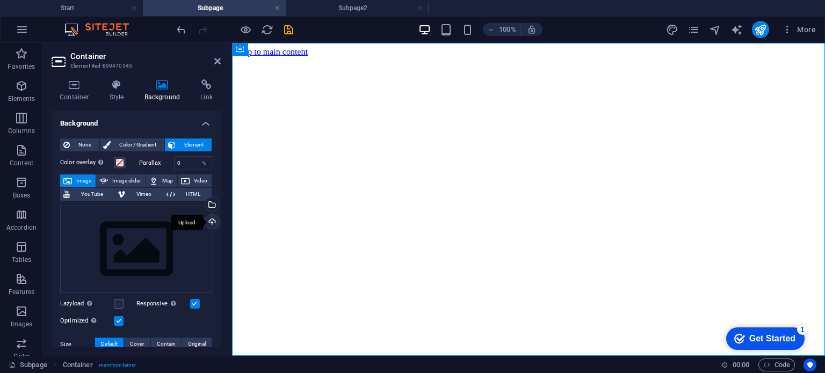
click at [212, 221] on div "Upload" at bounding box center [211, 223] width 16 height 16
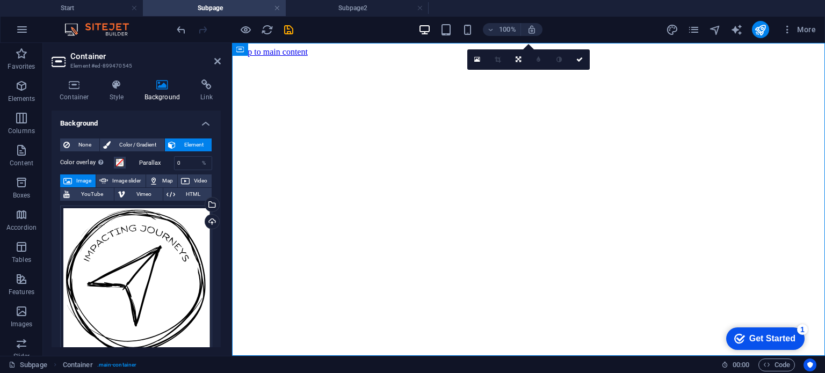
click at [183, 38] on div "100% More" at bounding box center [413, 30] width 824 height 26
click at [181, 33] on icon "undo" at bounding box center [181, 30] width 12 height 12
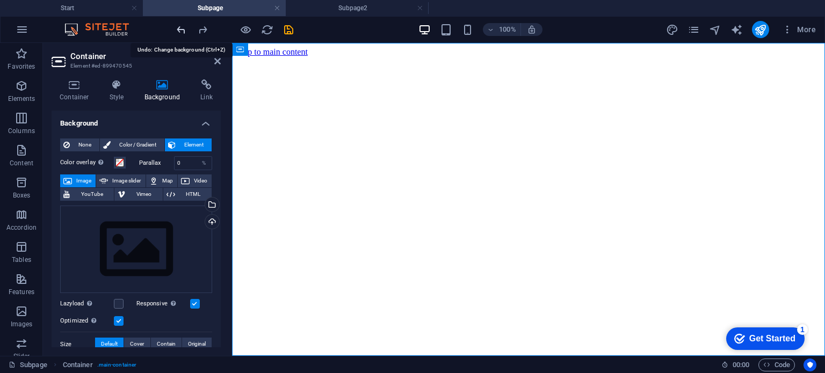
click at [183, 30] on icon "undo" at bounding box center [181, 30] width 12 height 12
